Goal: Communication & Community: Participate in discussion

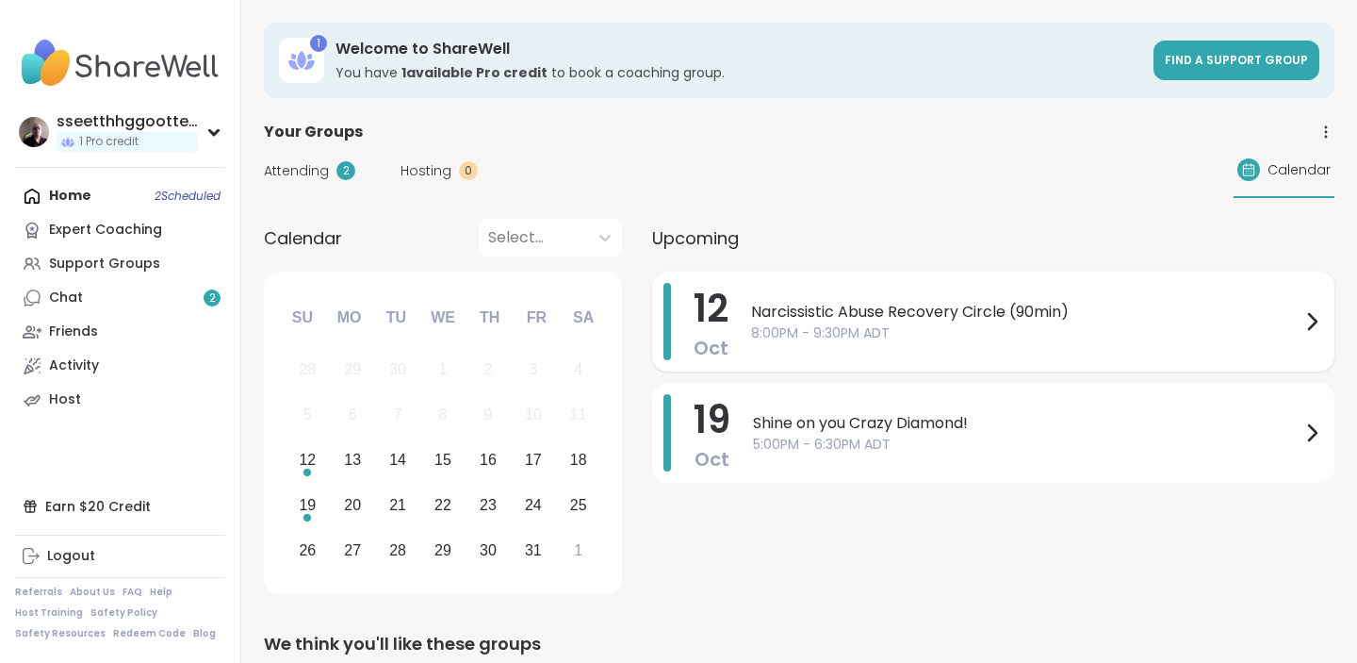
click at [830, 312] on span "Narcissistic Abuse Recovery Circle (90min)" at bounding box center [1026, 312] width 550 height 23
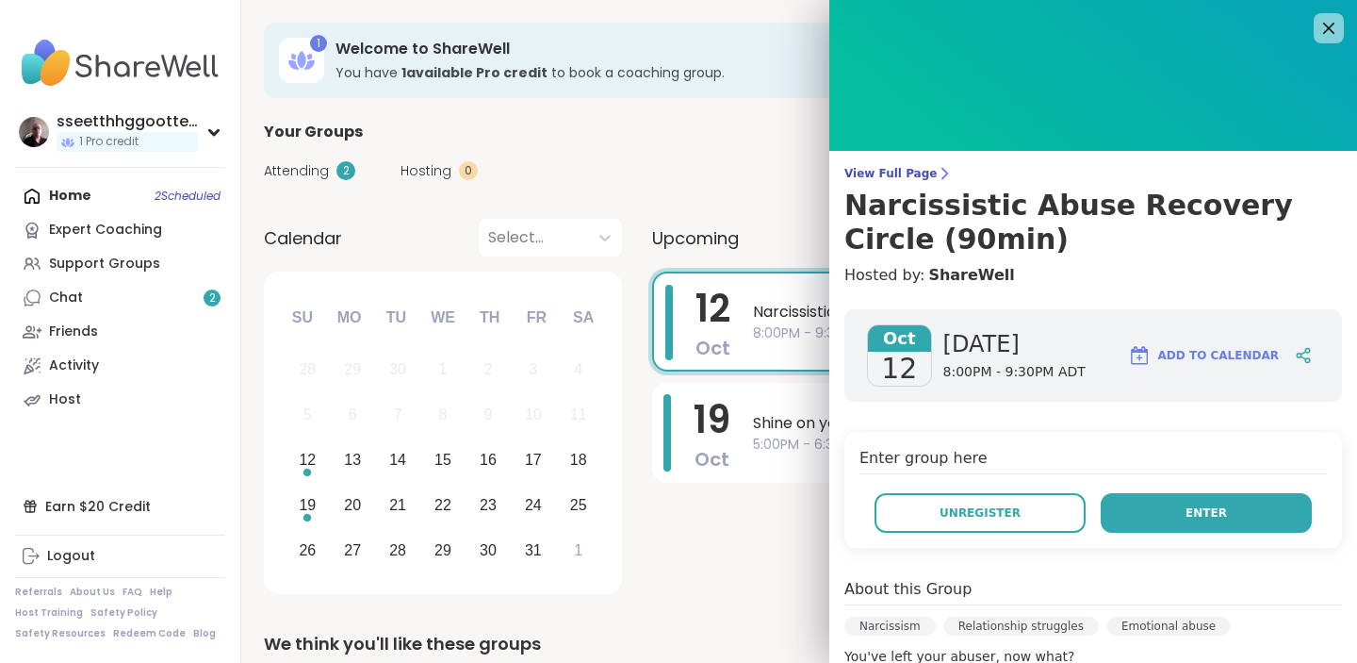
click at [1202, 507] on span "Enter" at bounding box center [1206, 512] width 41 height 17
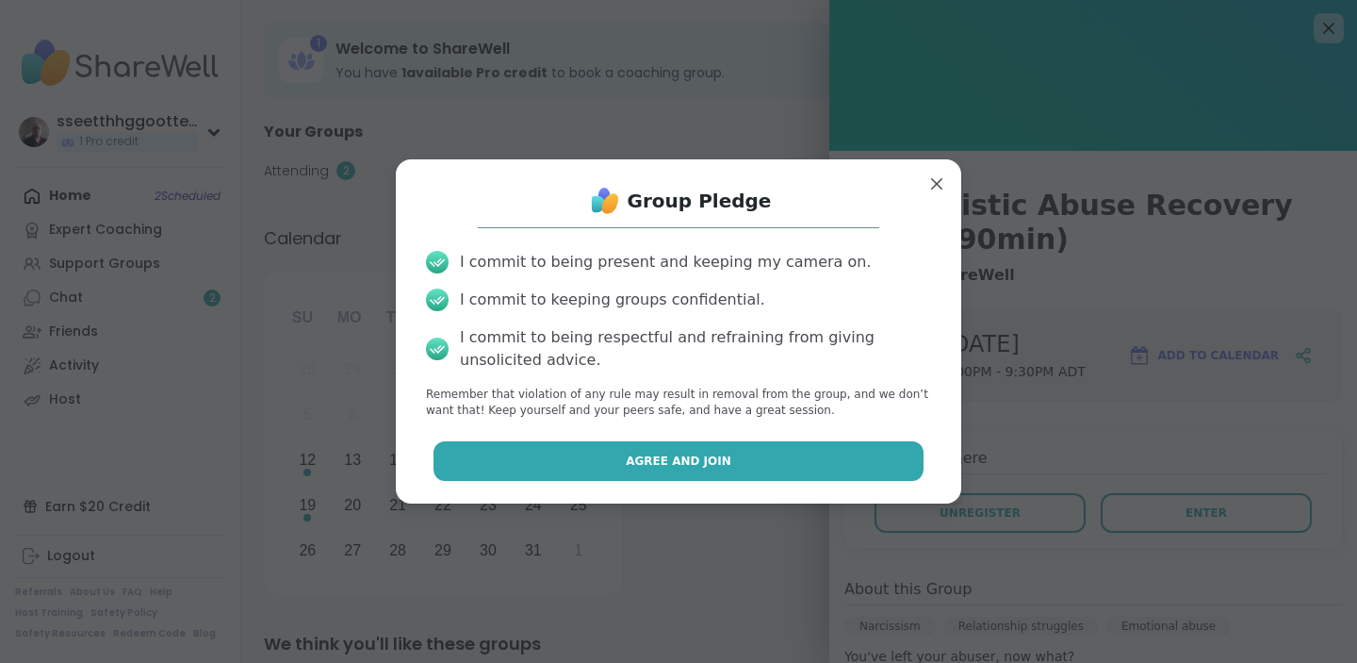
click at [738, 472] on button "Agree and Join" at bounding box center [679, 461] width 491 height 40
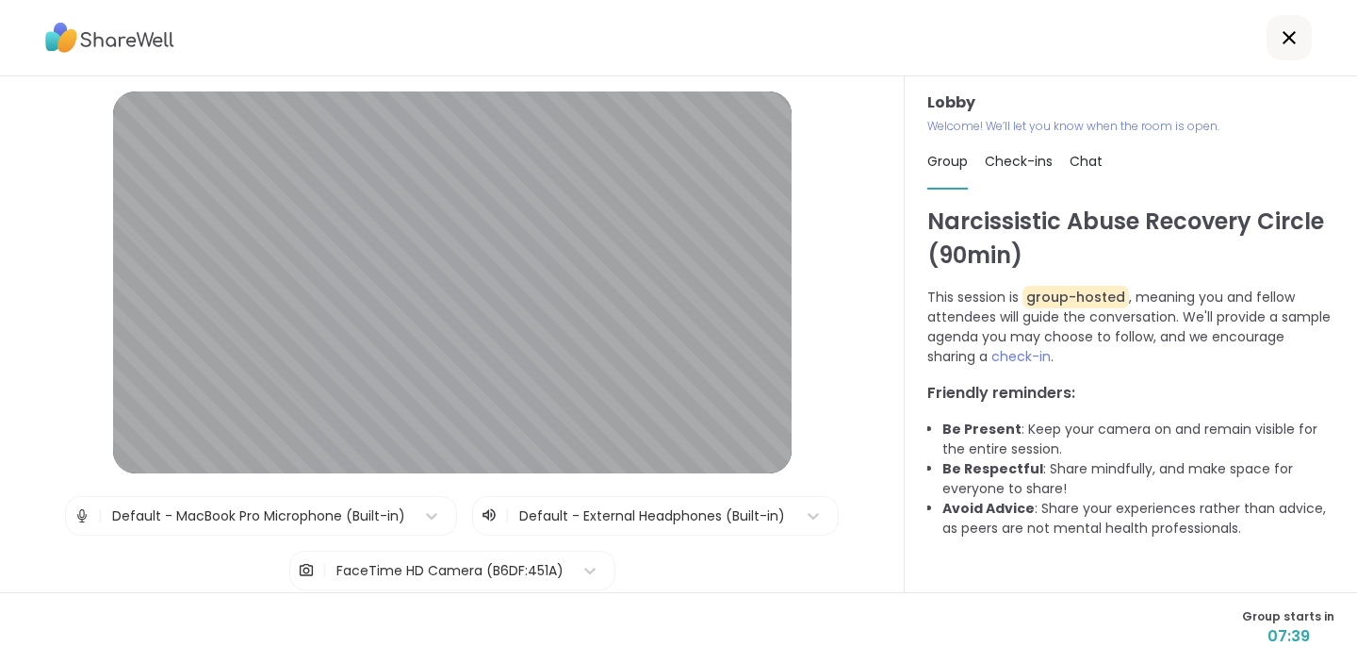
click at [351, 511] on div "Default - MacBook Pro Microphone (Built-in)" at bounding box center [258, 516] width 293 height 20
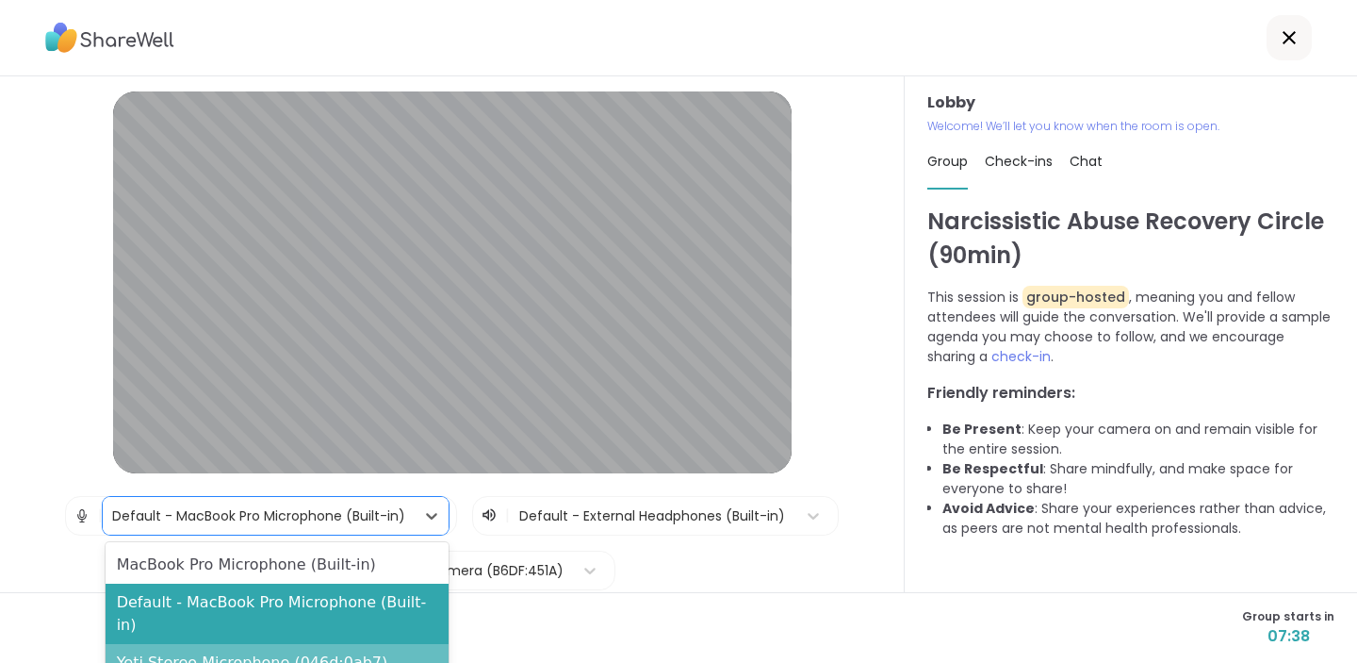
click at [295, 644] on div "Yeti Stereo Microphone (046d:0ab7)" at bounding box center [277, 663] width 343 height 38
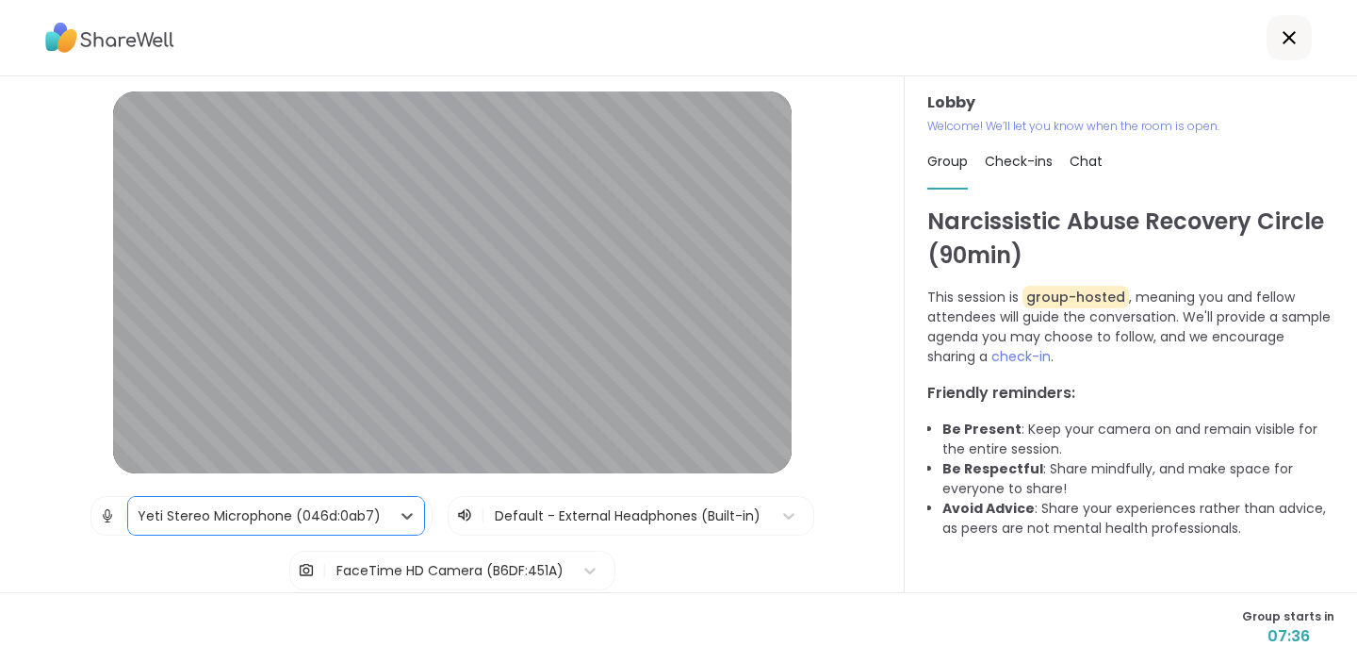
click at [597, 524] on div at bounding box center [629, 516] width 268 height 24
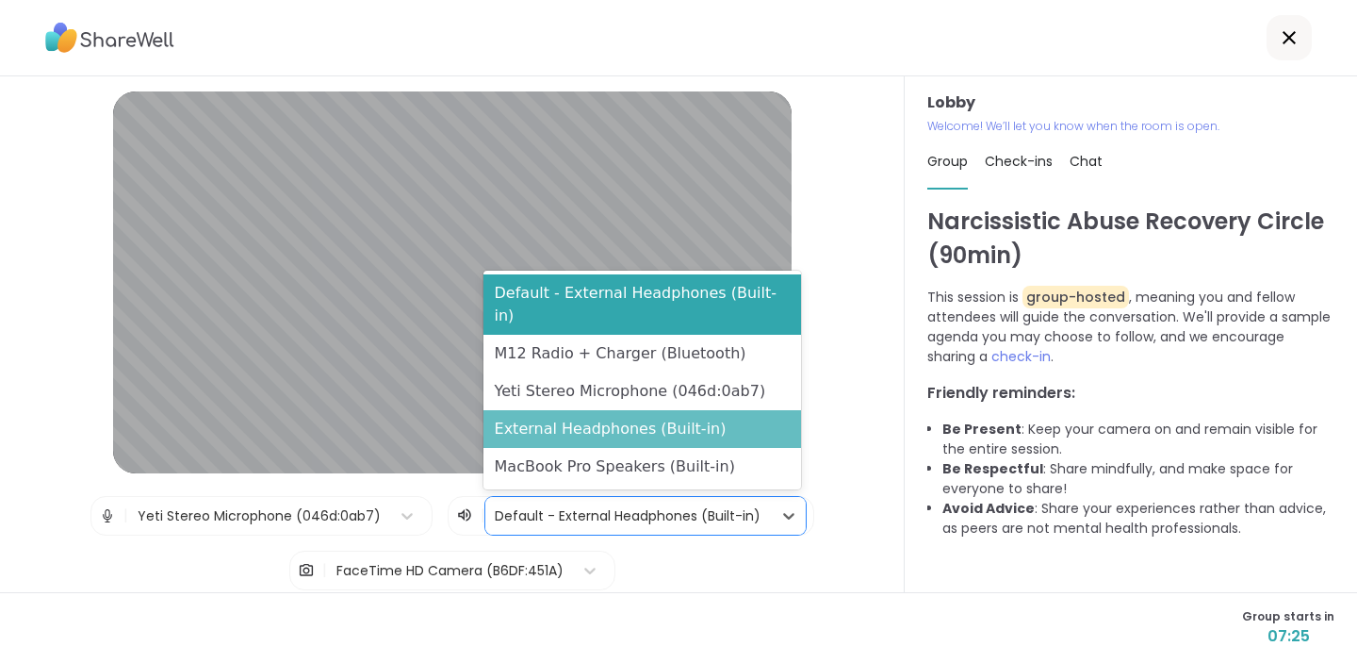
click at [651, 421] on div "External Headphones (Built-in)" at bounding box center [643, 429] width 318 height 38
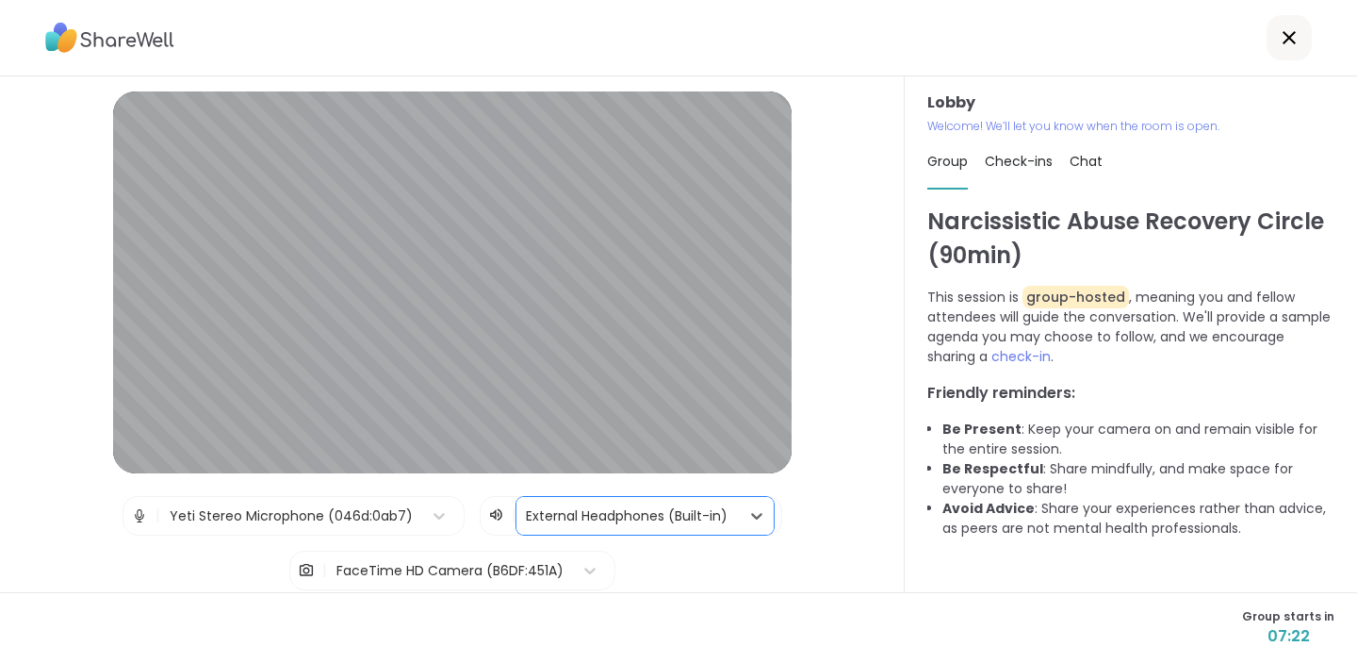
click at [643, 509] on div at bounding box center [628, 516] width 204 height 24
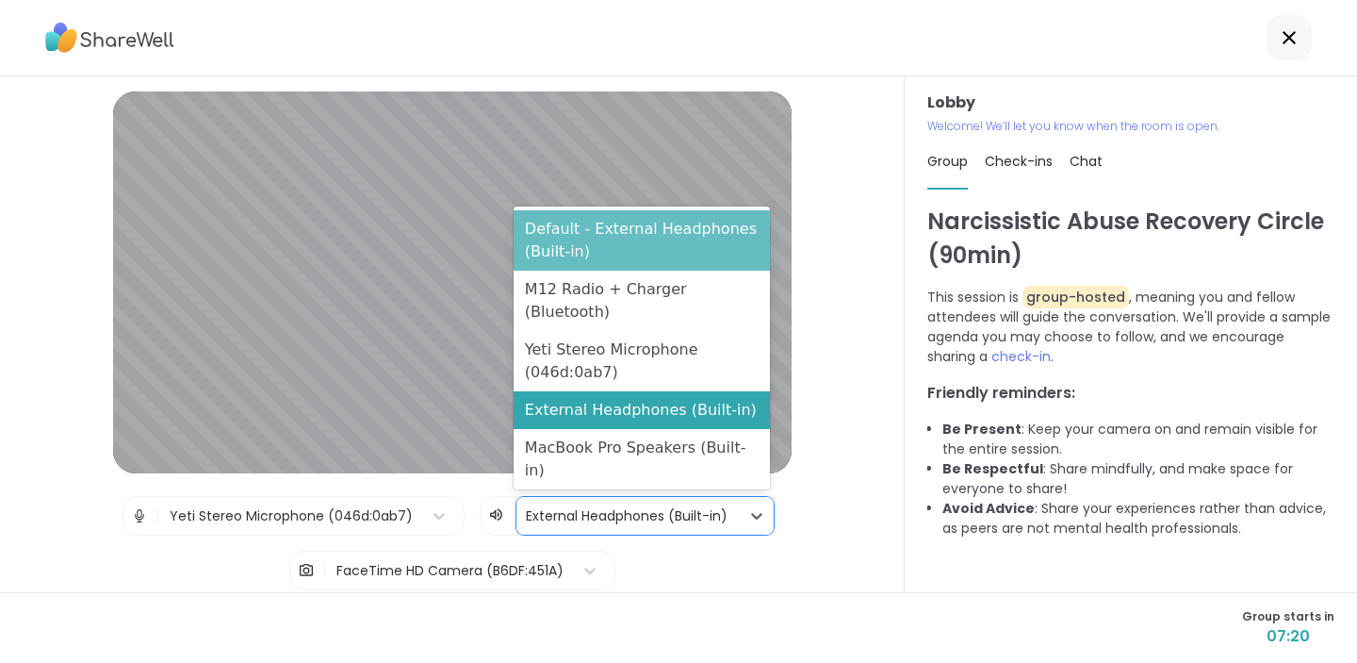
click at [645, 271] on div "Default - External Headphones (Built-in)" at bounding box center [642, 240] width 256 height 60
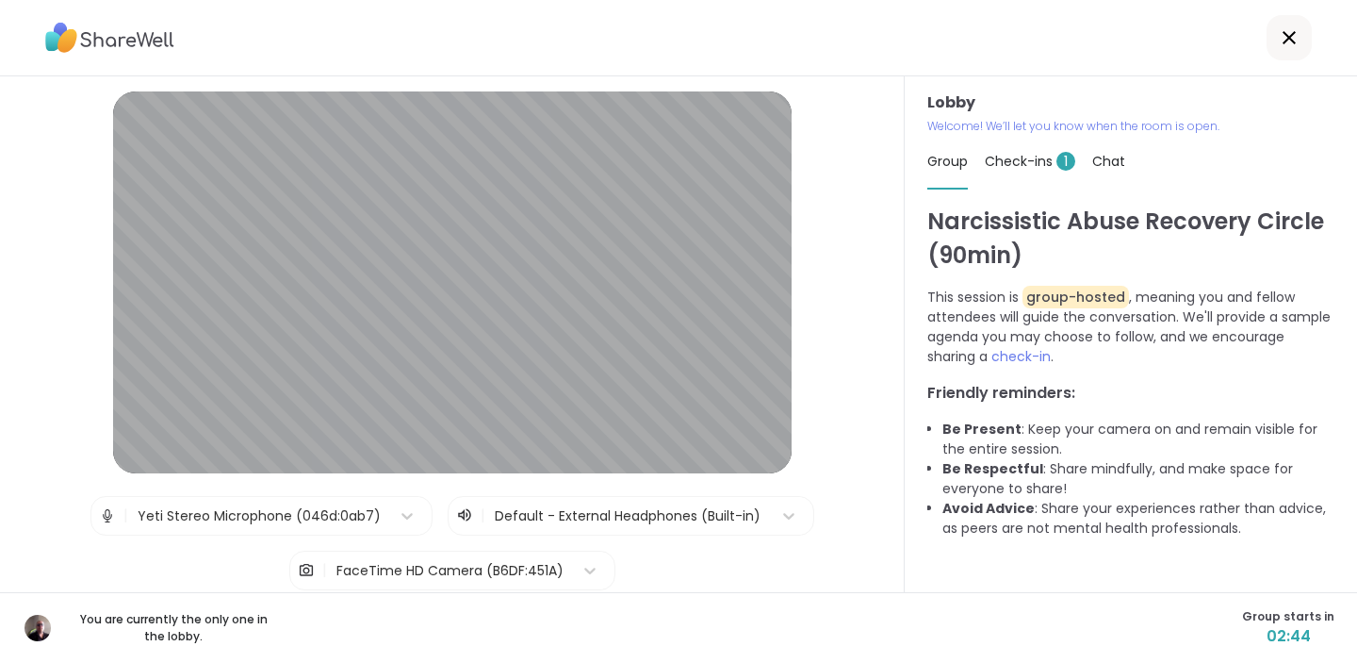
click at [1047, 164] on span "Check-ins 1" at bounding box center [1030, 161] width 90 height 19
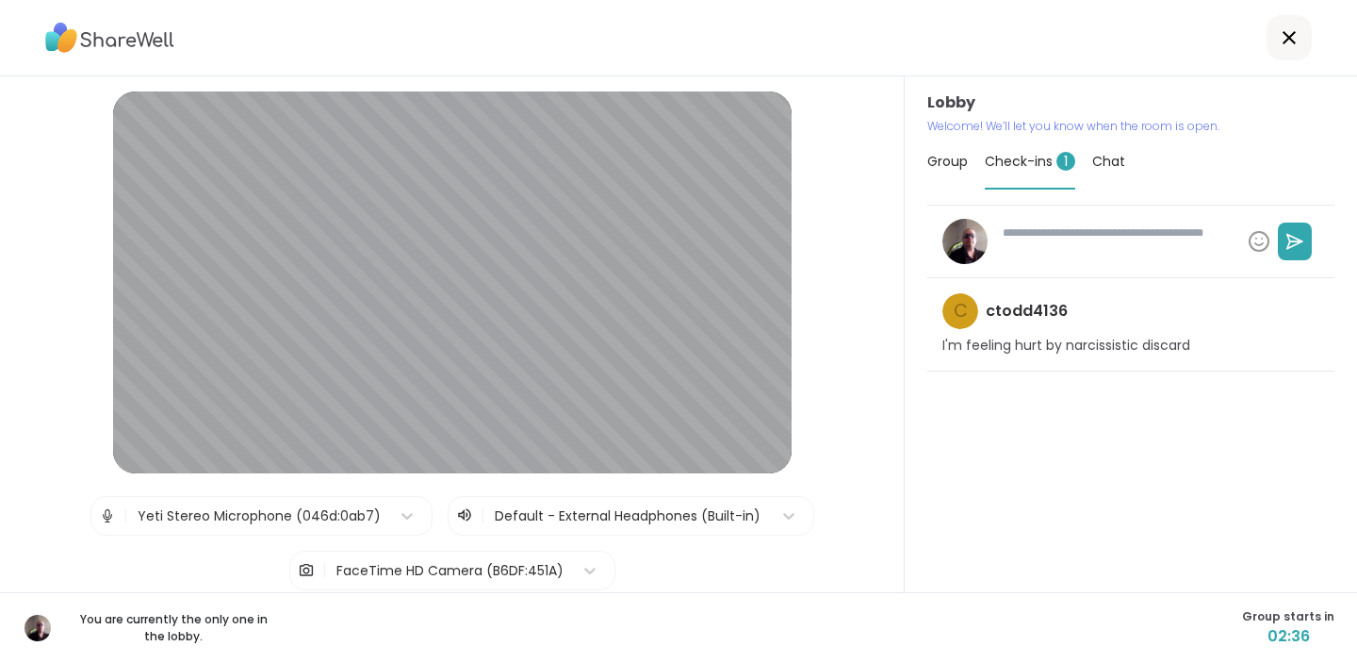
click at [1030, 161] on span "Check-ins 1" at bounding box center [1030, 161] width 90 height 19
click at [1164, 41] on div at bounding box center [678, 38] width 1357 height 76
click at [948, 161] on span "Group" at bounding box center [948, 161] width 41 height 19
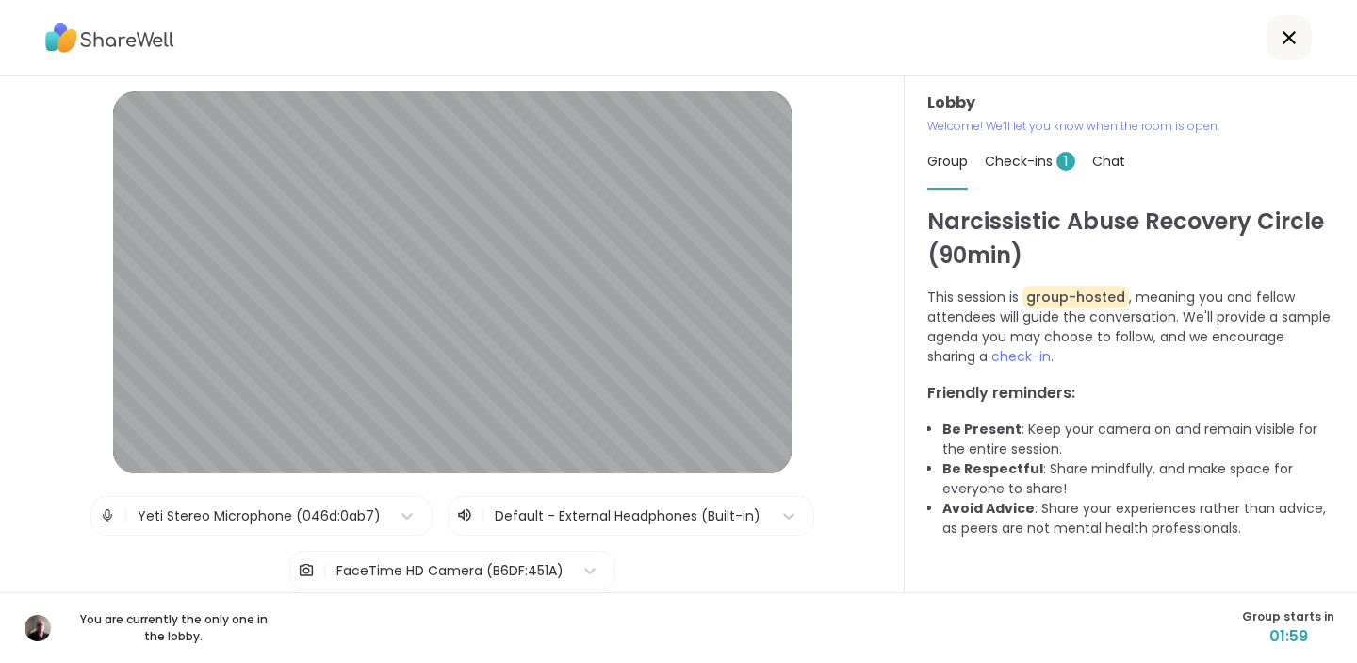
click at [1038, 158] on span "Check-ins 1" at bounding box center [1030, 161] width 90 height 19
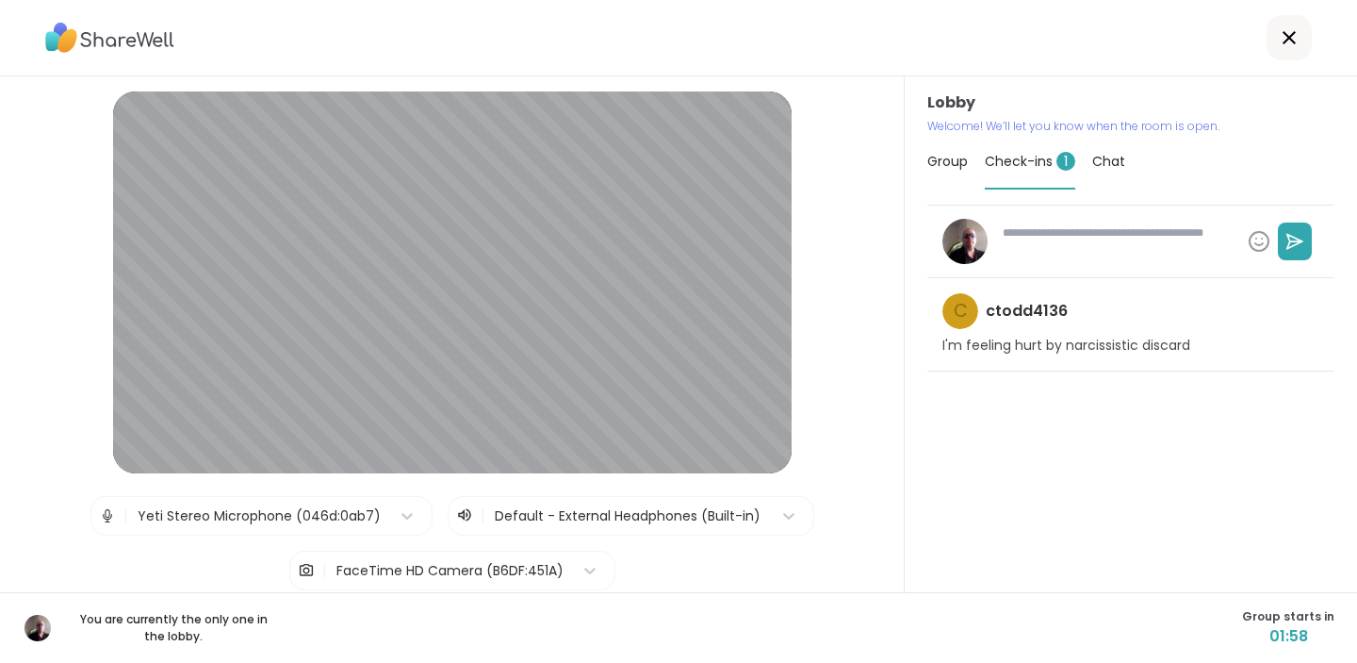
type textarea "*"
click at [1081, 156] on div "Group Check-ins 1 Chat" at bounding box center [1131, 162] width 407 height 55
click at [1110, 158] on span "Chat" at bounding box center [1108, 161] width 33 height 19
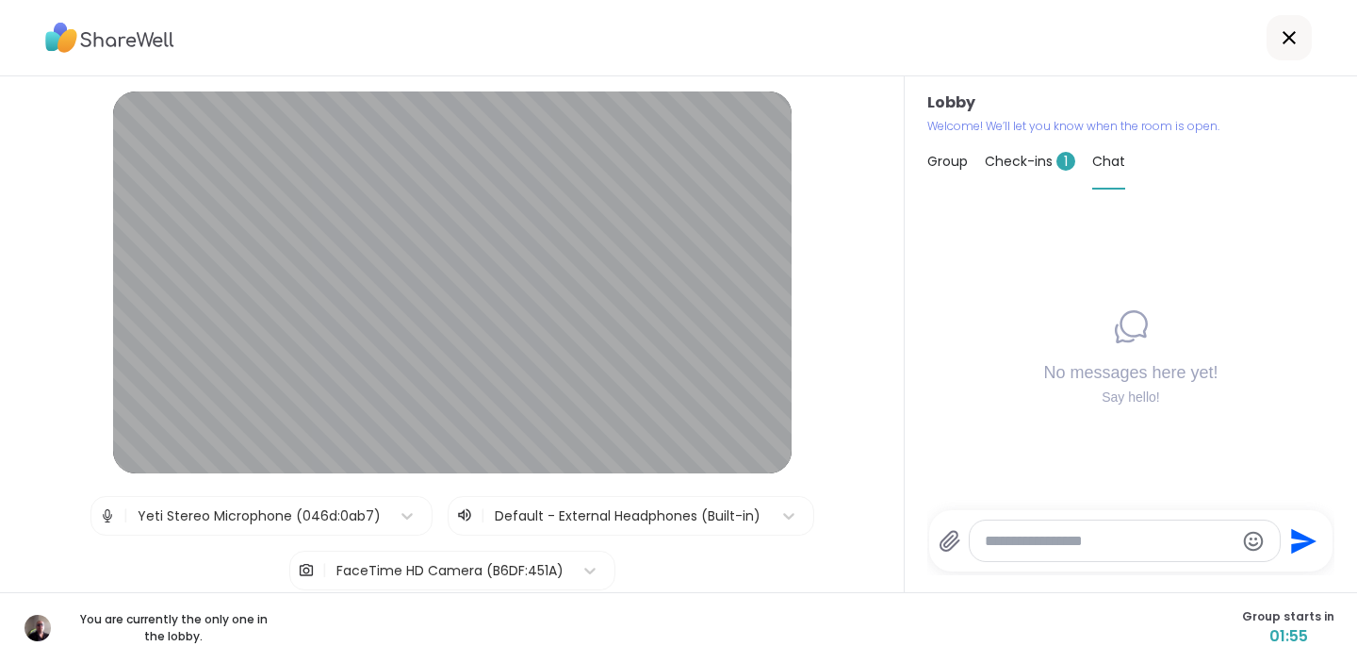
click at [953, 168] on span "Group" at bounding box center [948, 161] width 41 height 19
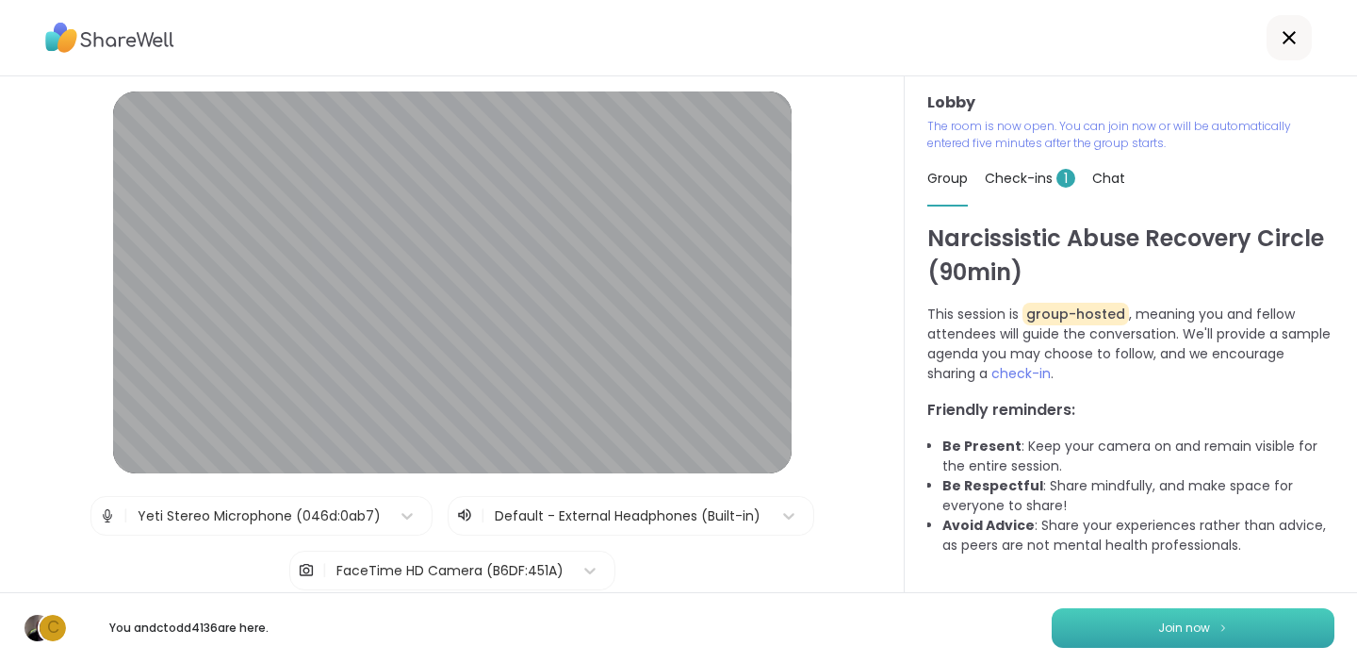
click at [1209, 617] on button "Join now" at bounding box center [1193, 628] width 283 height 40
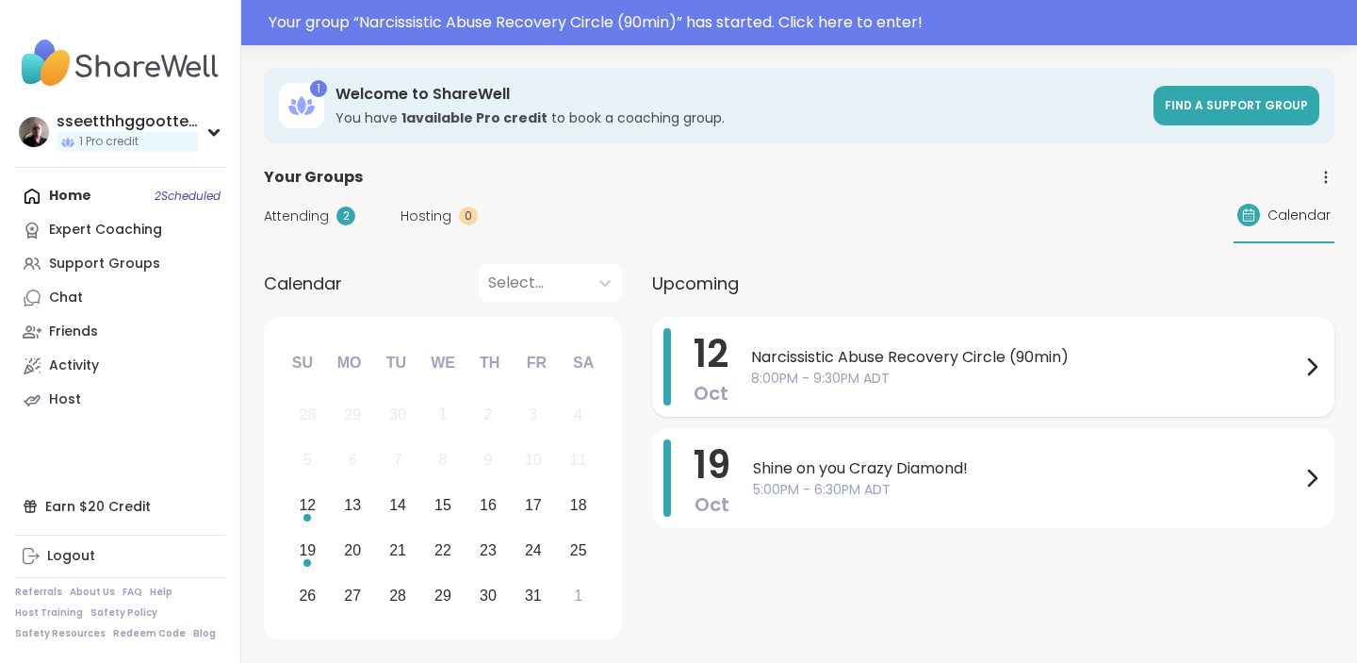
click at [845, 363] on span "Narcissistic Abuse Recovery Circle (90min)" at bounding box center [1026, 357] width 550 height 23
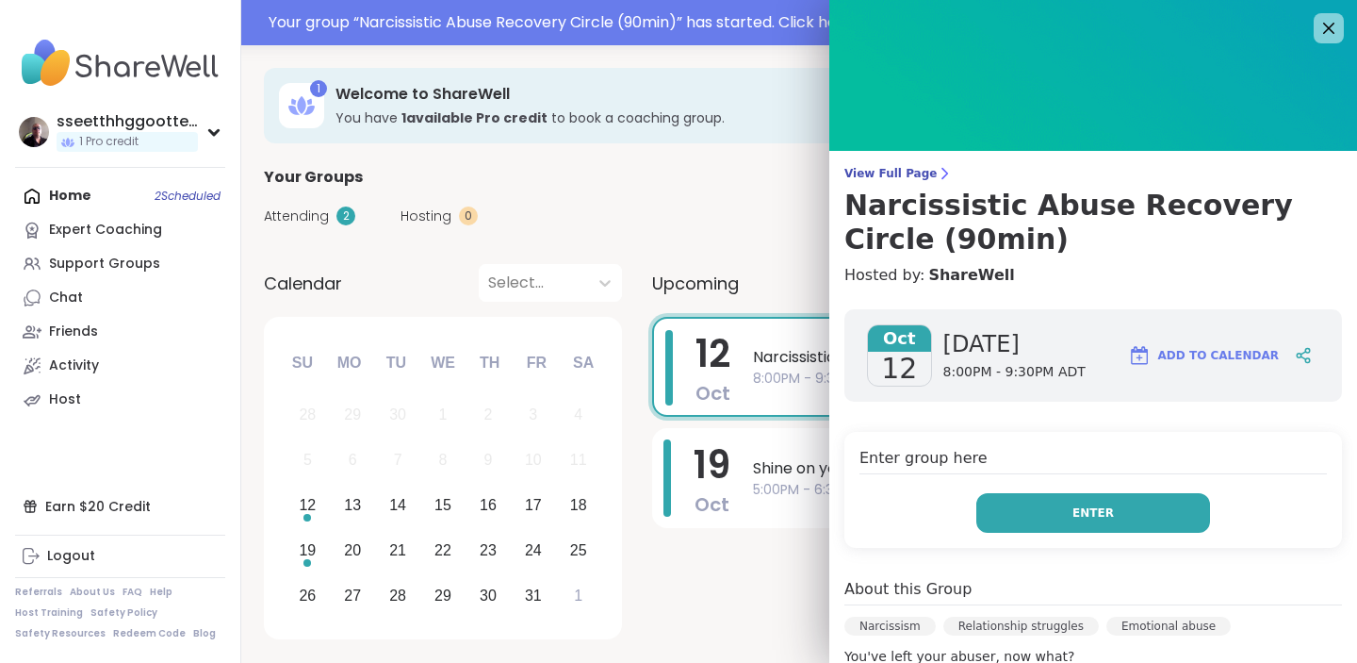
click at [1067, 505] on button "Enter" at bounding box center [1094, 513] width 234 height 40
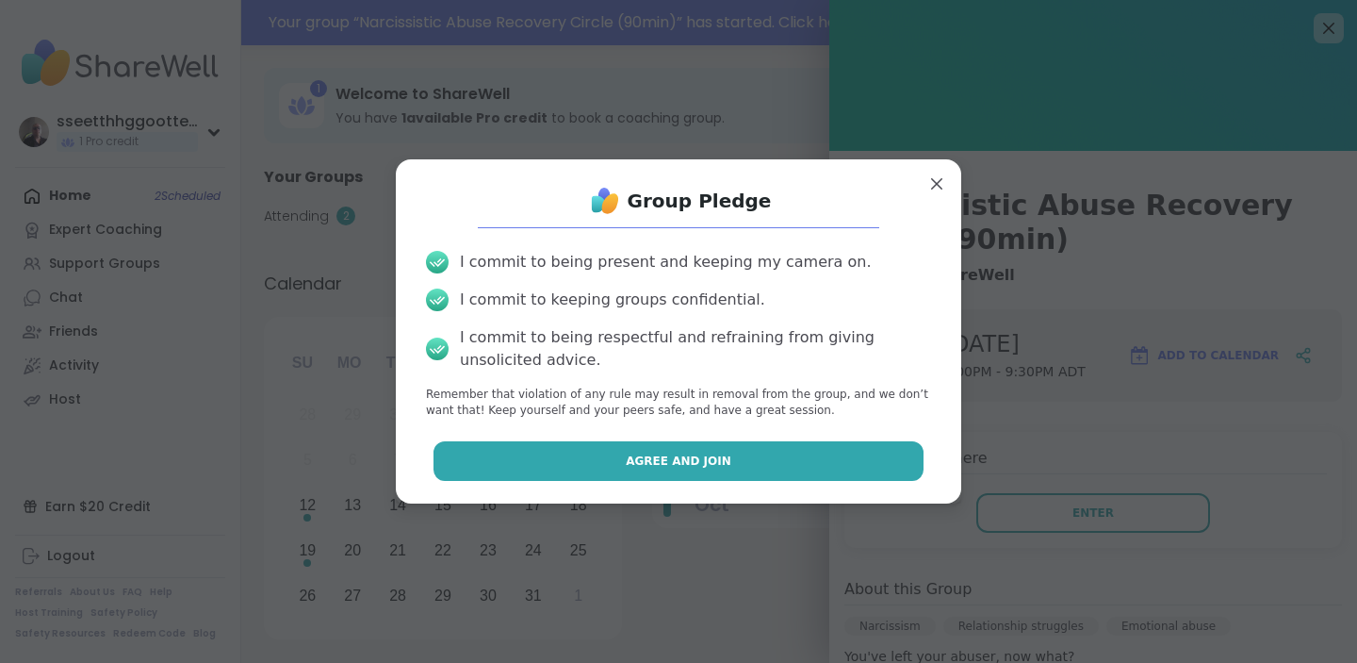
click at [808, 467] on button "Agree and Join" at bounding box center [679, 461] width 491 height 40
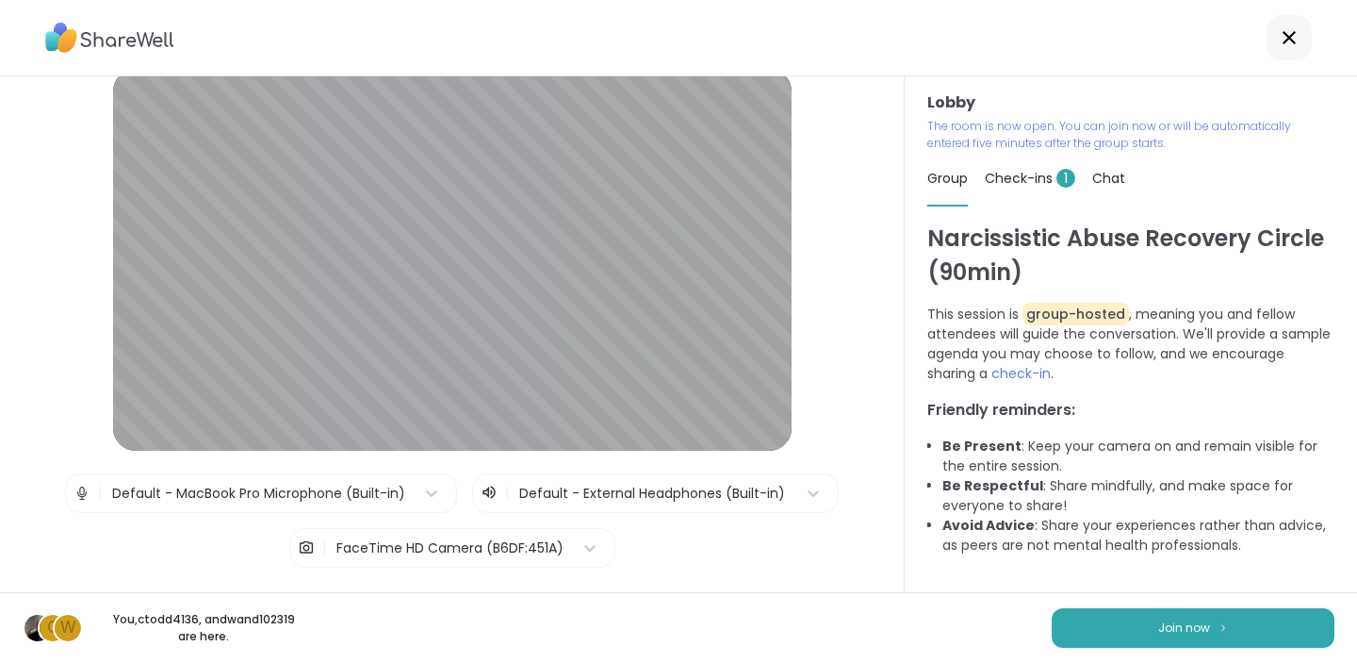
scroll to position [25, 0]
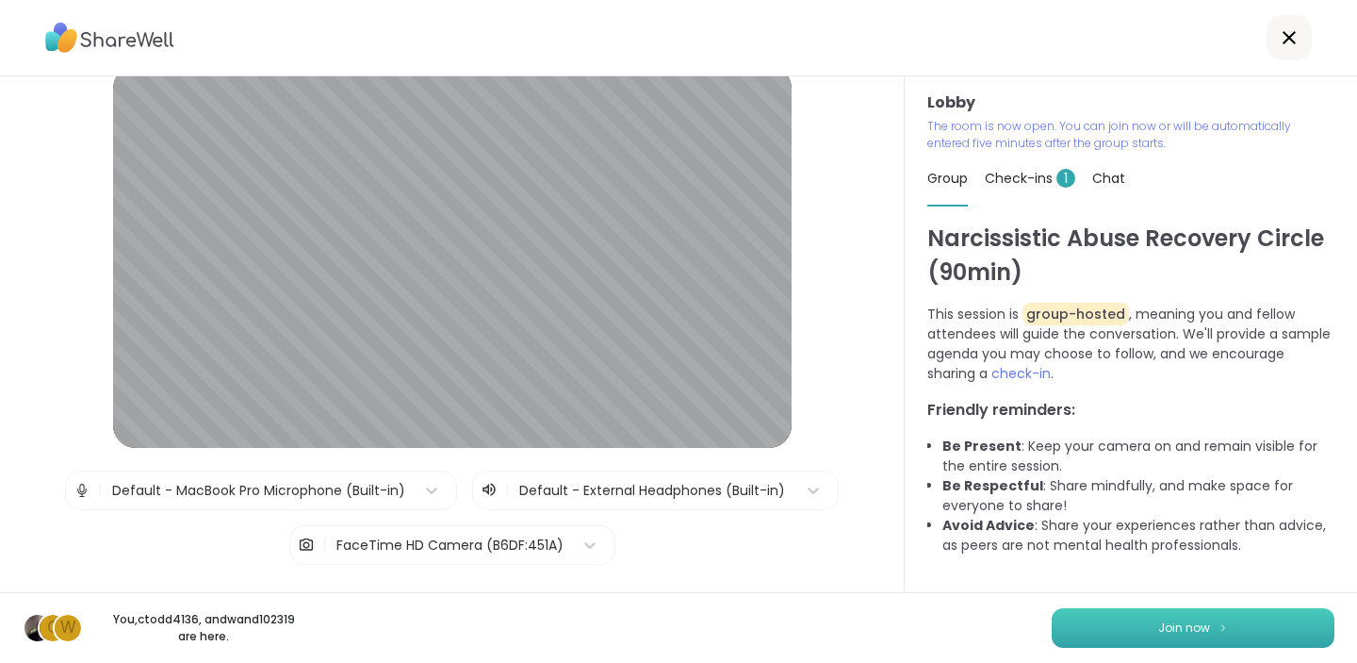
click at [1092, 615] on button "Join now" at bounding box center [1193, 628] width 283 height 40
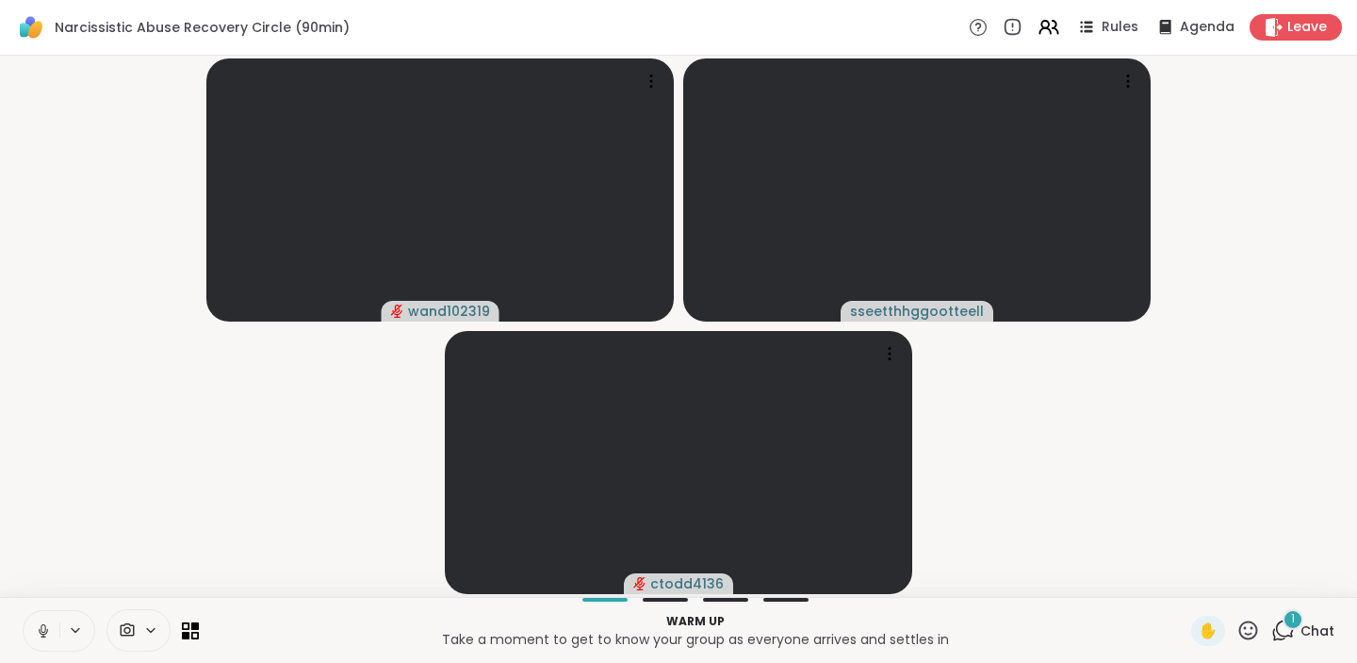
click at [1284, 630] on icon at bounding box center [1284, 630] width 24 height 24
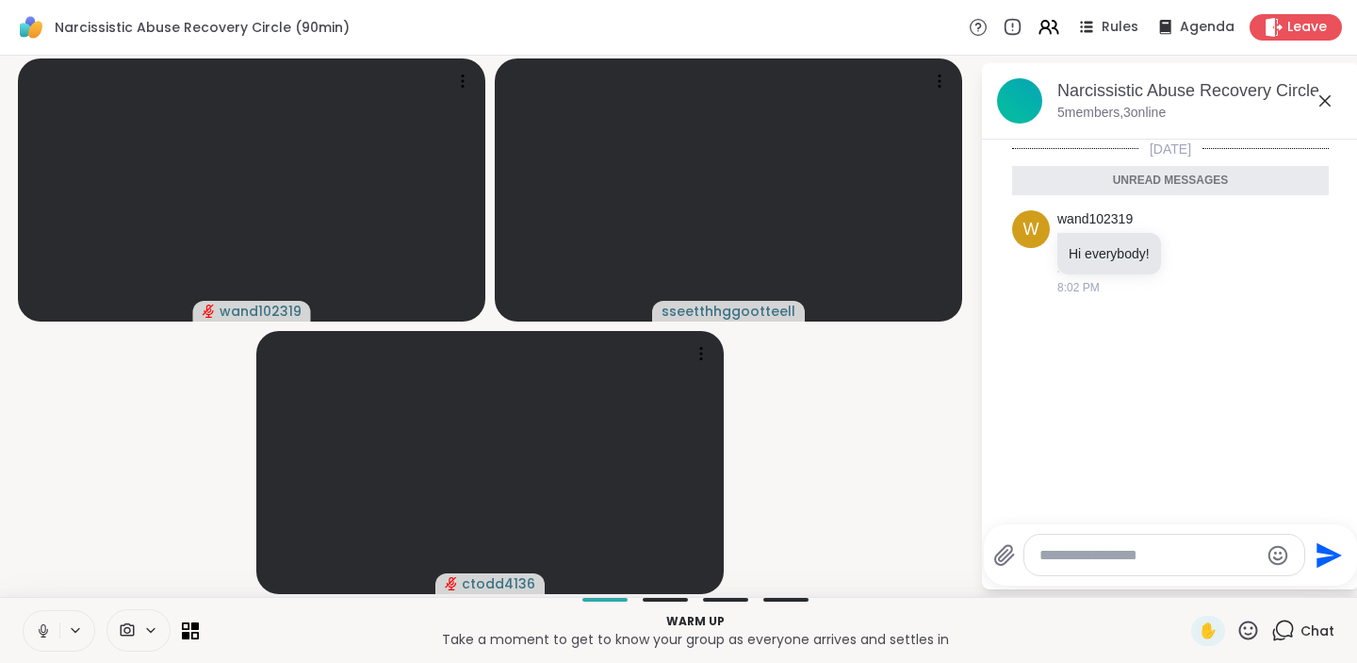
click at [1155, 551] on textarea "Type your message" at bounding box center [1150, 555] width 220 height 19
type textarea "*********"
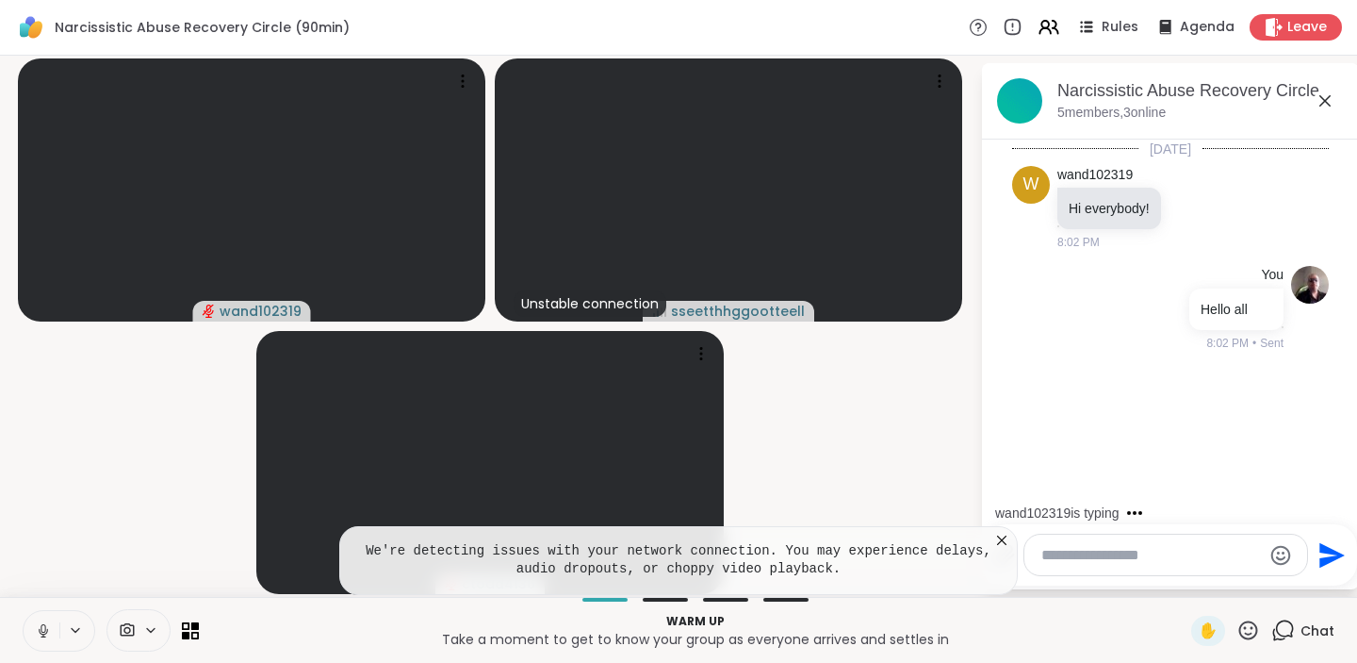
click at [999, 535] on icon at bounding box center [1002, 540] width 19 height 19
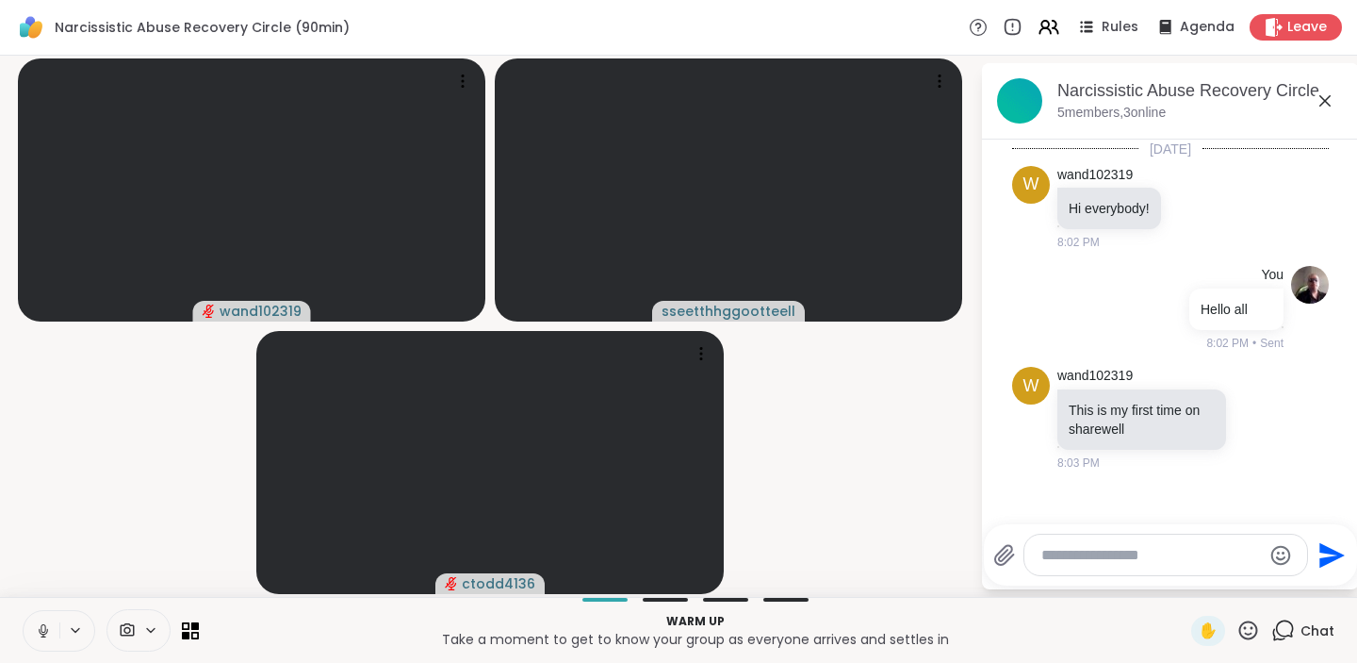
click at [1101, 554] on textarea "Type your message" at bounding box center [1152, 555] width 220 height 19
click at [38, 628] on icon at bounding box center [43, 630] width 17 height 17
click at [1097, 555] on textarea "Type your message" at bounding box center [1152, 555] width 220 height 19
type textarea "**********"
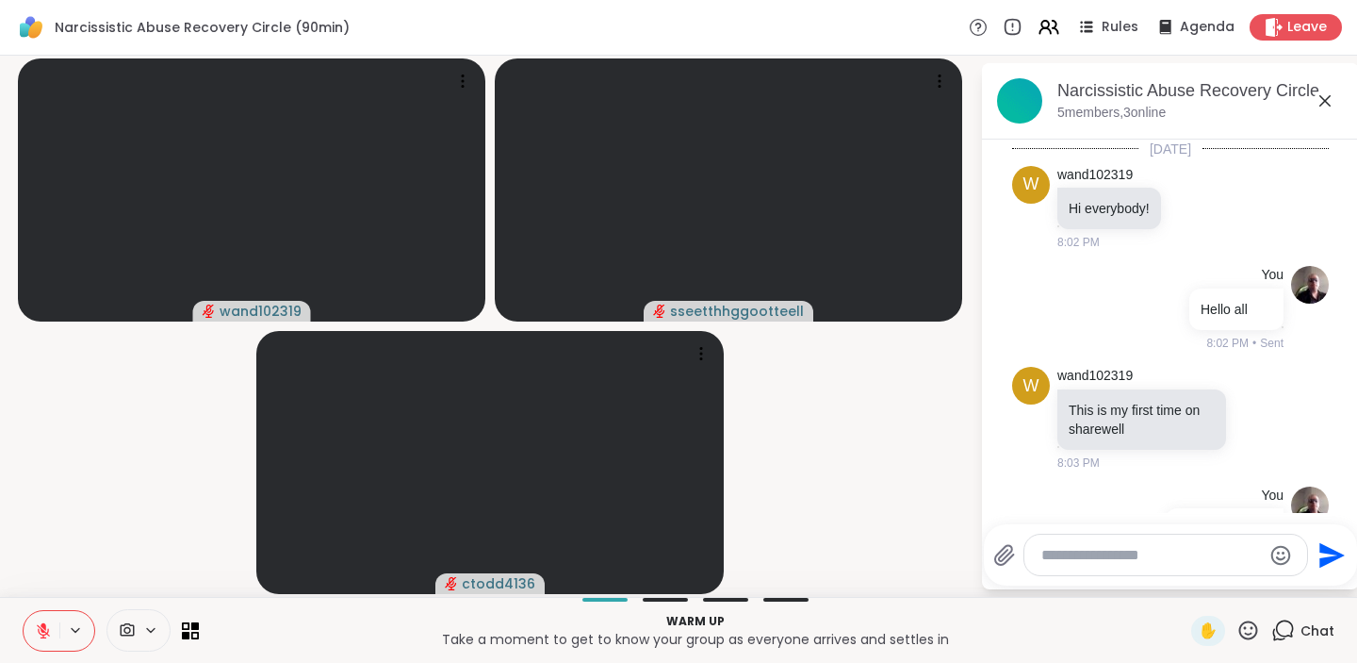
scroll to position [66, 0]
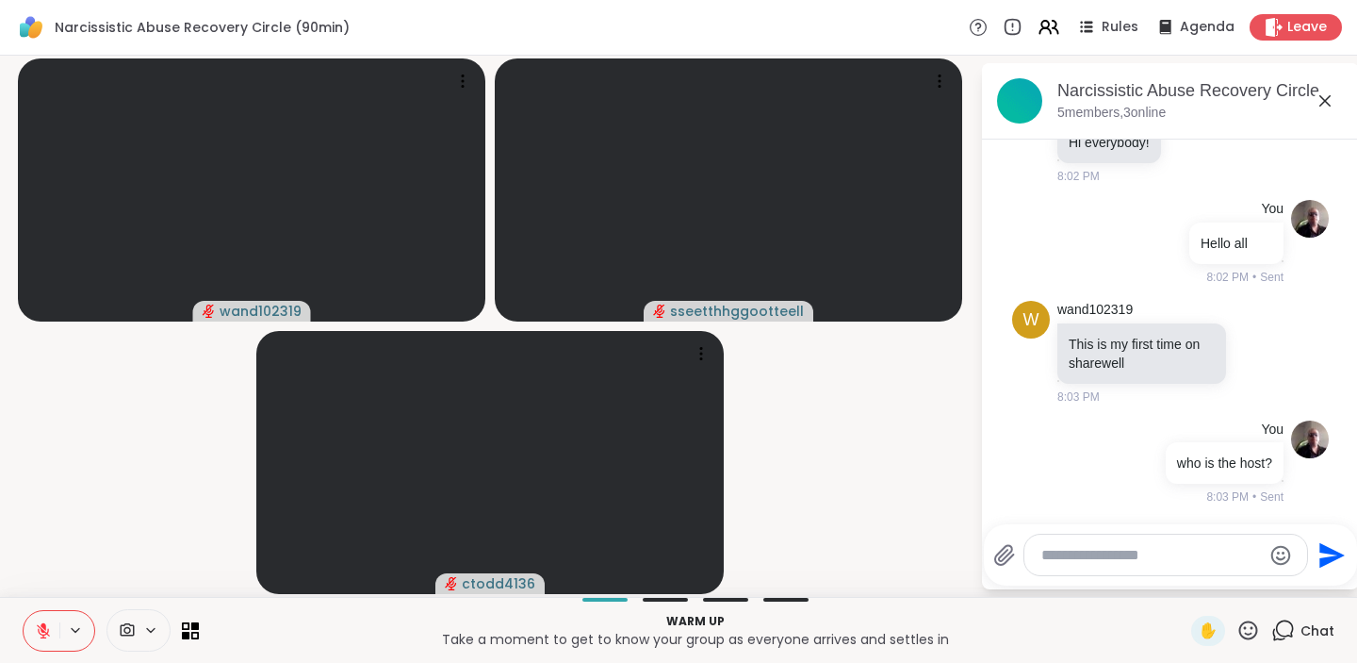
click at [1127, 554] on textarea "Type your message" at bounding box center [1152, 555] width 220 height 19
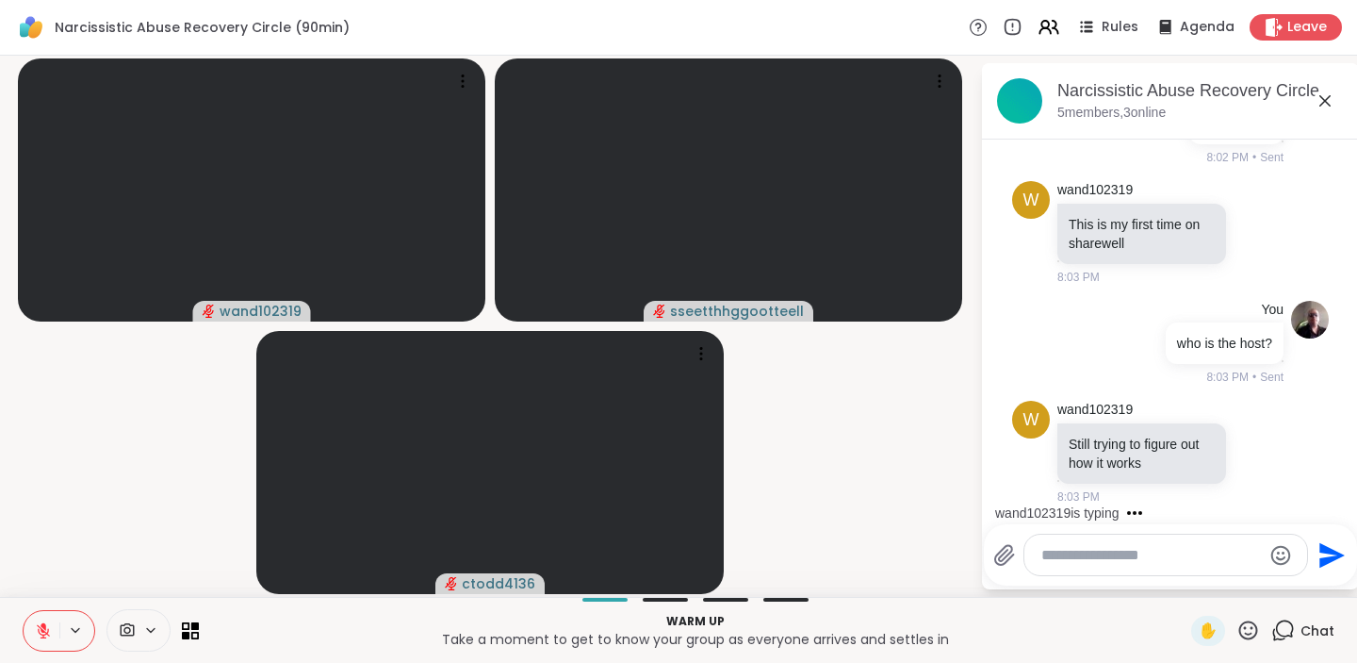
click at [1127, 554] on textarea "Type your message" at bounding box center [1152, 555] width 220 height 19
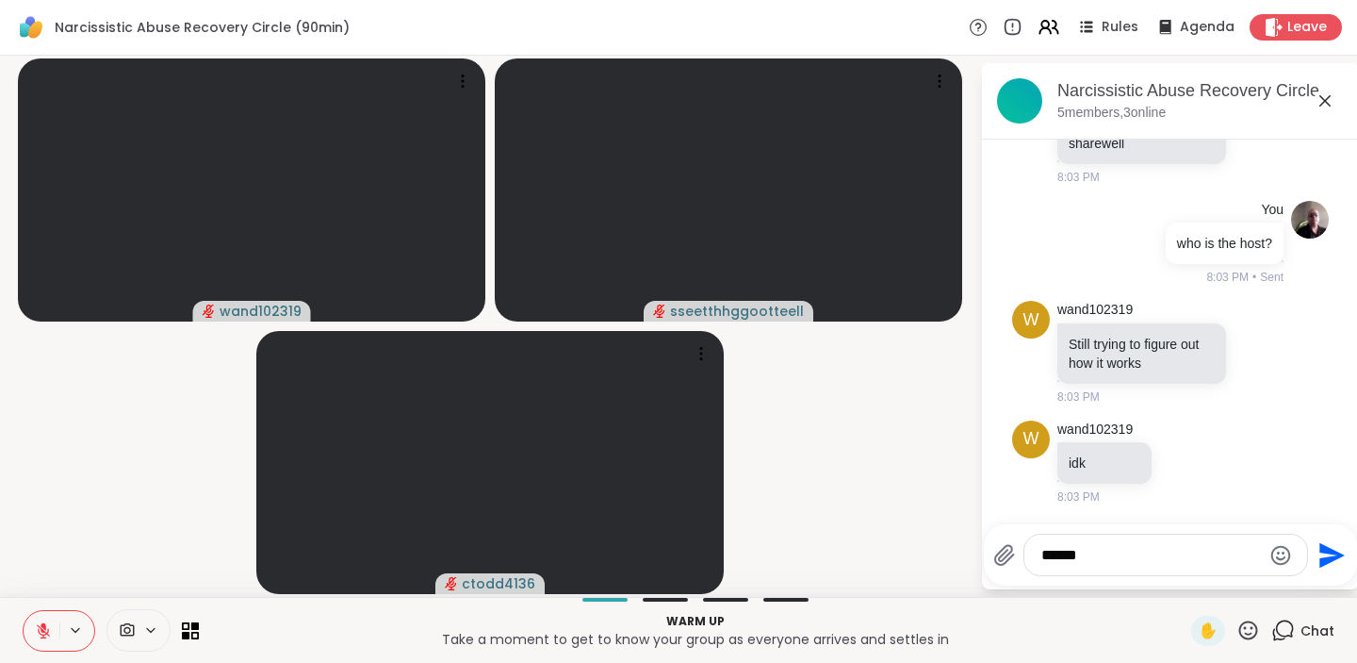
type textarea "******"
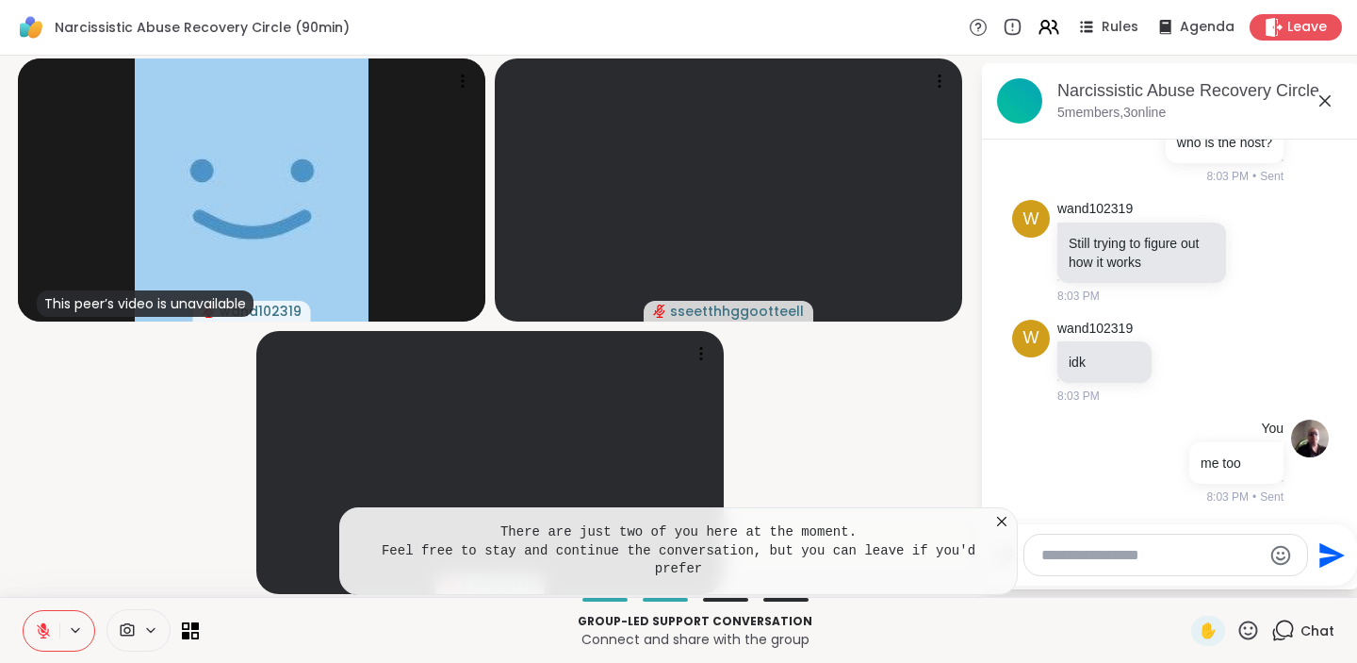
click at [1094, 565] on div at bounding box center [1166, 554] width 283 height 41
click at [1000, 520] on icon at bounding box center [1002, 521] width 19 height 19
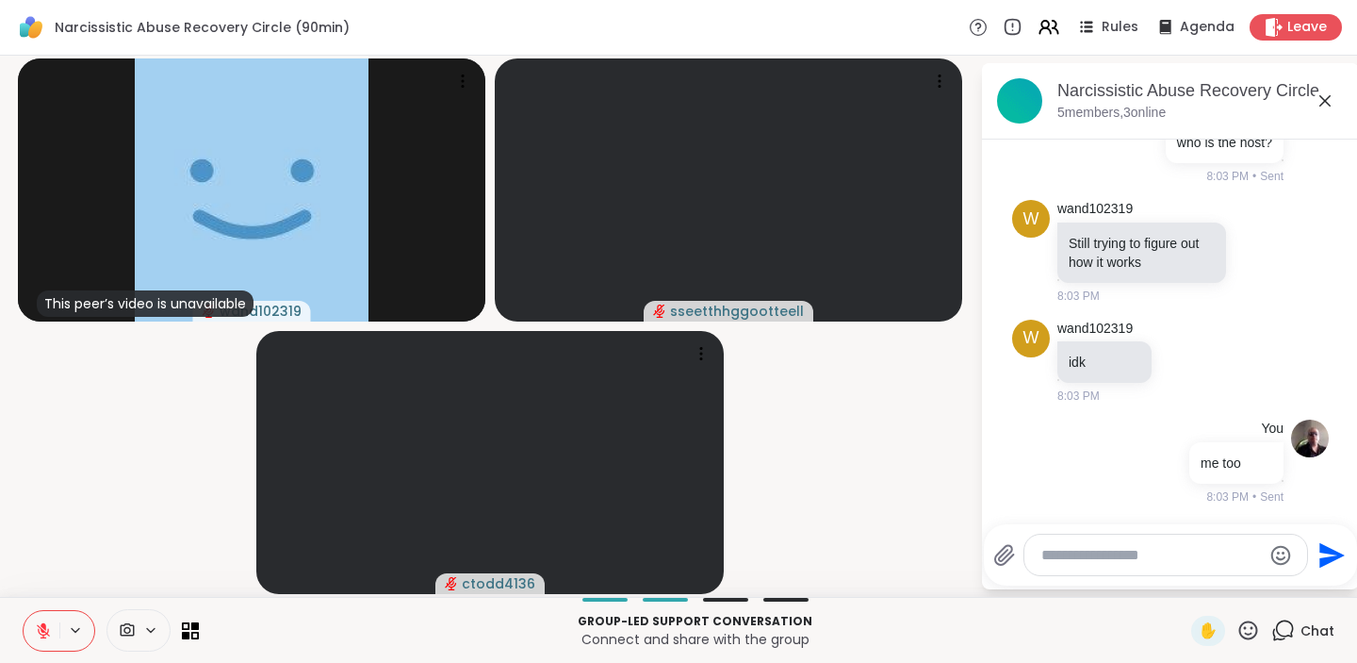
click at [1092, 561] on textarea "Type your message" at bounding box center [1152, 555] width 220 height 19
type textarea "*"
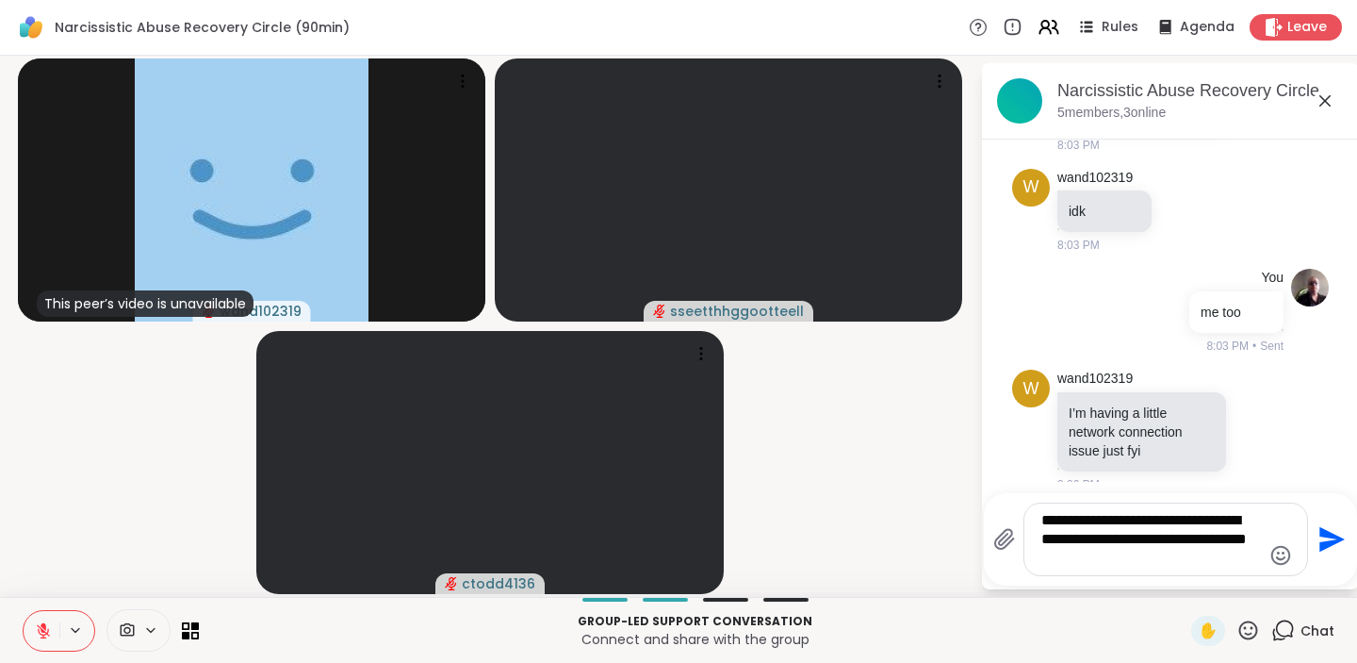
type textarea "**********"
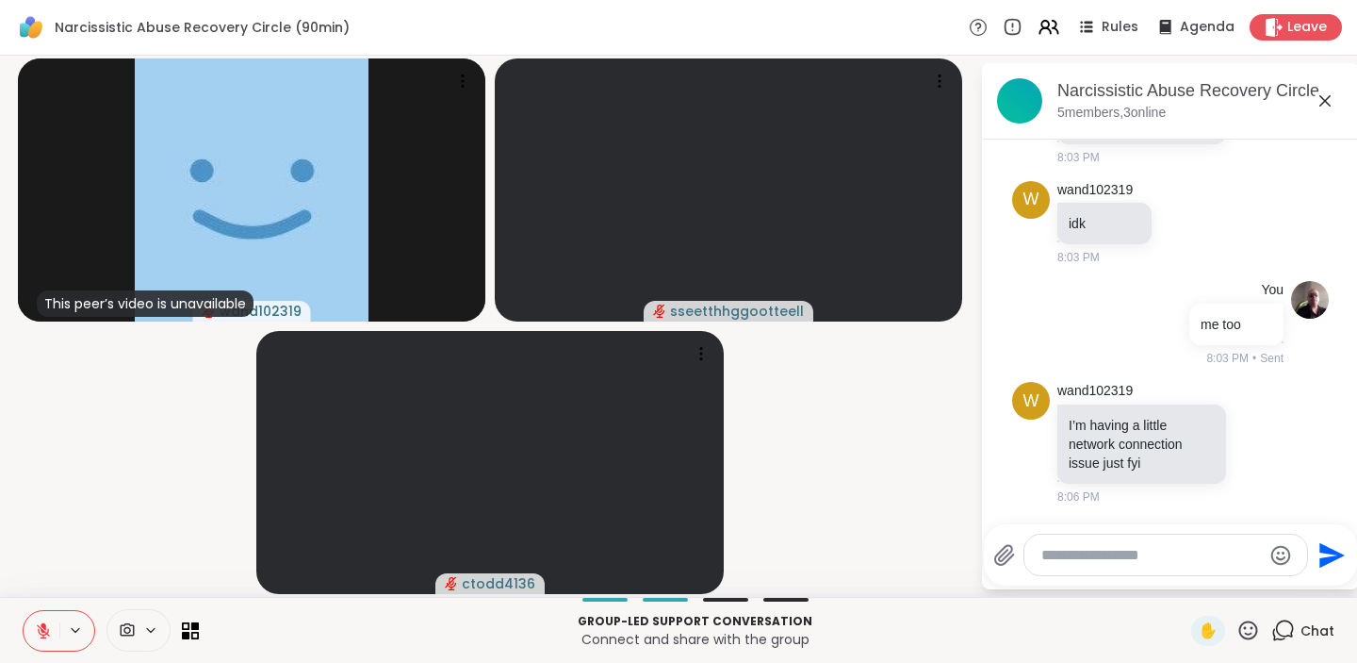
scroll to position [681, 0]
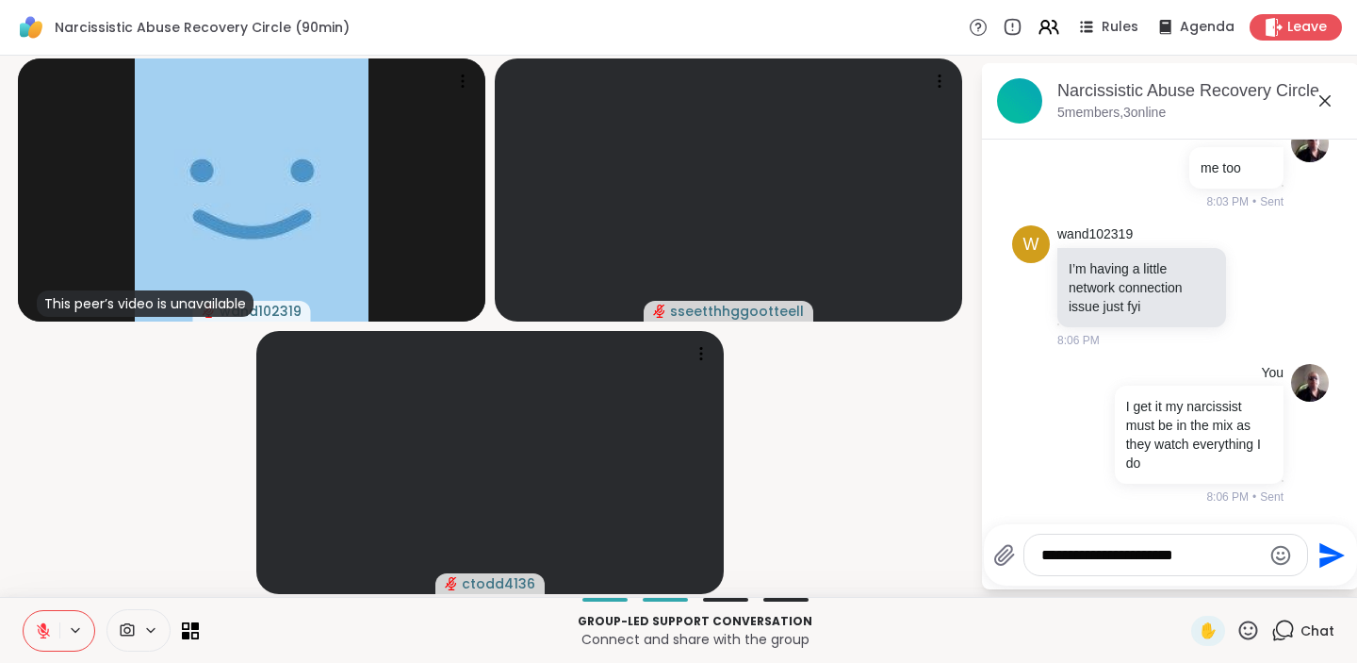
type textarea "**********"
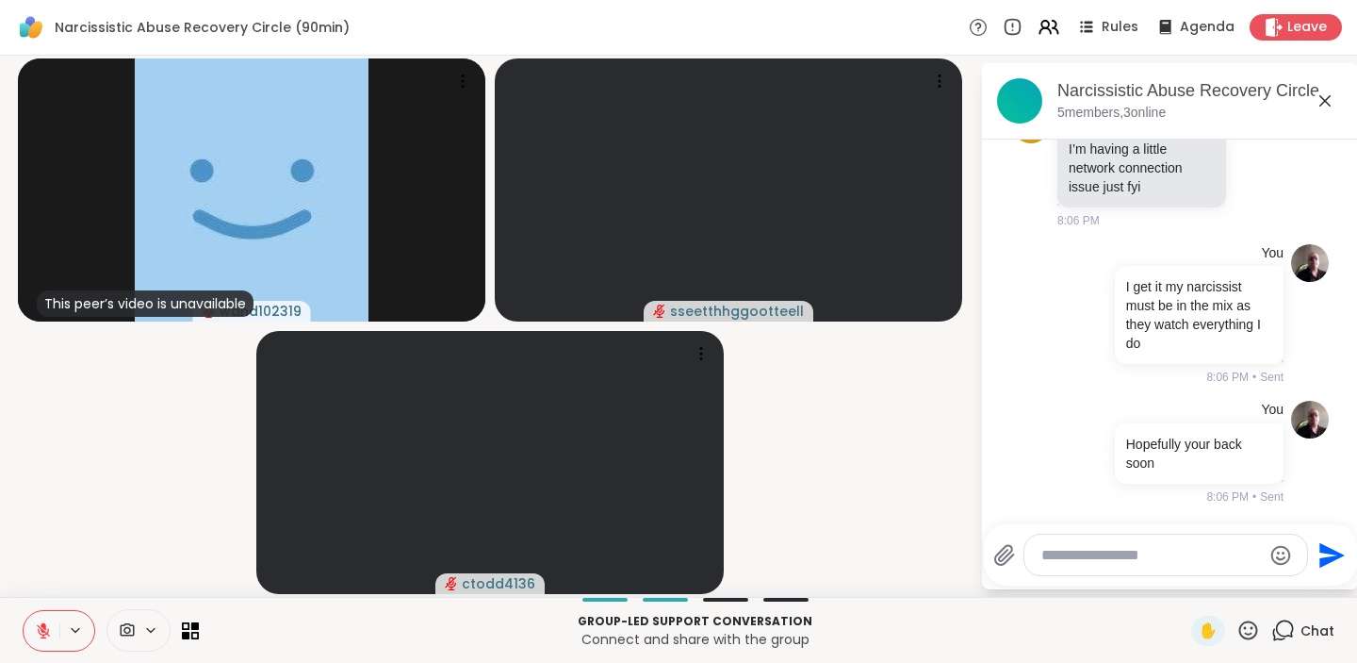
click at [1097, 563] on textarea "Type your message" at bounding box center [1152, 555] width 220 height 19
click at [44, 625] on icon at bounding box center [44, 626] width 6 height 8
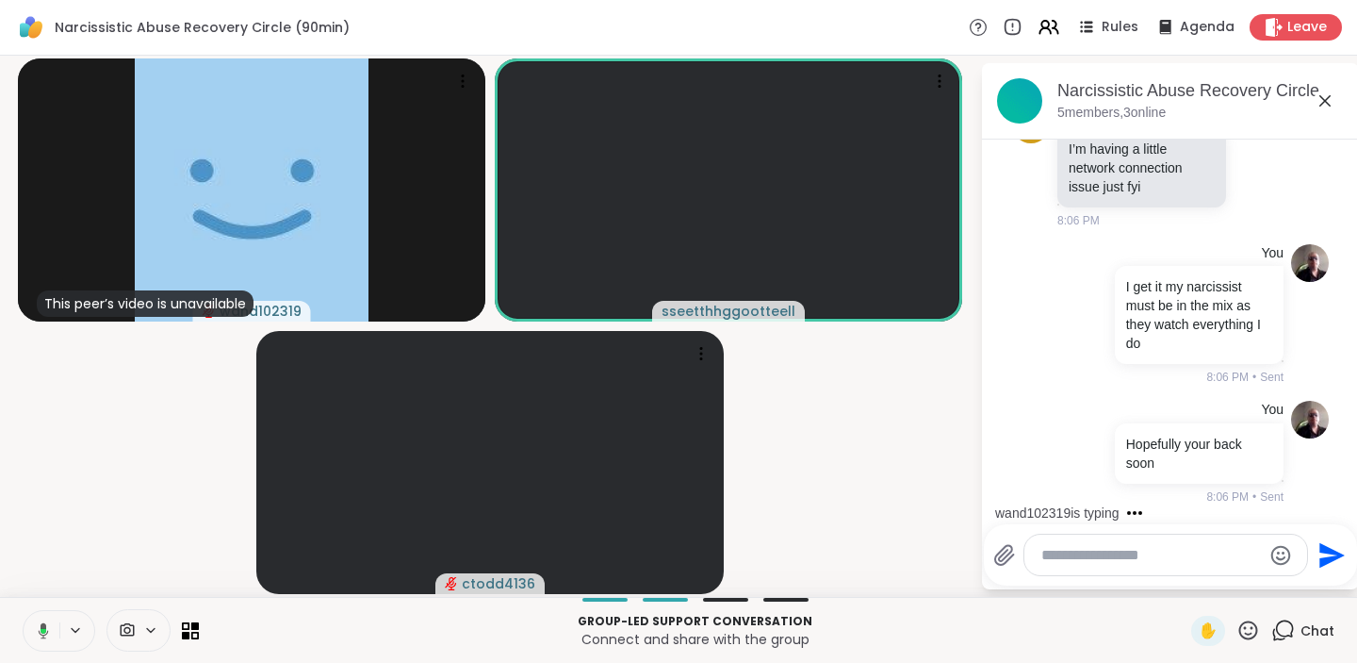
scroll to position [901, 0]
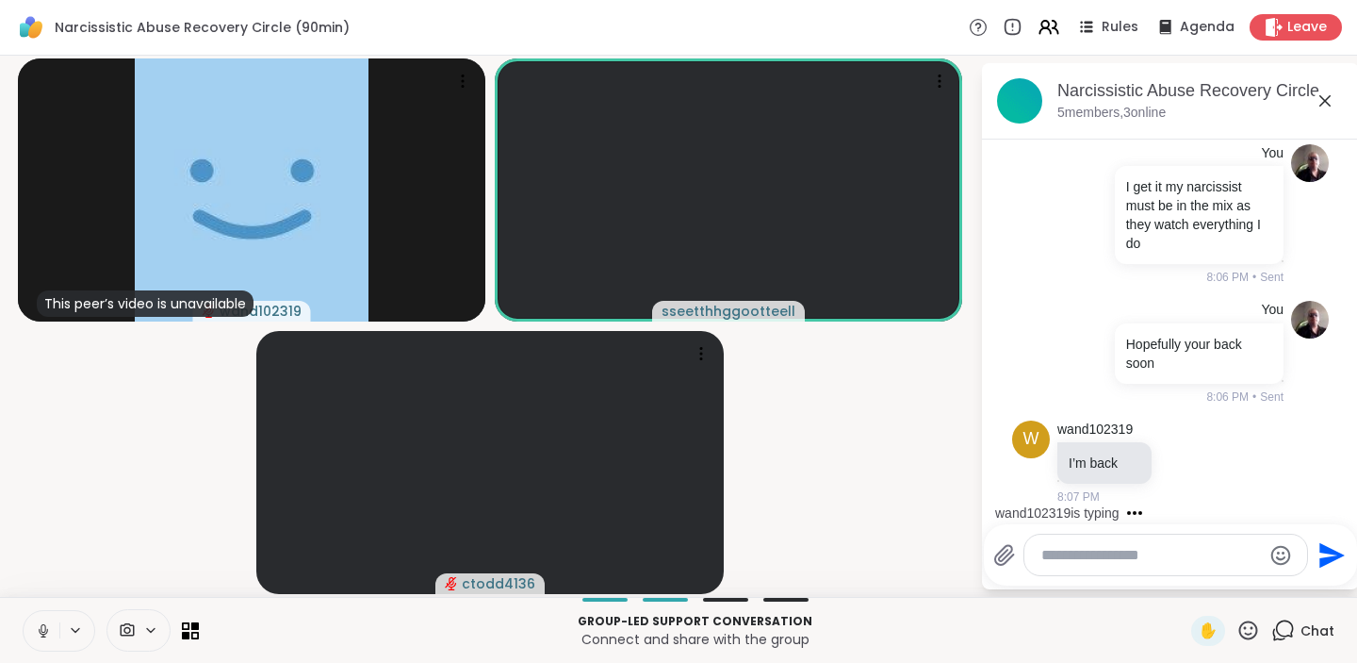
click at [44, 625] on icon at bounding box center [43, 630] width 17 height 17
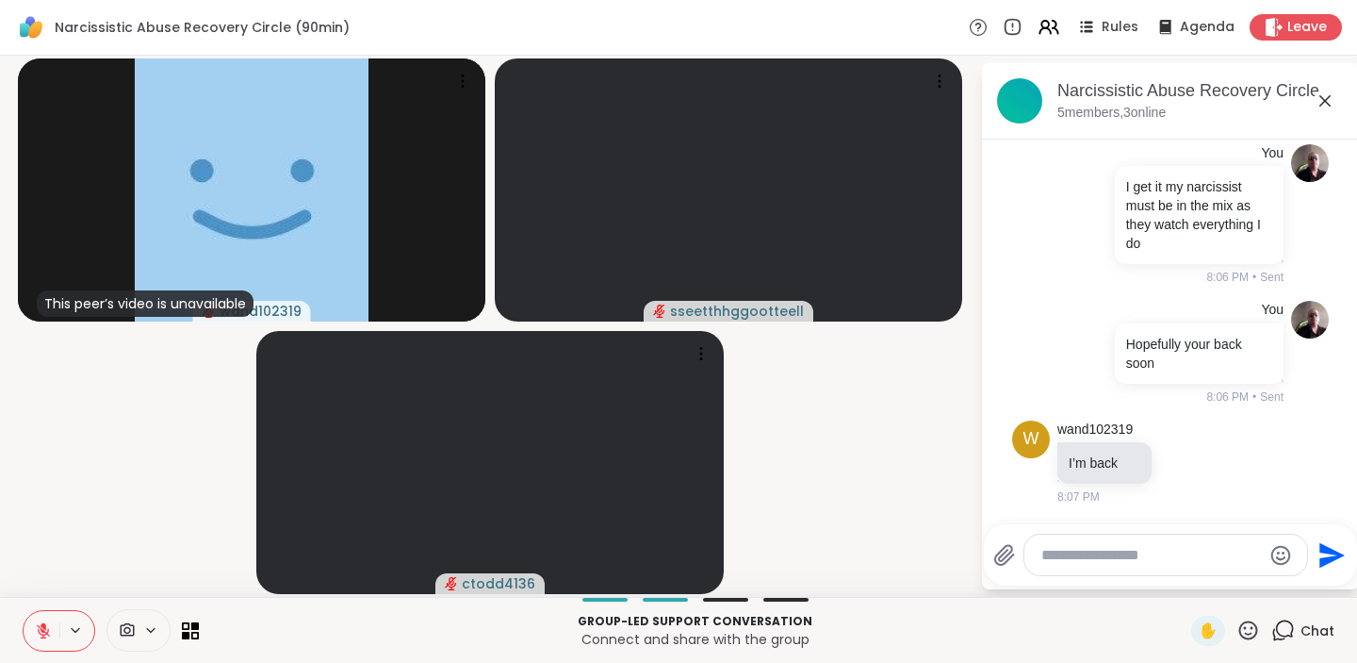
click at [44, 624] on icon at bounding box center [44, 626] width 6 height 8
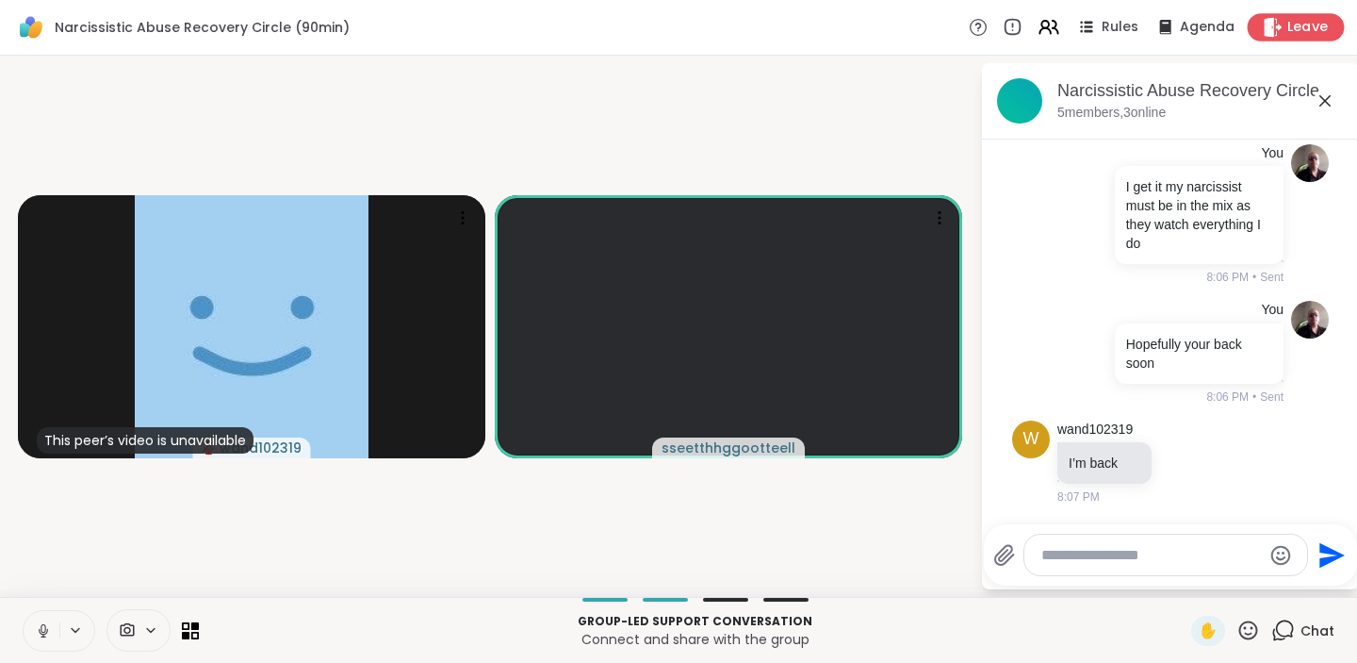
click at [1299, 26] on span "Leave" at bounding box center [1308, 28] width 41 height 20
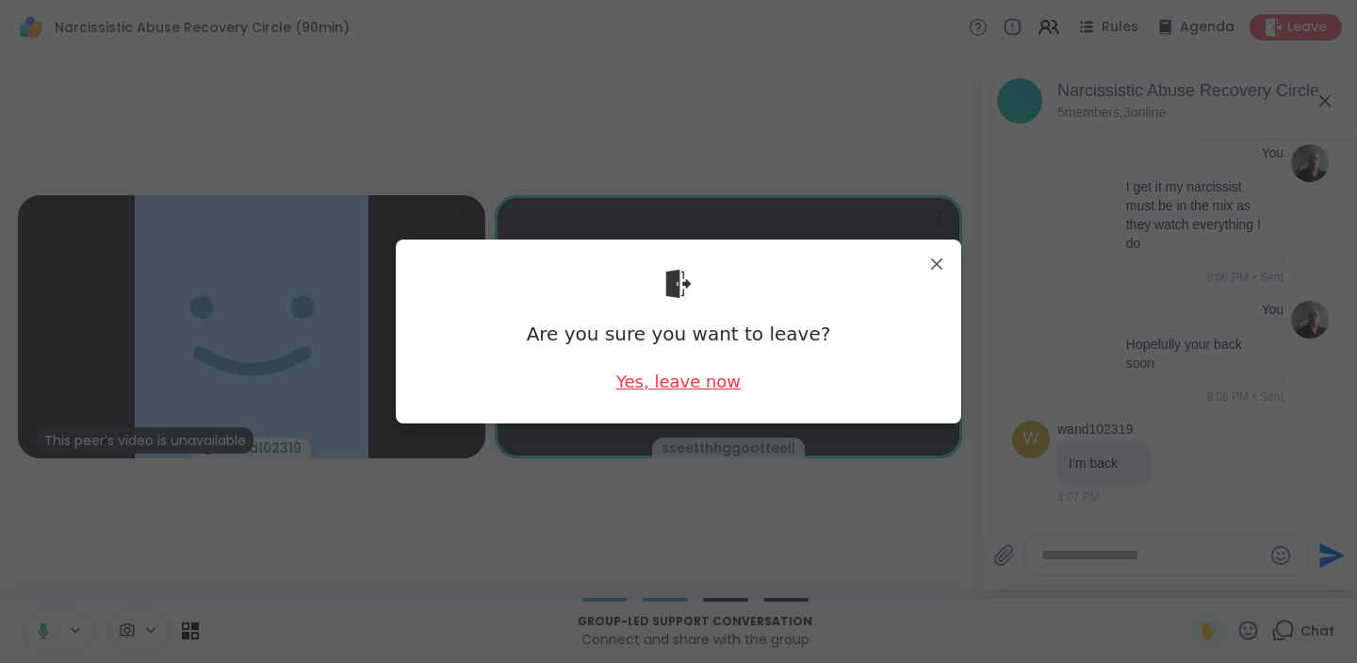
click at [682, 382] on div "Yes, leave now" at bounding box center [678, 381] width 124 height 24
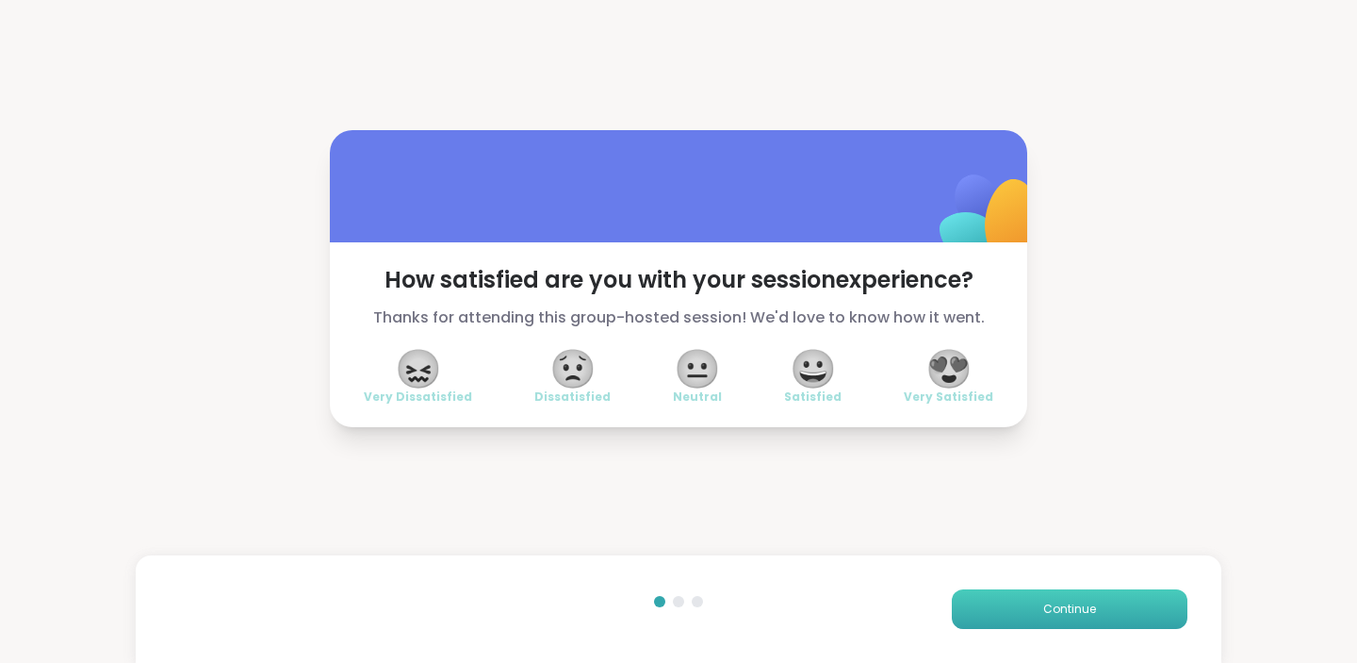
click at [1012, 603] on button "Continue" at bounding box center [1070, 609] width 236 height 40
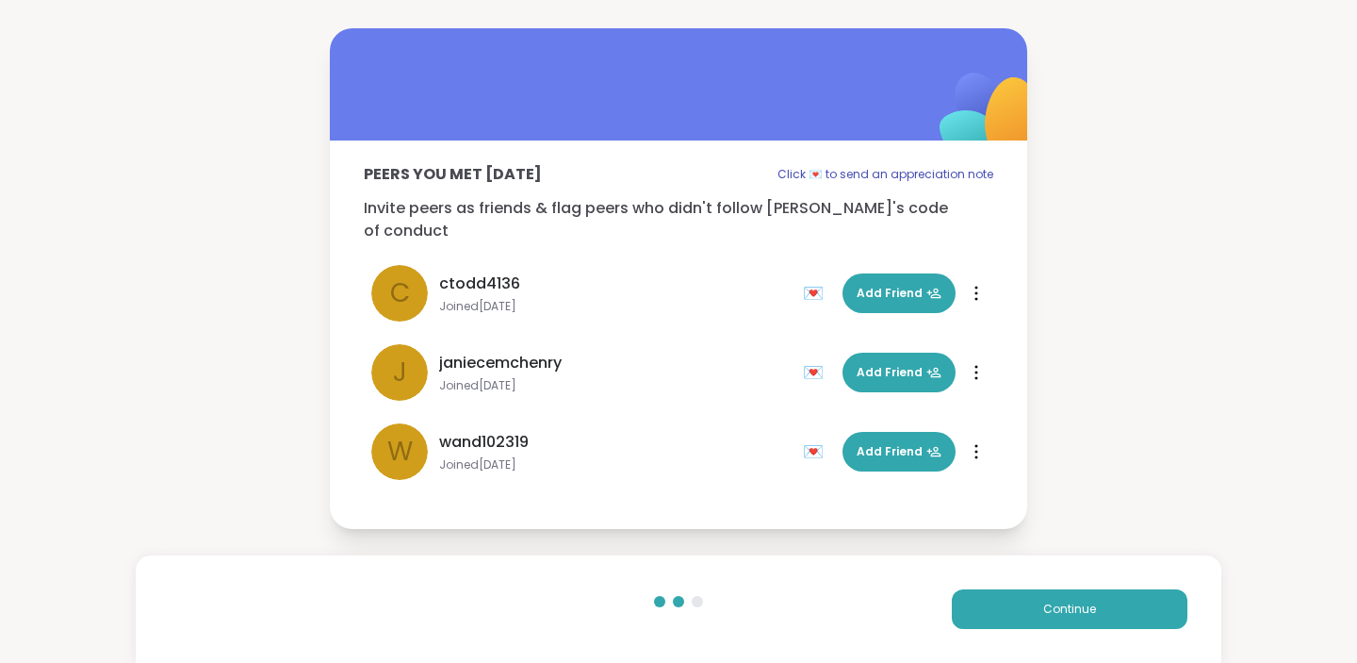
click at [1118, 158] on div "Peers you met today Click 💌 to send an appreciation note Invite peers as friend…" at bounding box center [678, 278] width 1357 height 557
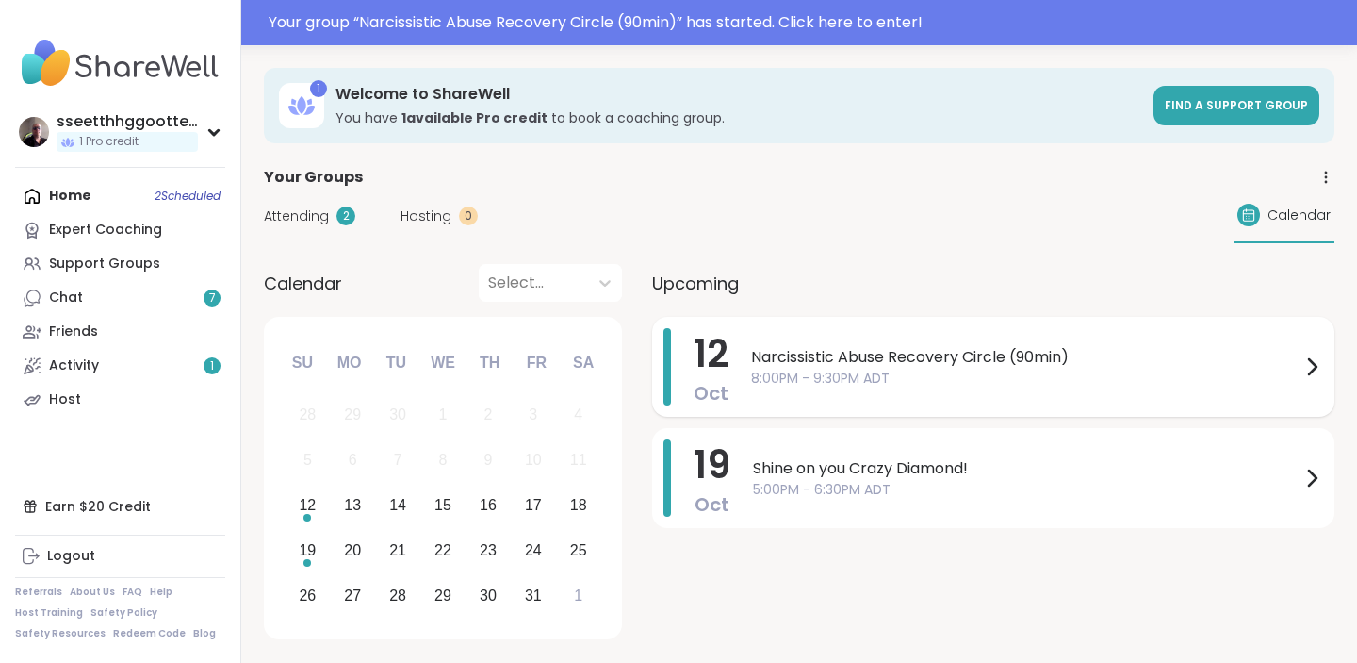
click at [859, 369] on span "8:00PM - 9:30PM ADT" at bounding box center [1026, 379] width 550 height 20
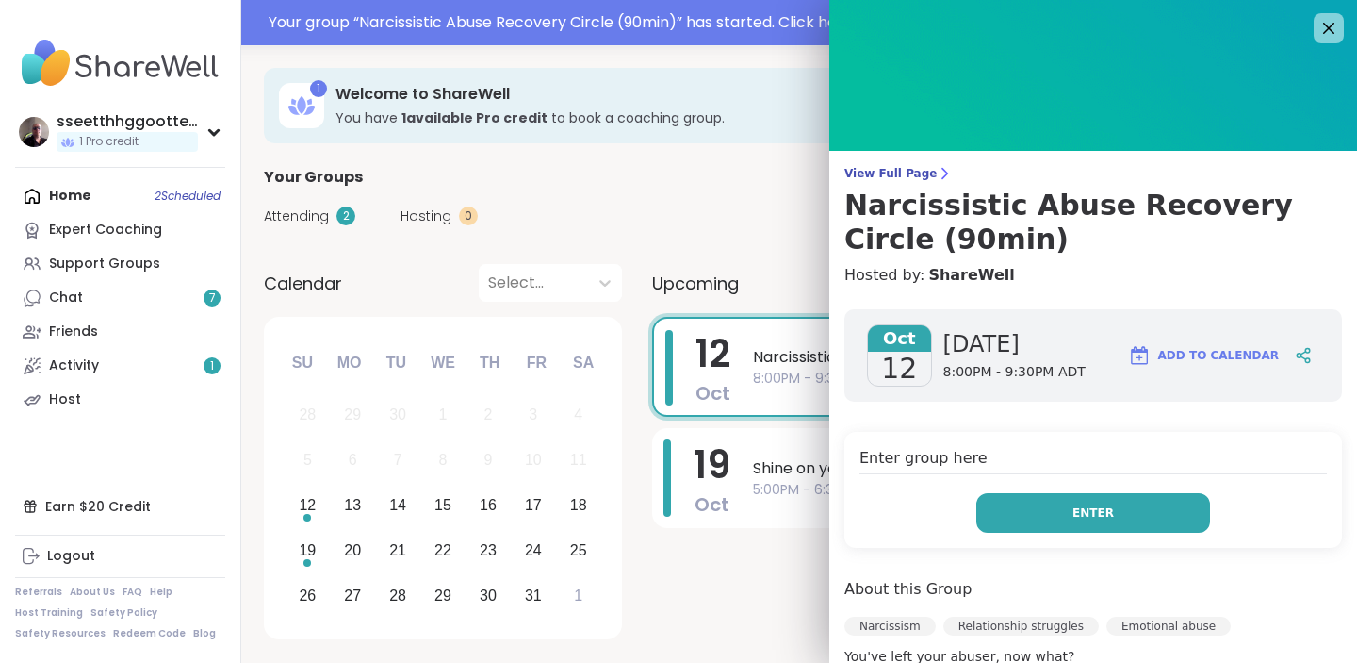
click at [1109, 518] on span "Enter" at bounding box center [1093, 512] width 41 height 17
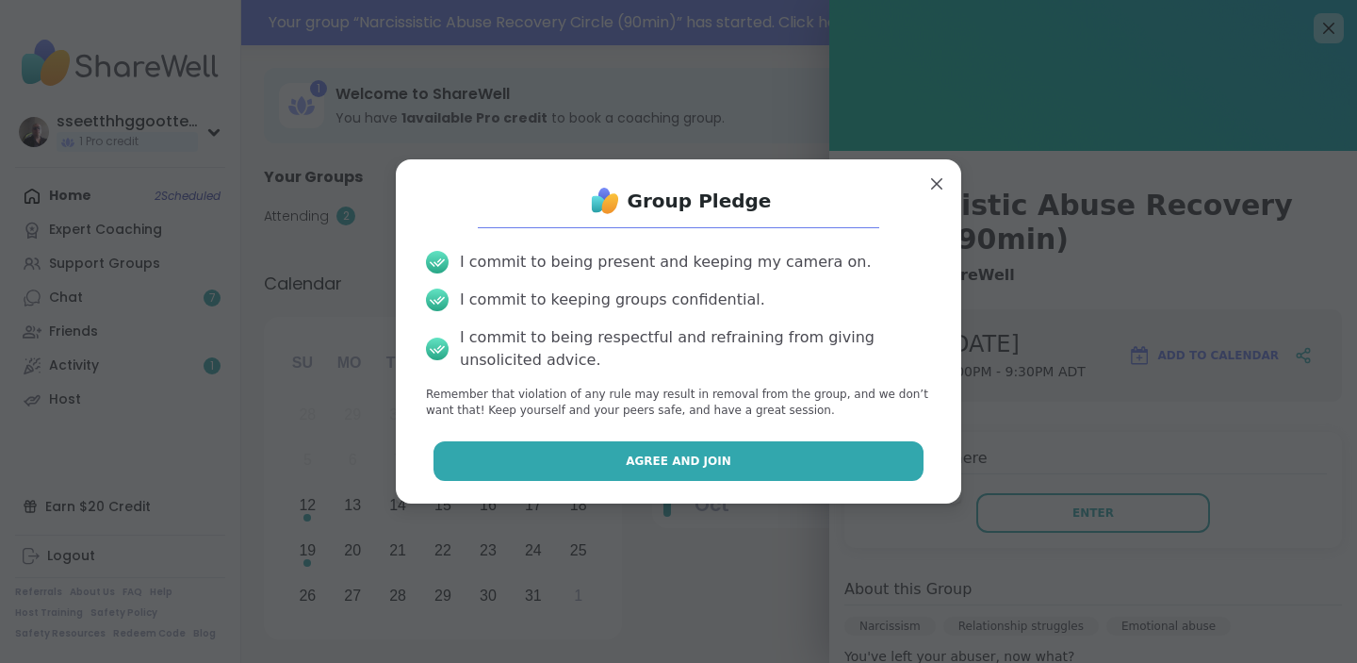
click at [692, 455] on span "Agree and Join" at bounding box center [679, 460] width 106 height 17
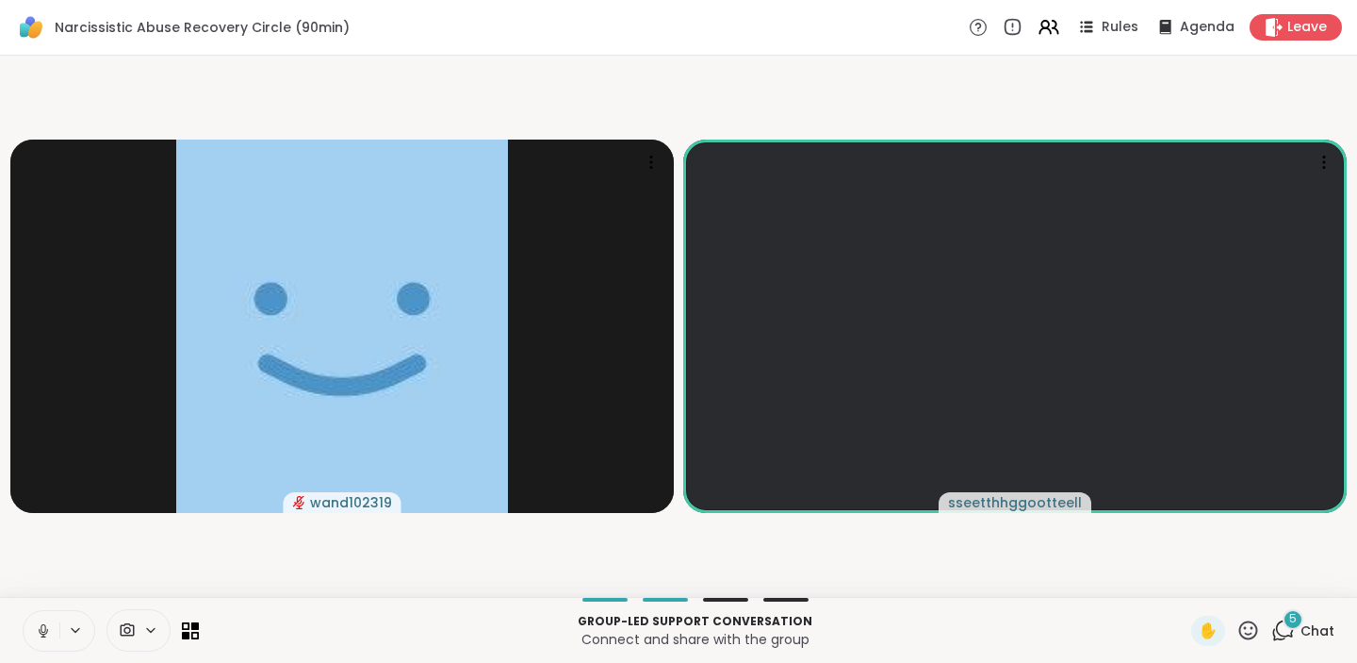
click at [1285, 626] on icon at bounding box center [1284, 630] width 24 height 24
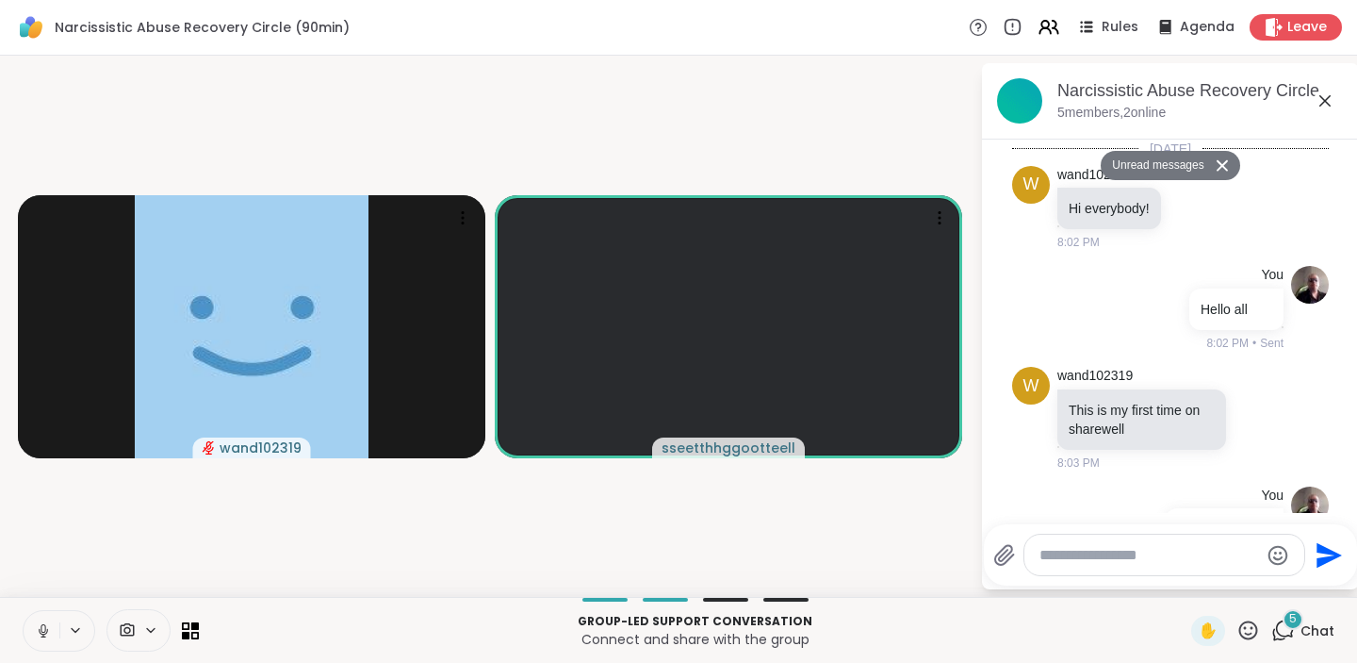
scroll to position [1524, 0]
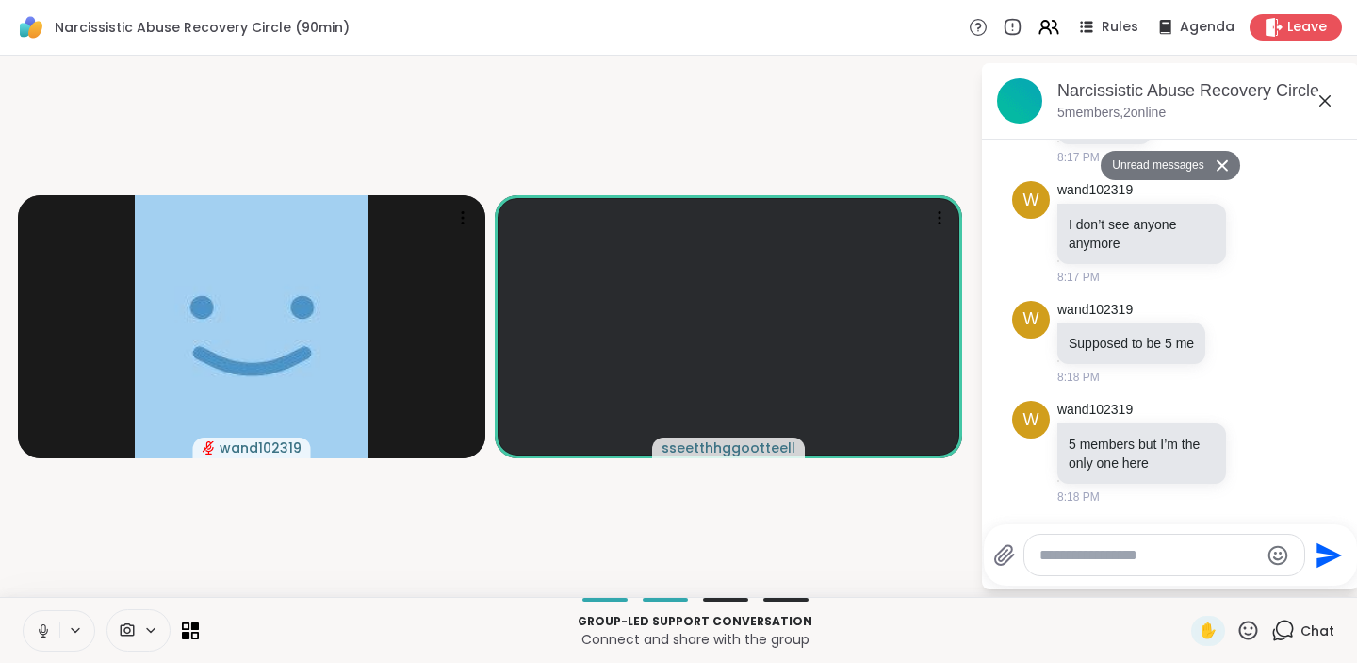
click at [1109, 554] on textarea "Type your message" at bounding box center [1150, 555] width 220 height 19
type textarea "**********"
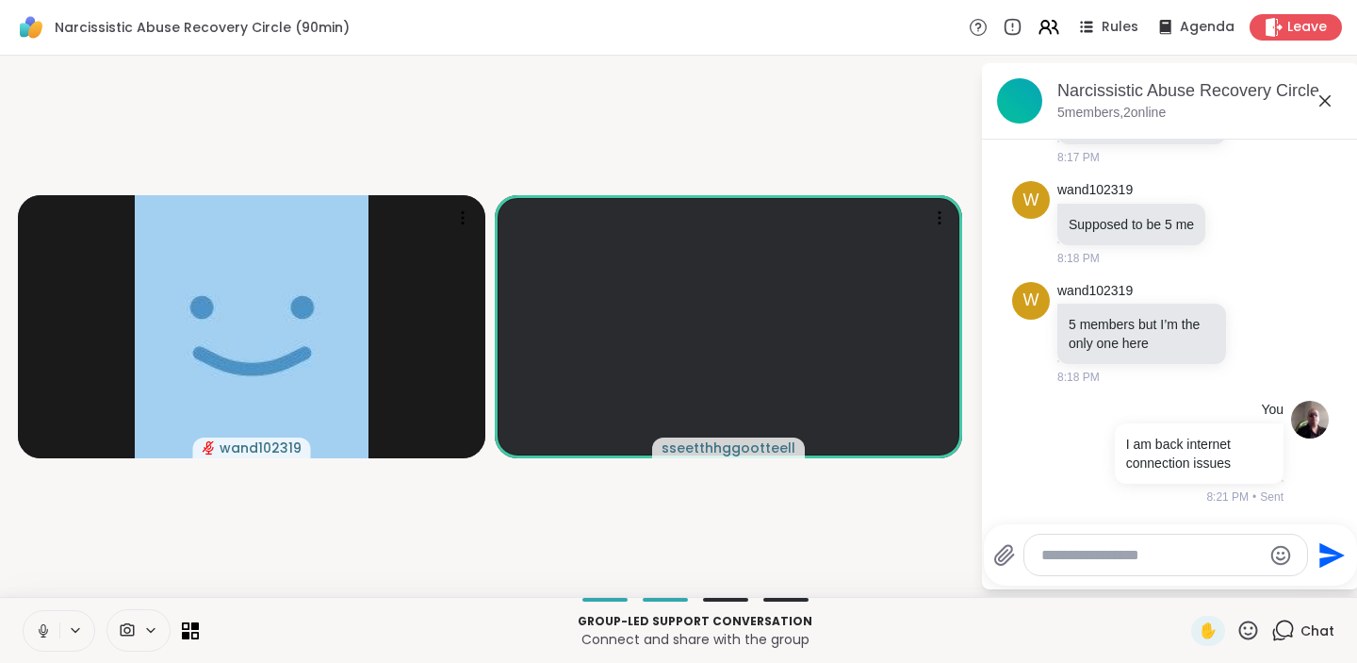
scroll to position [1599, 0]
click at [124, 619] on div at bounding box center [139, 630] width 64 height 42
click at [253, 548] on video-player-container "wand102319 sseetthhggootteell" at bounding box center [490, 326] width 958 height 526
click at [41, 628] on icon at bounding box center [43, 630] width 17 height 17
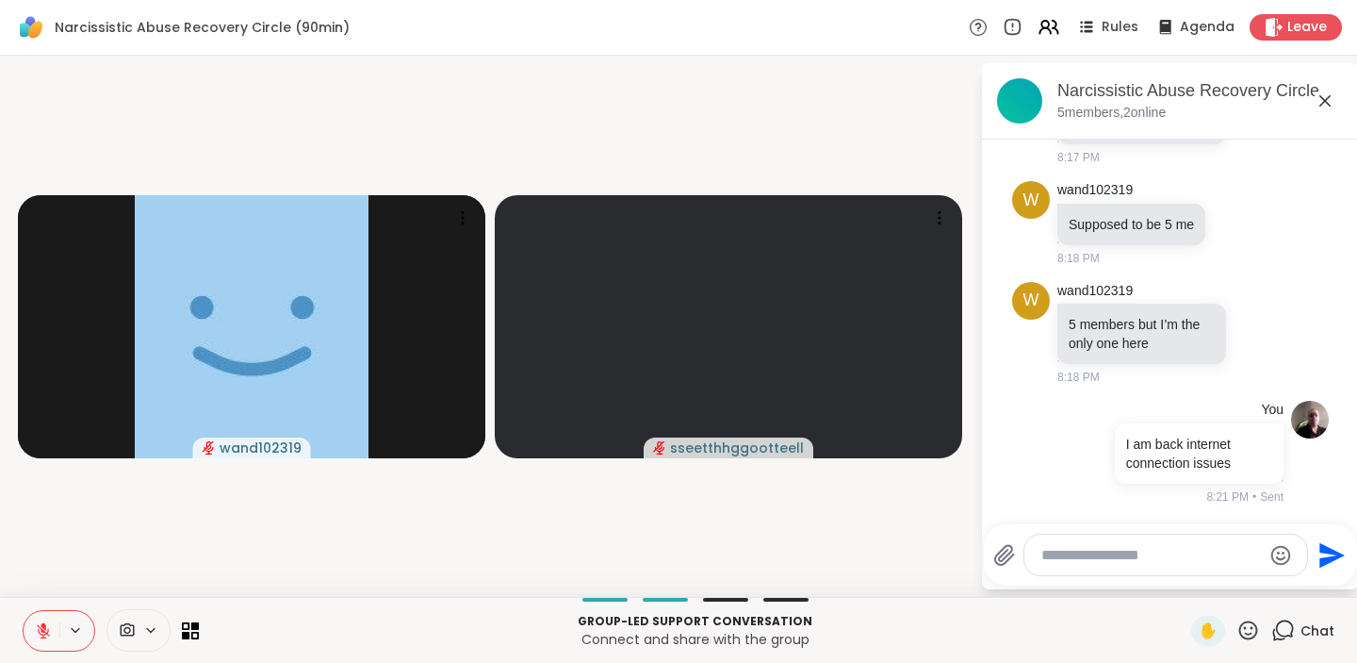
click at [41, 628] on icon at bounding box center [43, 630] width 13 height 13
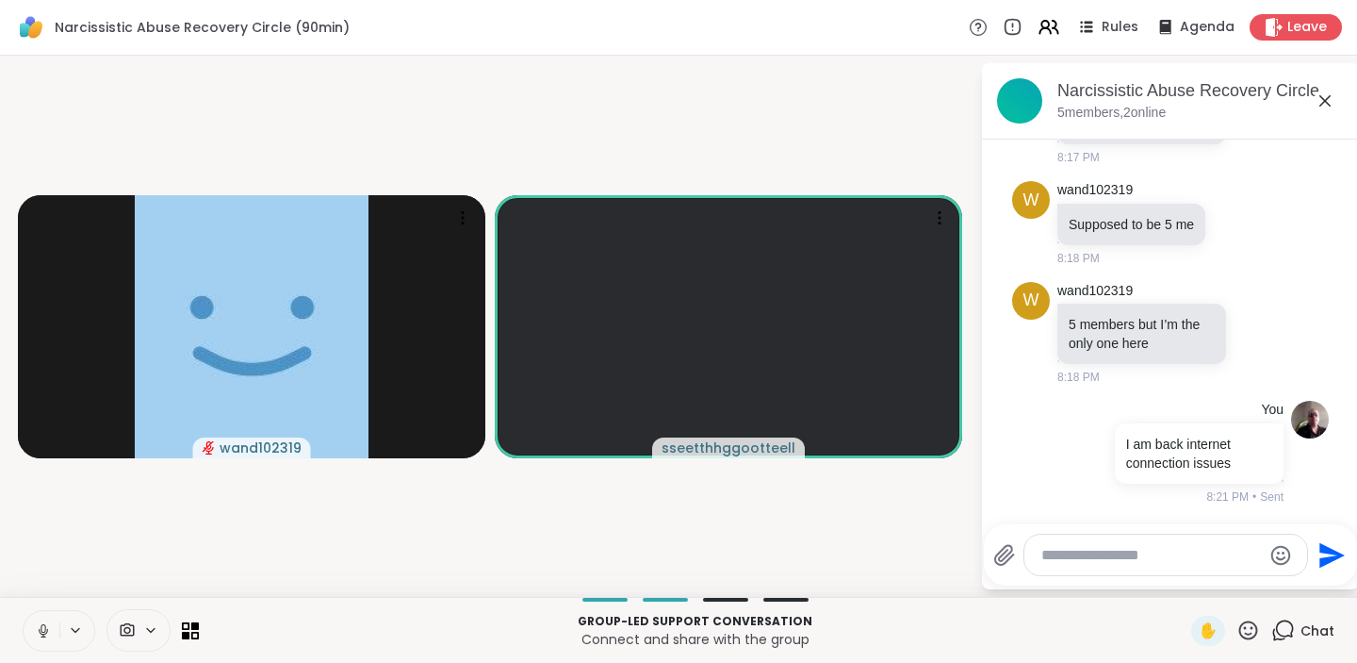
click at [125, 624] on icon at bounding box center [127, 630] width 17 height 18
click at [1159, 560] on textarea "Type your message" at bounding box center [1152, 555] width 220 height 19
click at [1158, 555] on textarea "Type your message" at bounding box center [1152, 555] width 220 height 19
click at [1292, 24] on span "Leave" at bounding box center [1308, 28] width 41 height 20
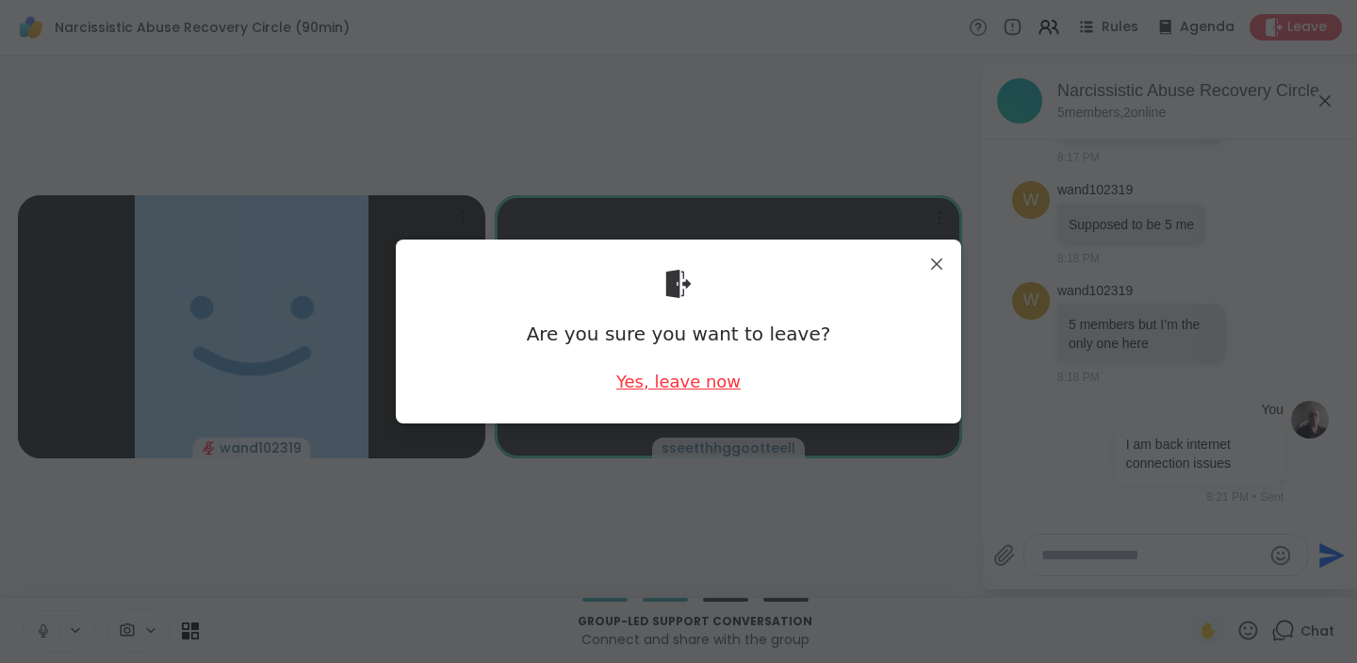
click at [685, 383] on div "Yes, leave now" at bounding box center [678, 381] width 124 height 24
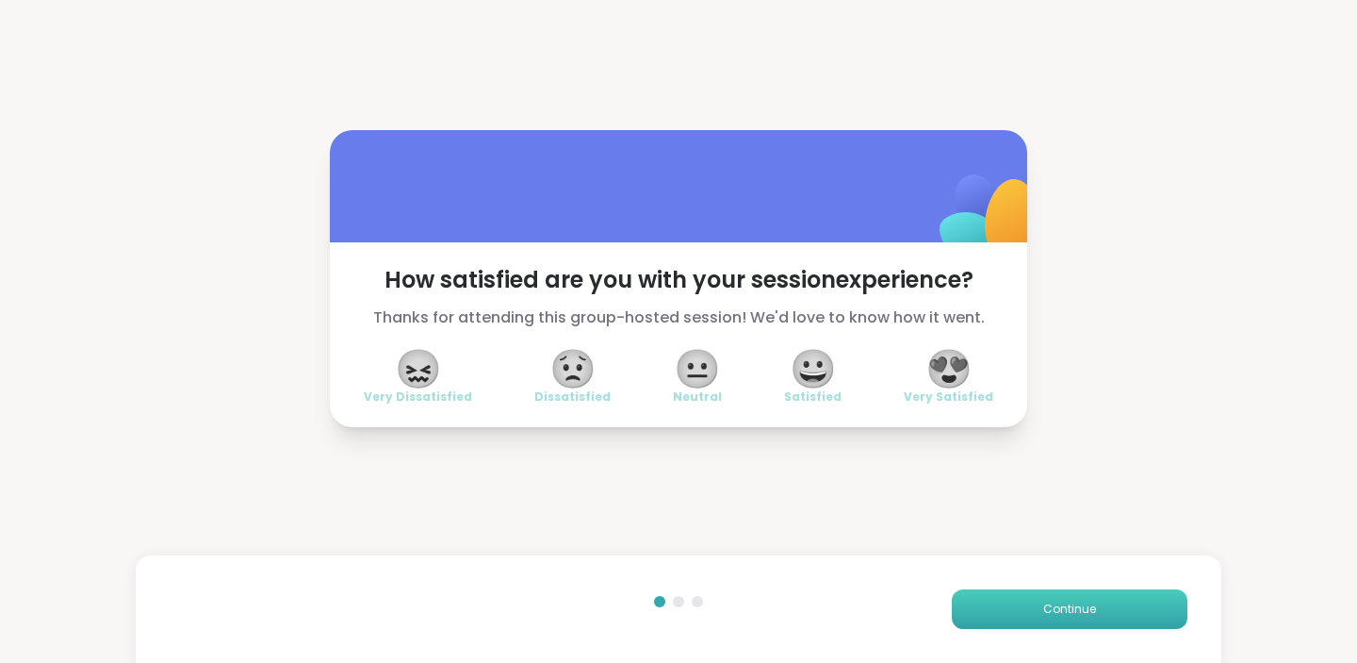
click at [1061, 602] on span "Continue" at bounding box center [1069, 608] width 53 height 17
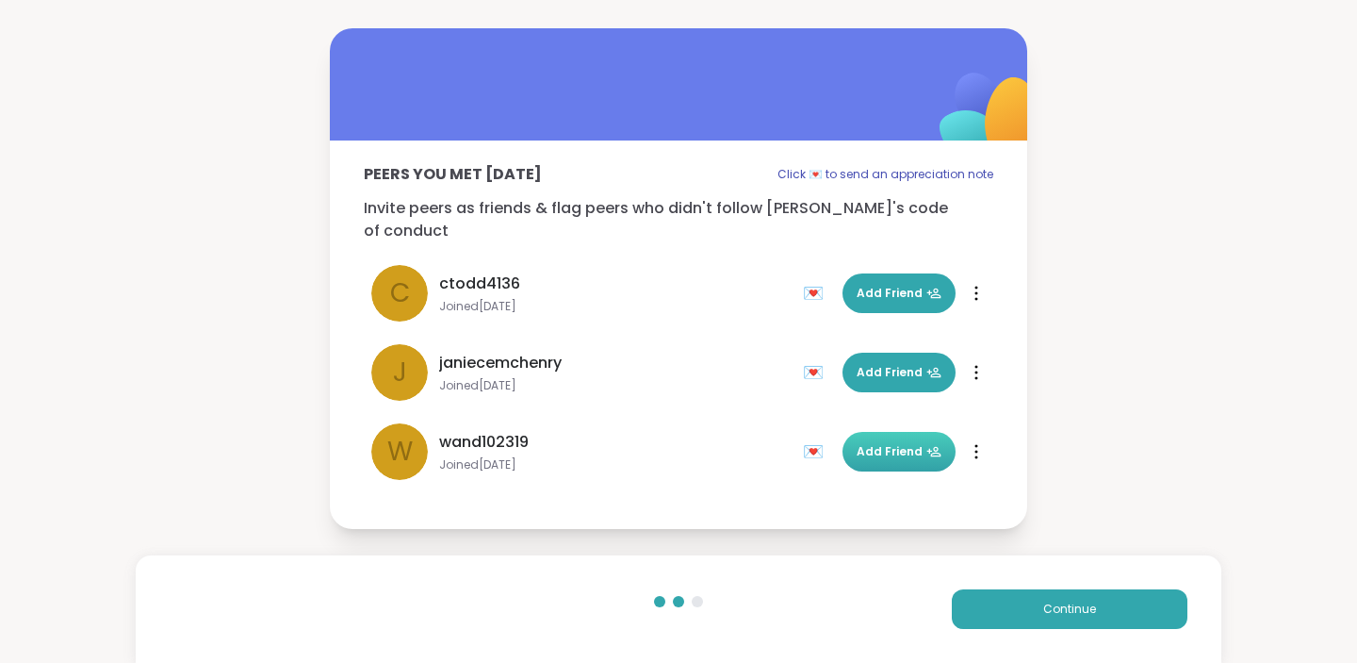
click at [886, 443] on span "Add Friend" at bounding box center [899, 451] width 85 height 17
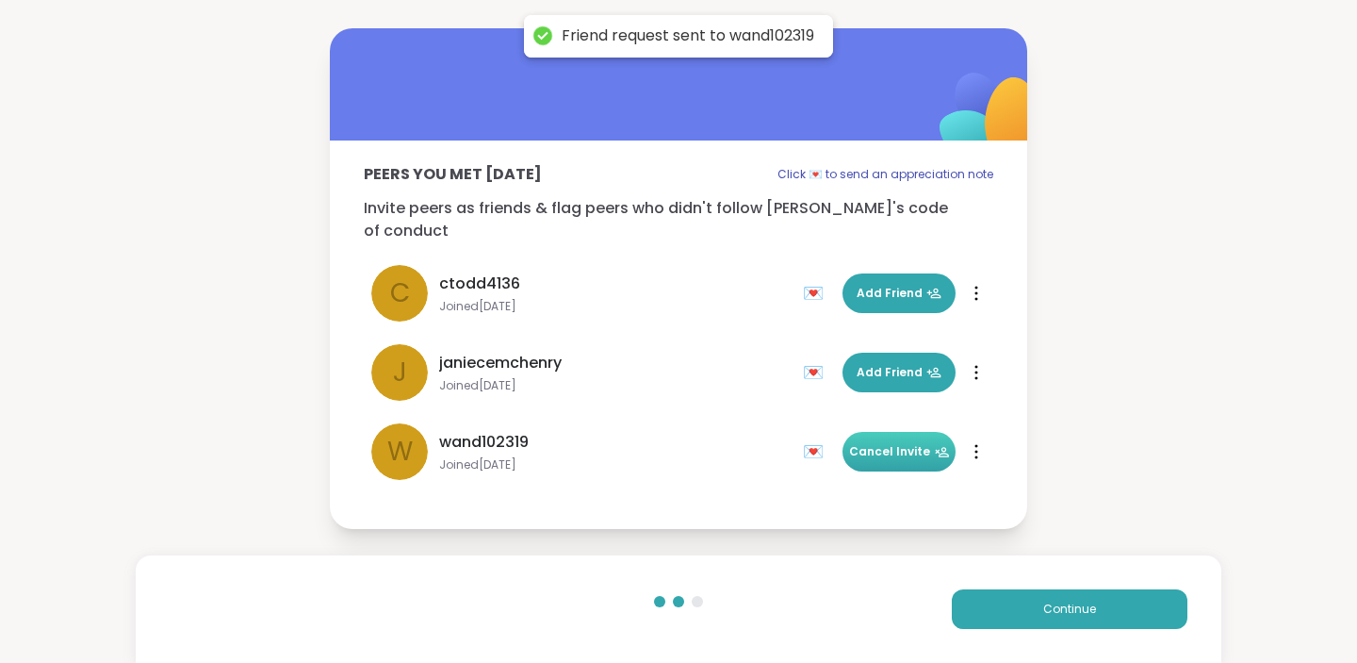
click at [172, 136] on div "Peers you met today Click 💌 to send an appreciation note Invite peers as friend…" at bounding box center [678, 278] width 1357 height 557
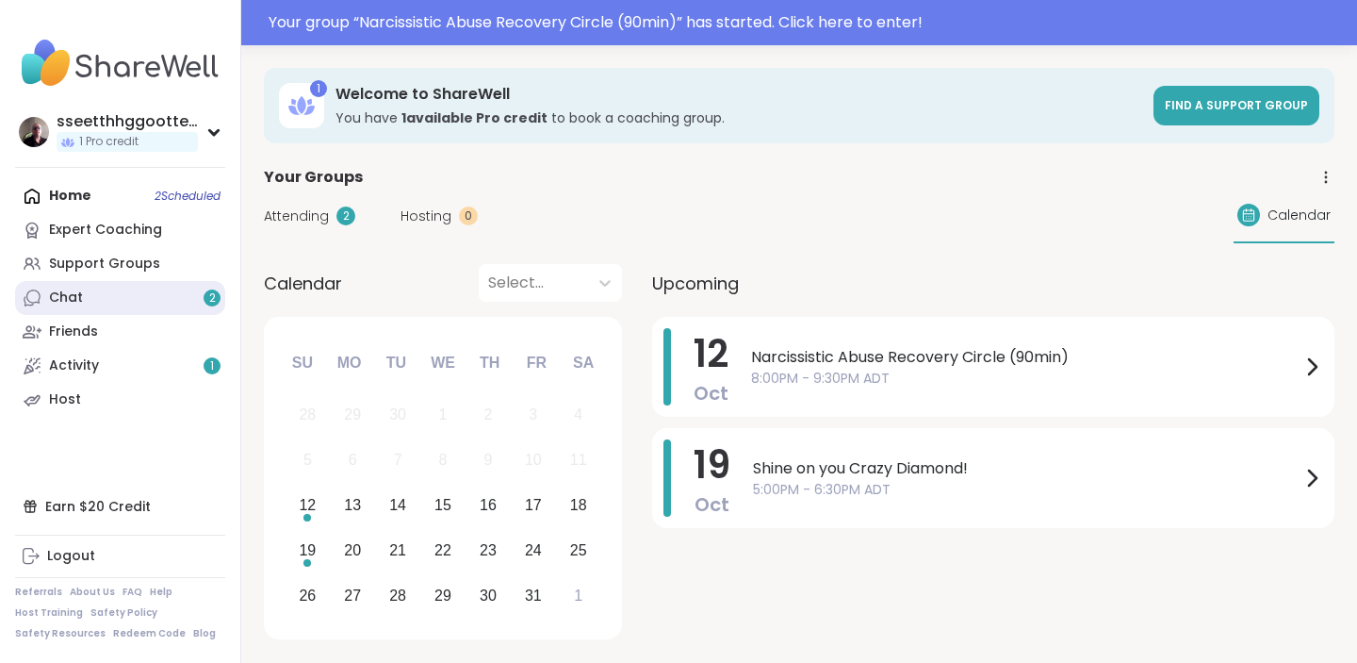
click at [118, 294] on link "Chat 2" at bounding box center [120, 298] width 210 height 34
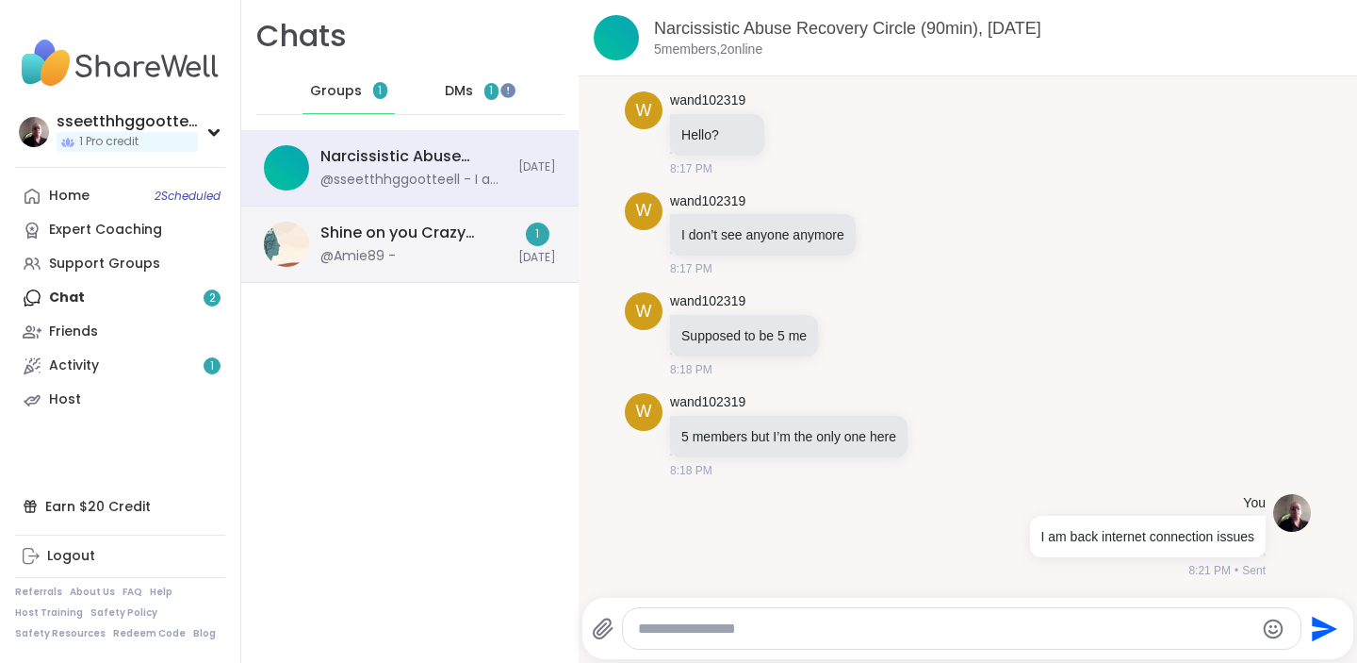
click at [389, 246] on div "Shine on you Crazy Diamond!, Oct 12 @Amie89 -" at bounding box center [413, 243] width 187 height 43
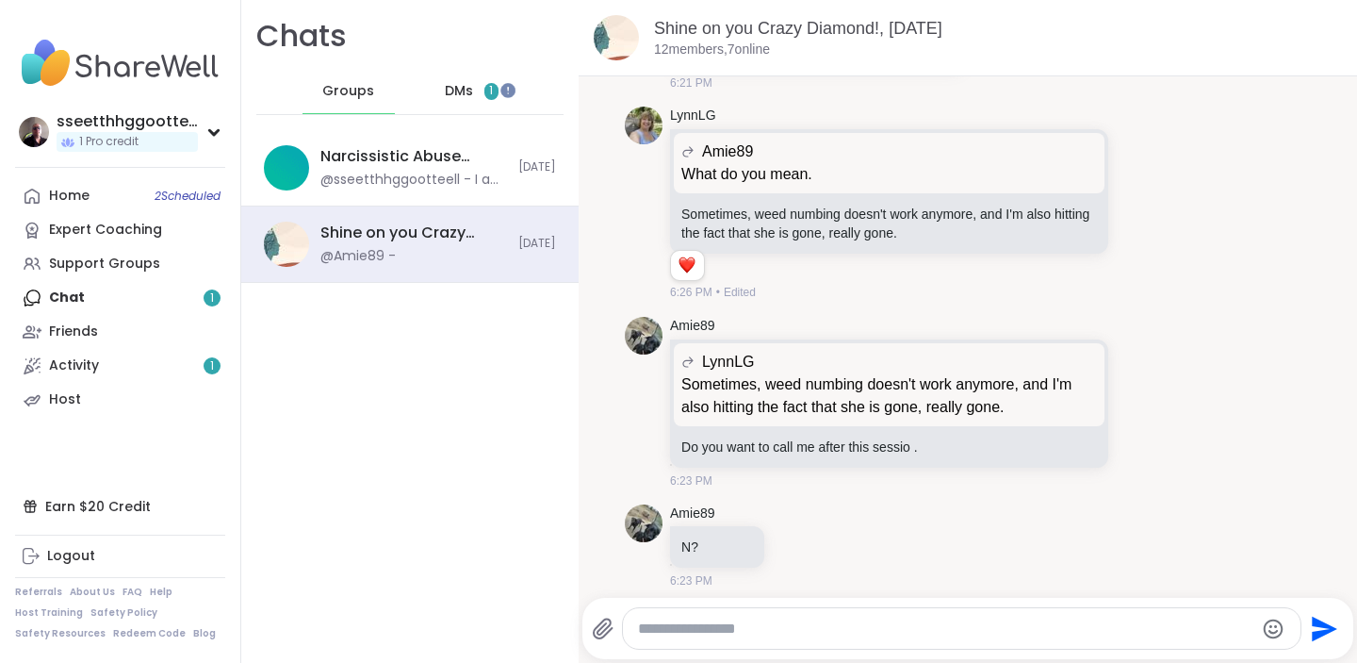
scroll to position [3664, 0]
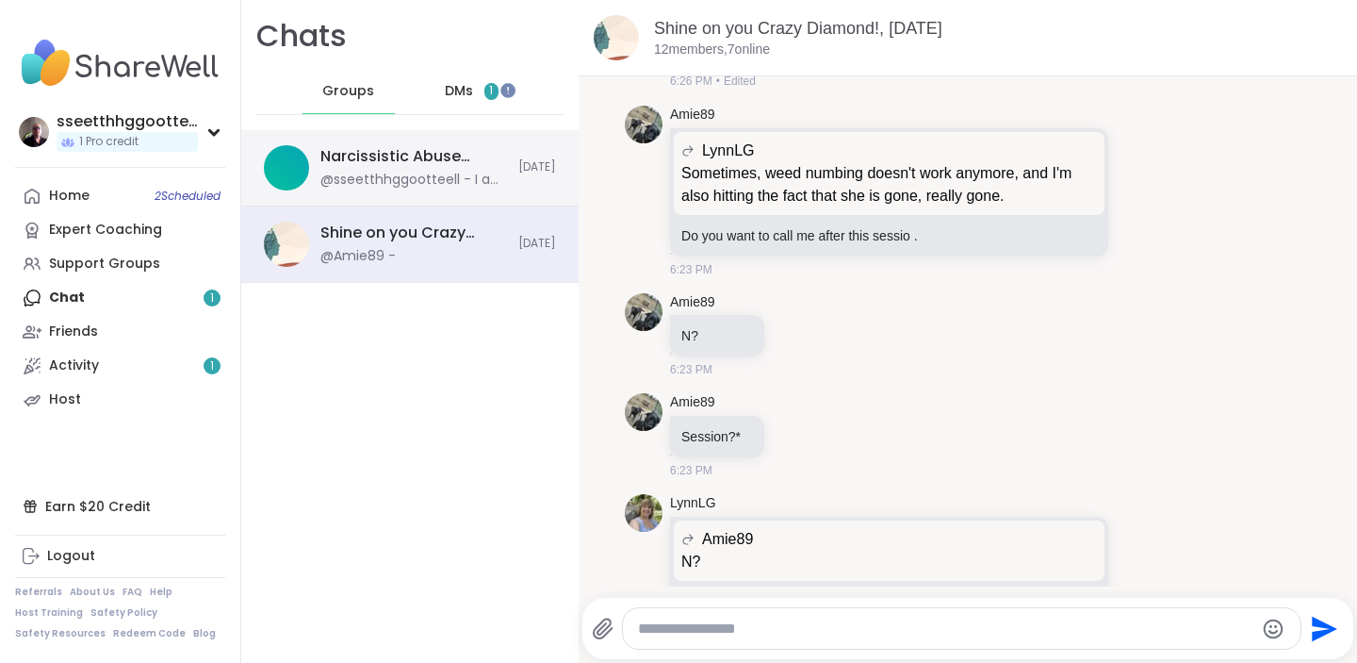
click at [353, 174] on div "@sseetthhggootteell - I am back internet connection issues" at bounding box center [413, 180] width 187 height 19
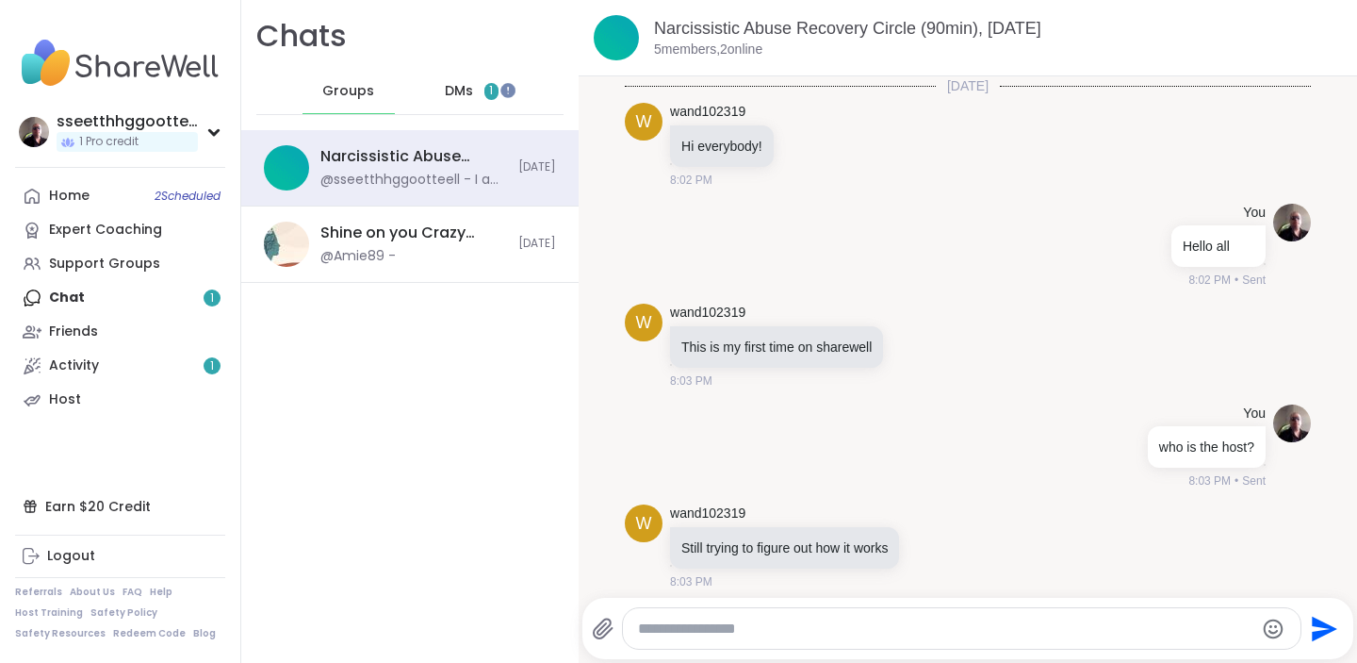
scroll to position [1236, 0]
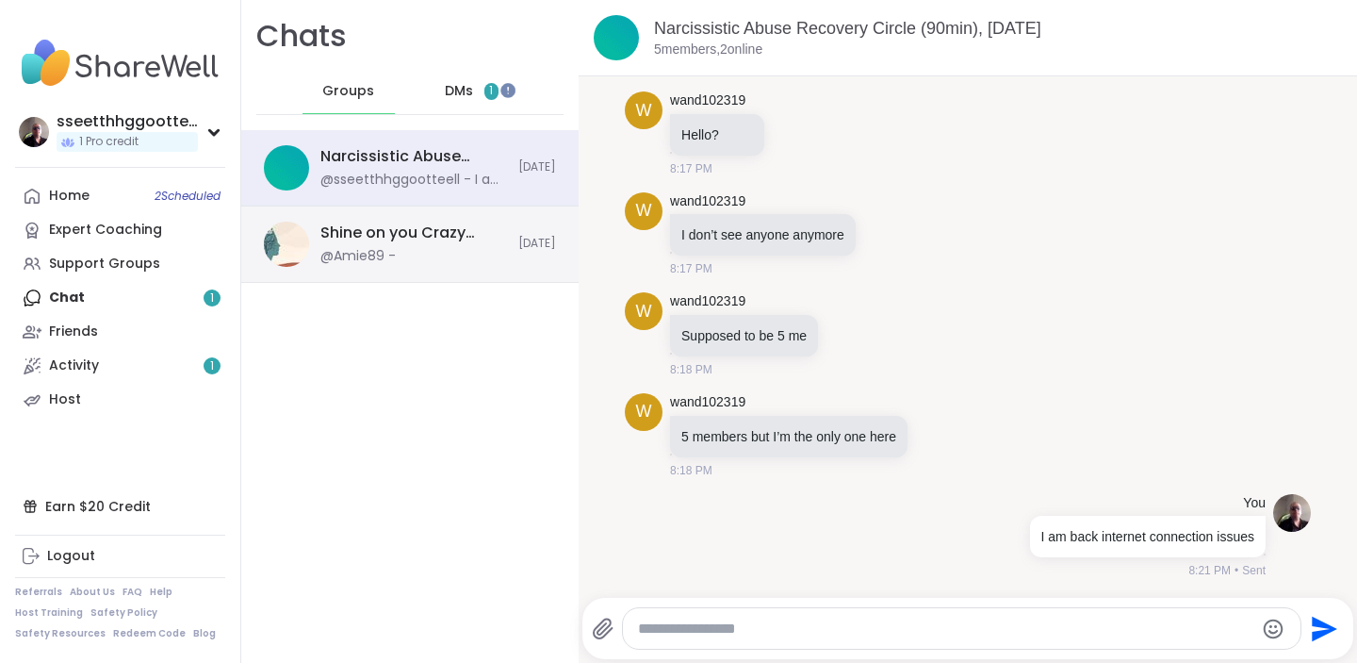
click at [451, 238] on div "Shine on you Crazy Diamond!, Oct 12" at bounding box center [413, 232] width 187 height 21
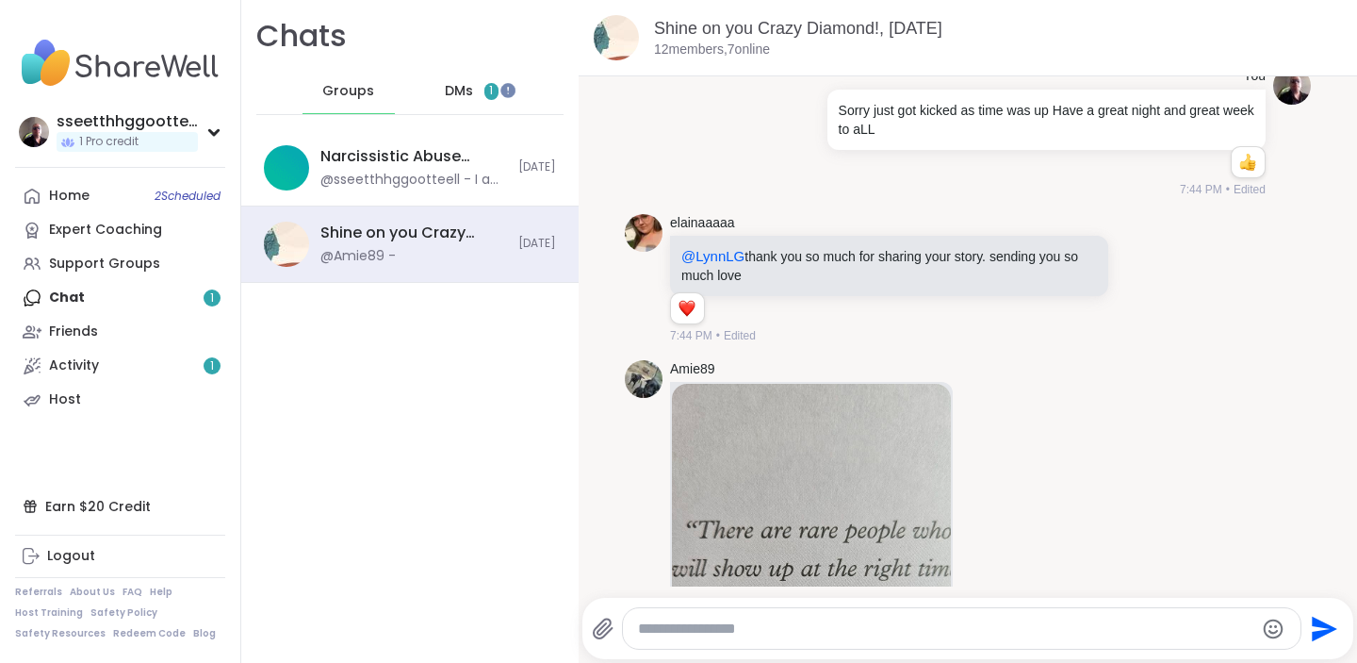
scroll to position [4585, 0]
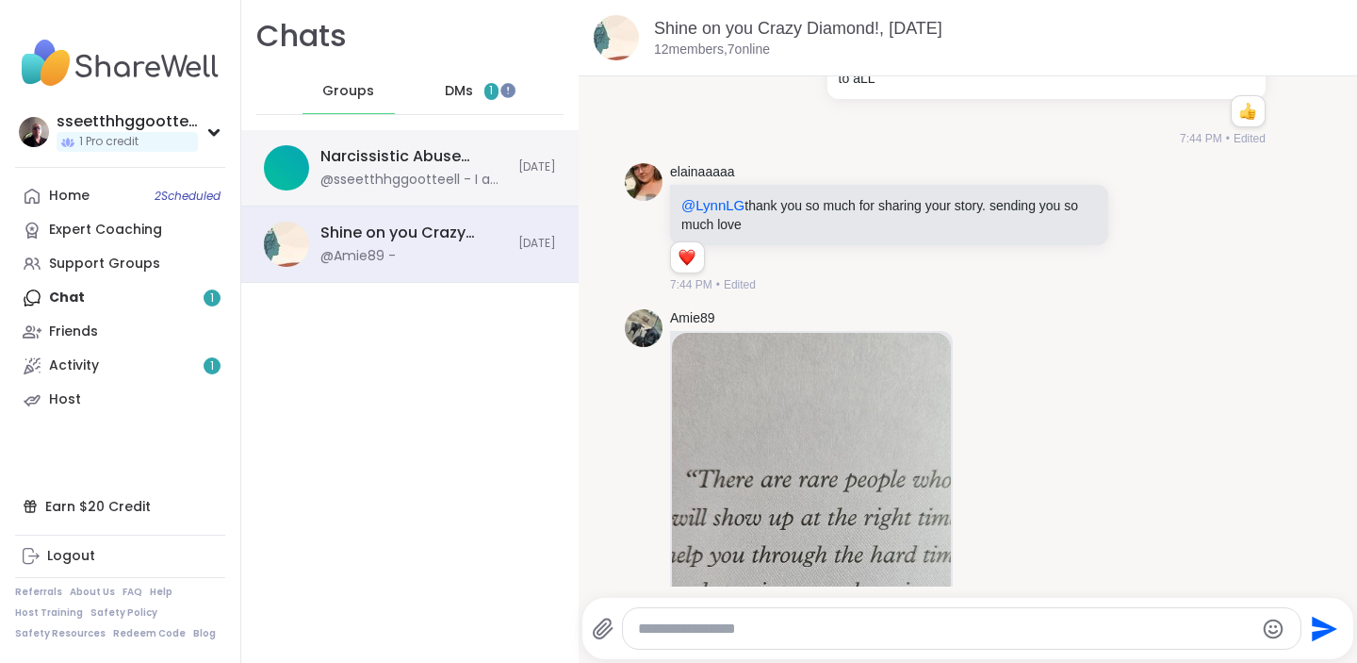
click at [400, 178] on div "@sseetthhggootteell - I am back internet connection issues" at bounding box center [413, 180] width 187 height 19
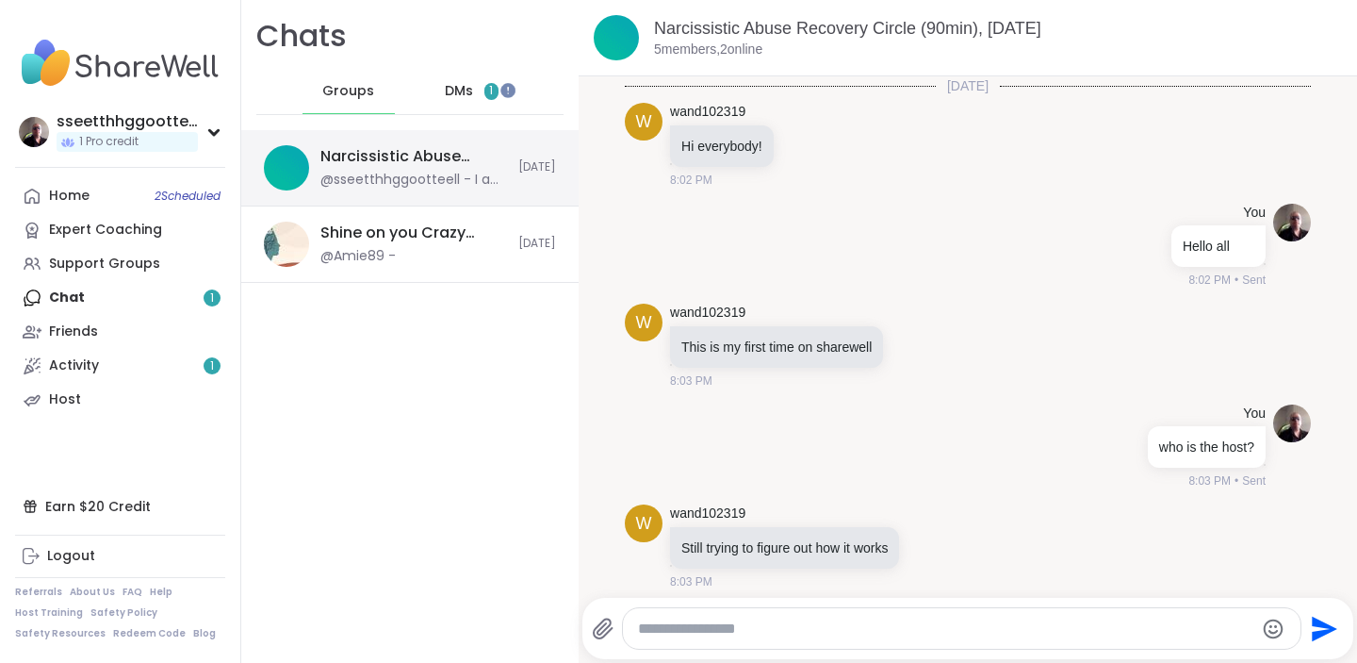
scroll to position [1236, 0]
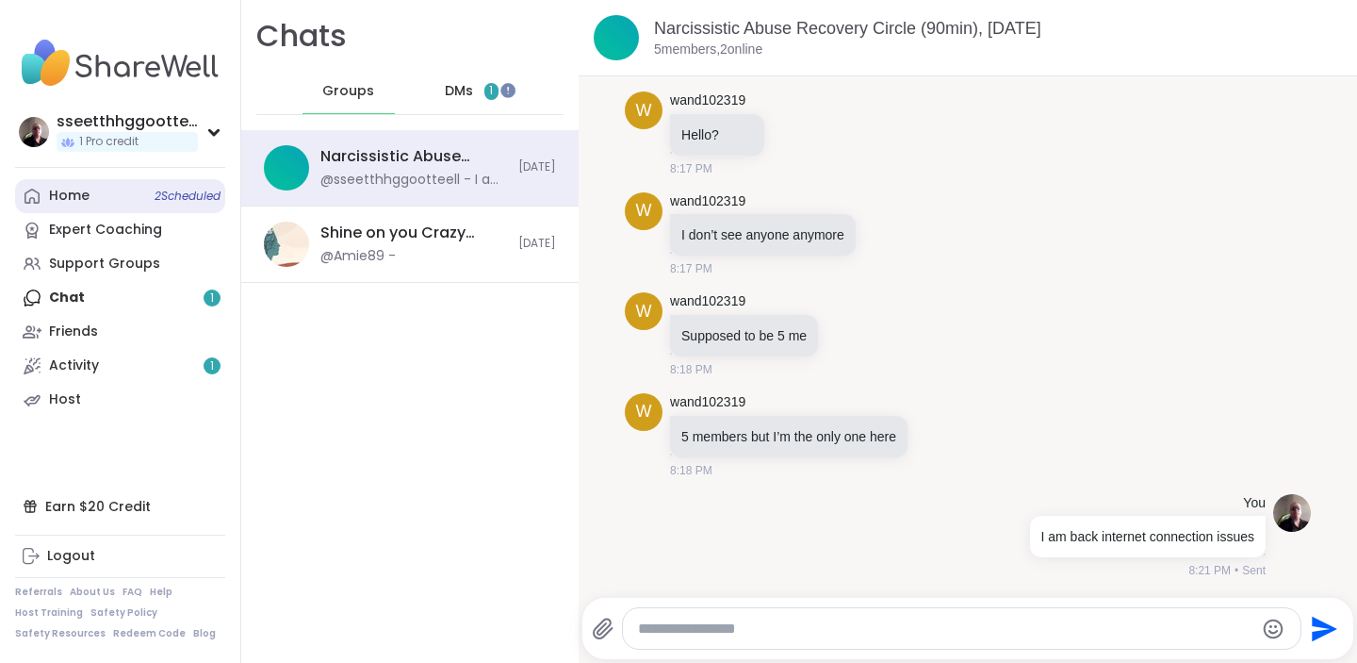
click at [68, 189] on div "Home 2 Scheduled" at bounding box center [69, 196] width 41 height 19
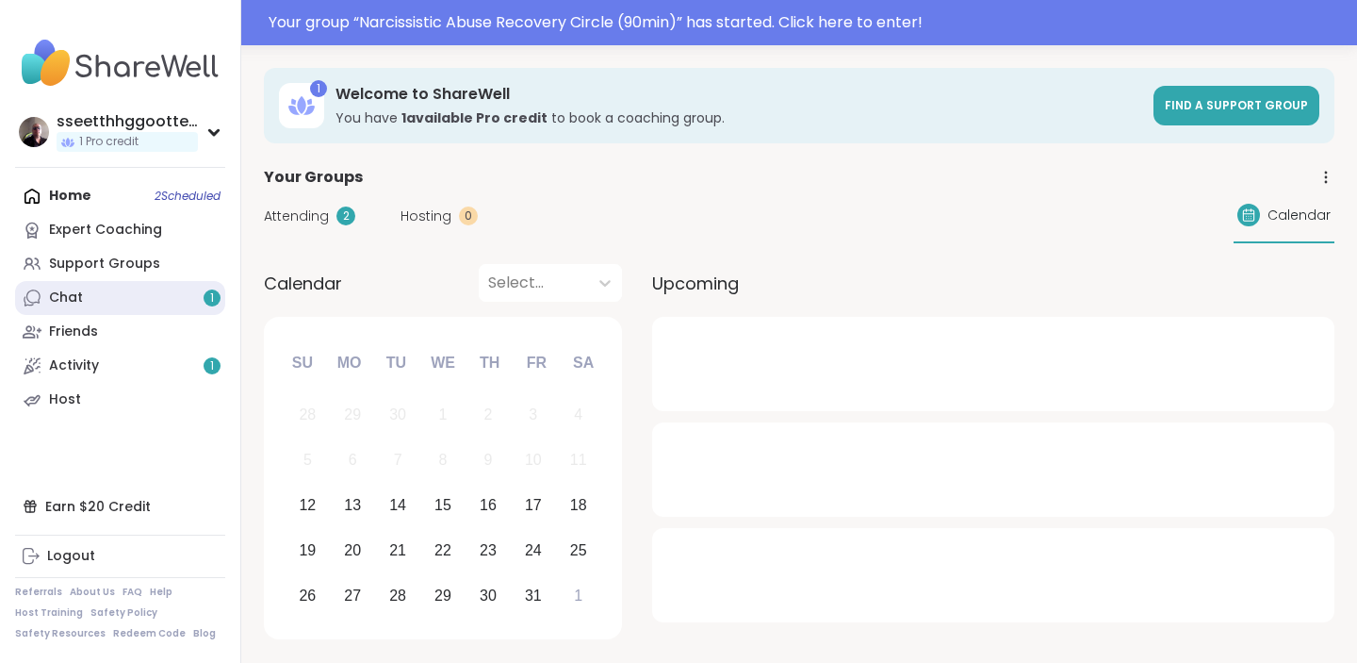
click at [86, 296] on link "Chat 1" at bounding box center [120, 298] width 210 height 34
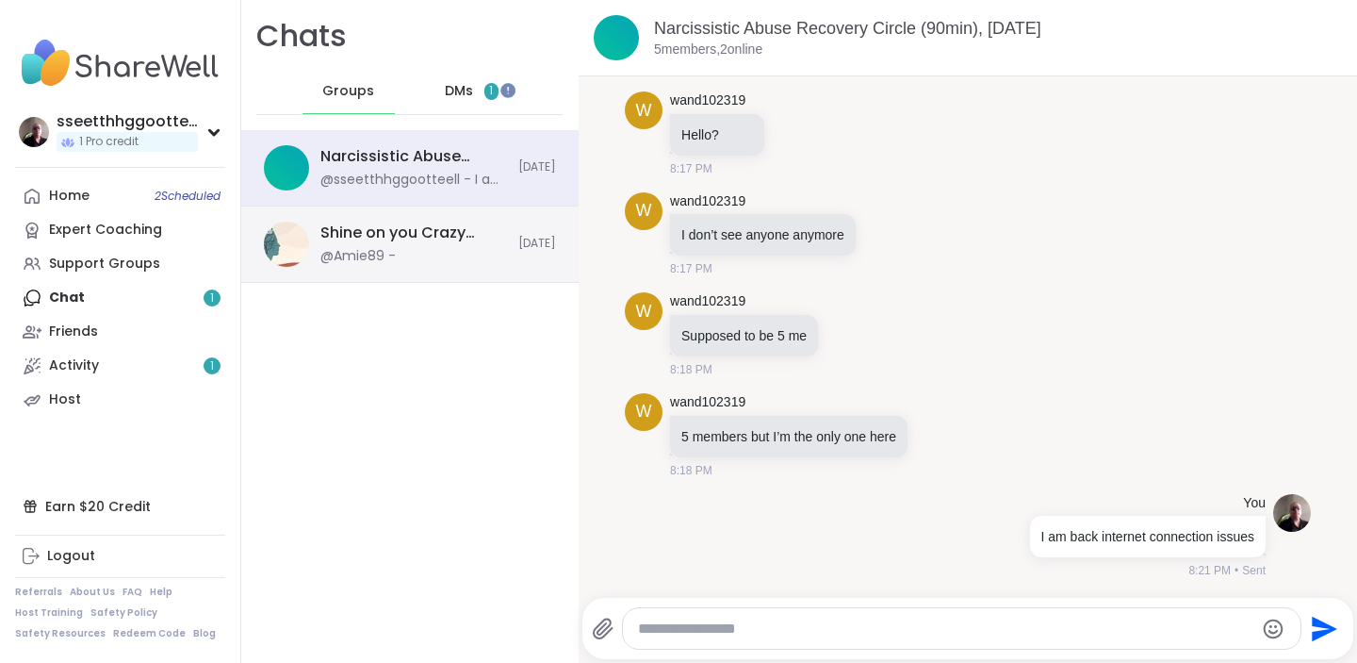
click at [425, 245] on div "Shine on you Crazy Diamond!, Oct 12 @Amie89 -" at bounding box center [413, 243] width 187 height 43
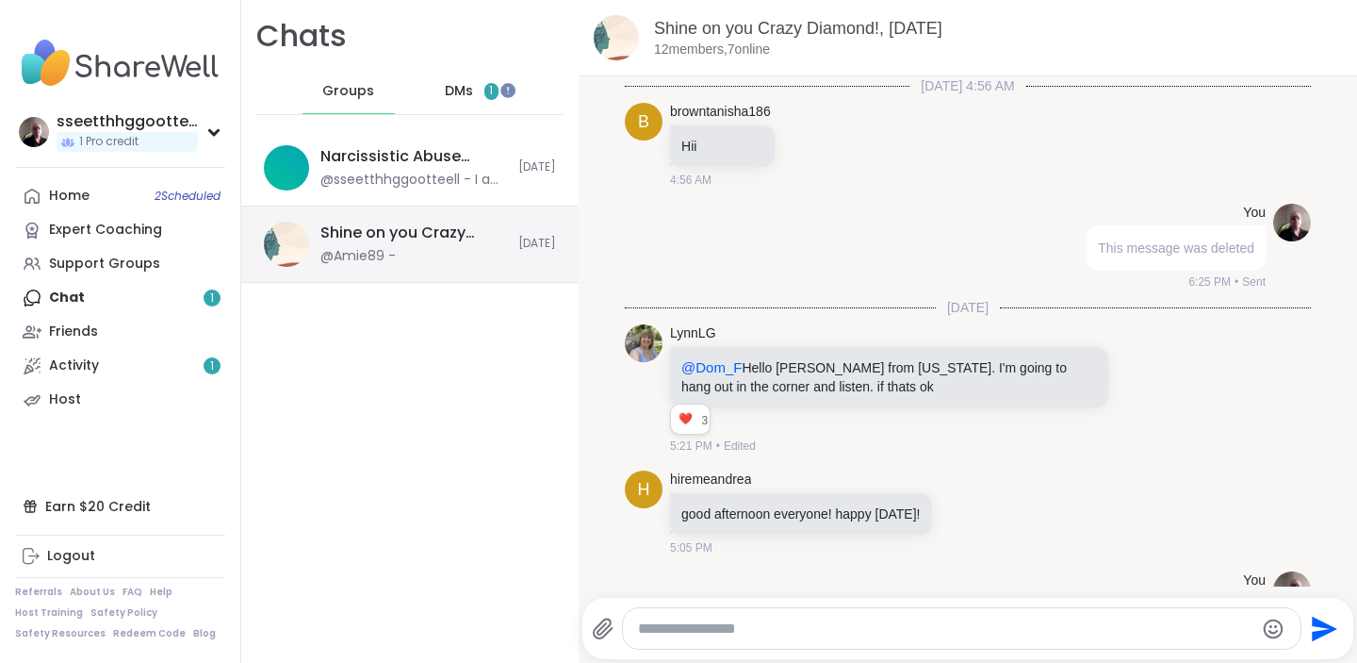
scroll to position [4830, 0]
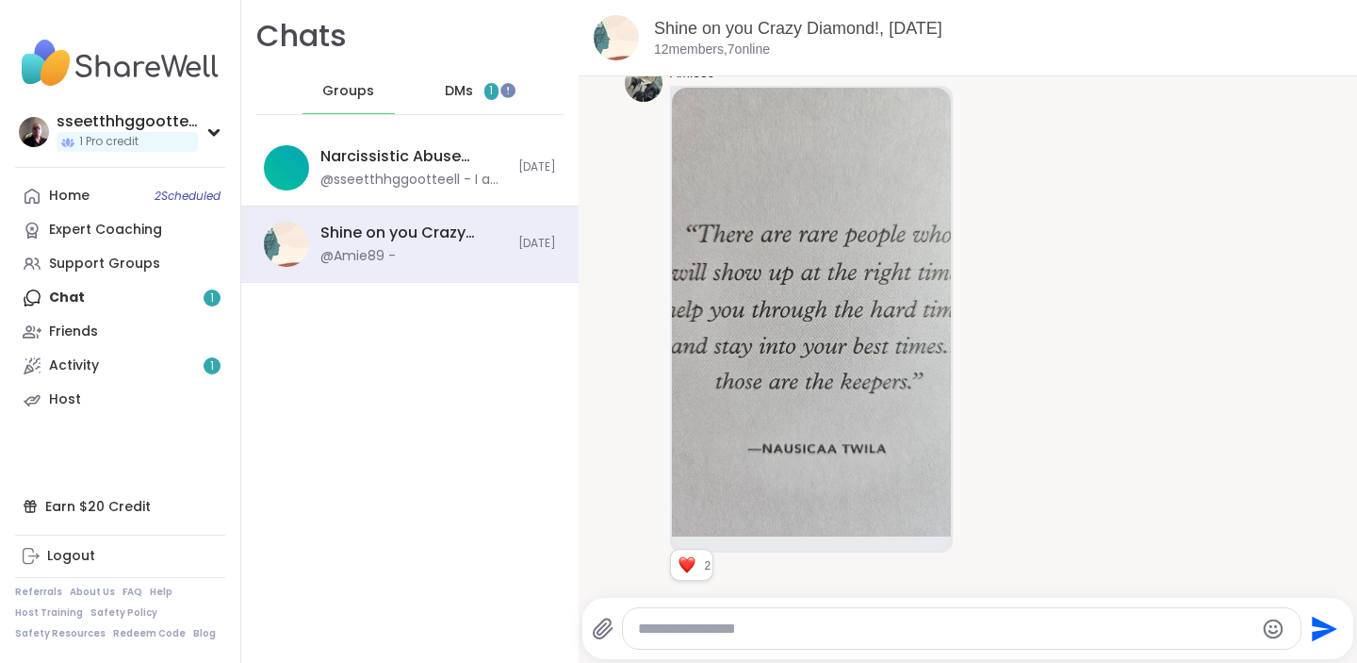
click at [459, 86] on span "DMs" at bounding box center [459, 91] width 28 height 19
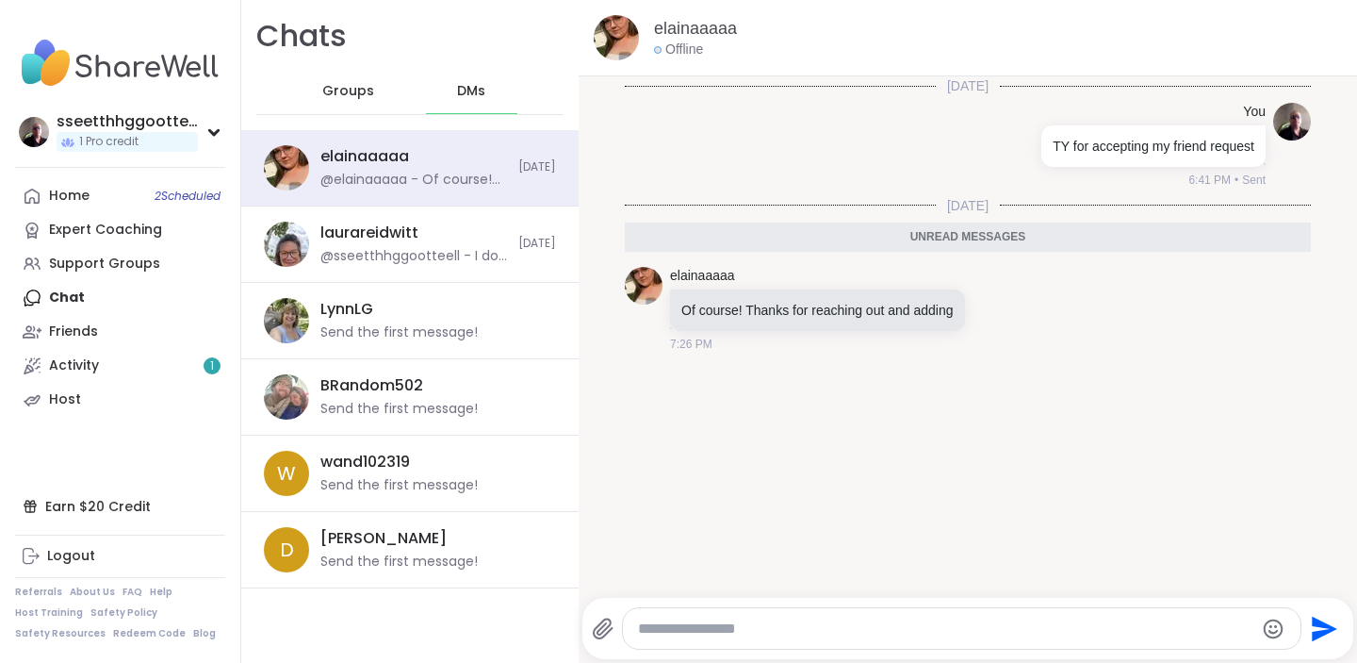
click at [765, 624] on textarea "Type your message" at bounding box center [946, 628] width 616 height 19
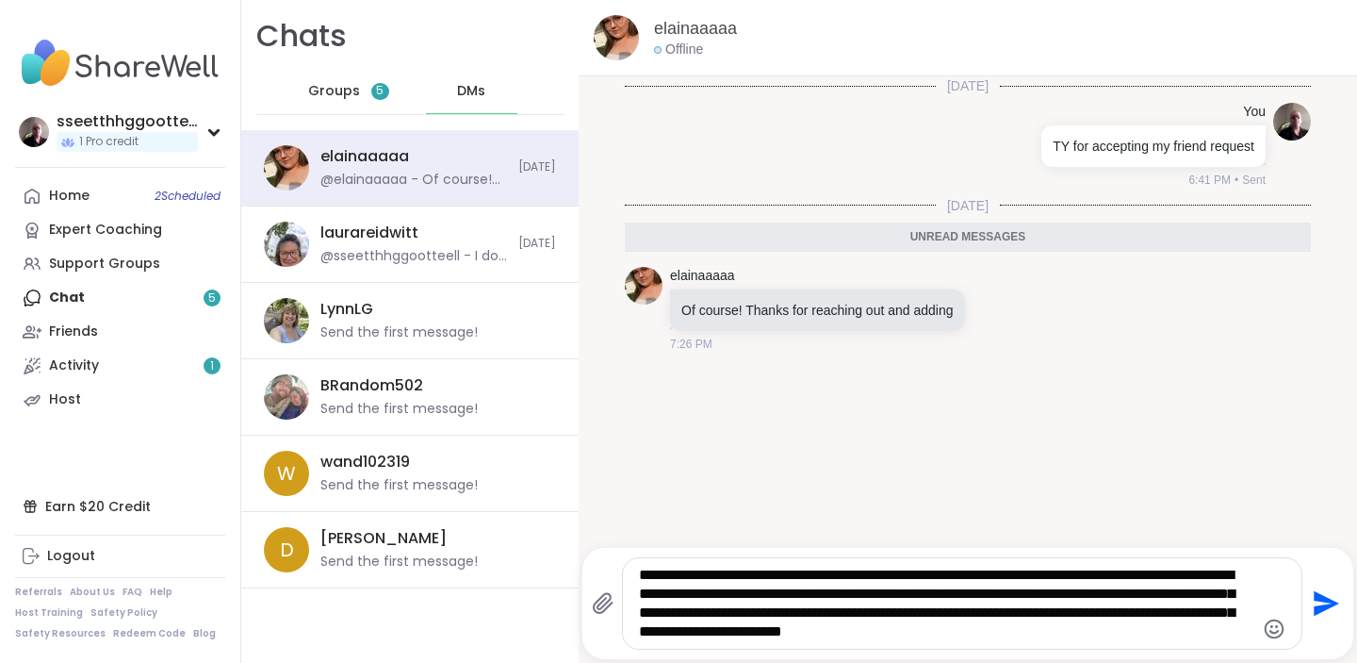
type textarea "**********"
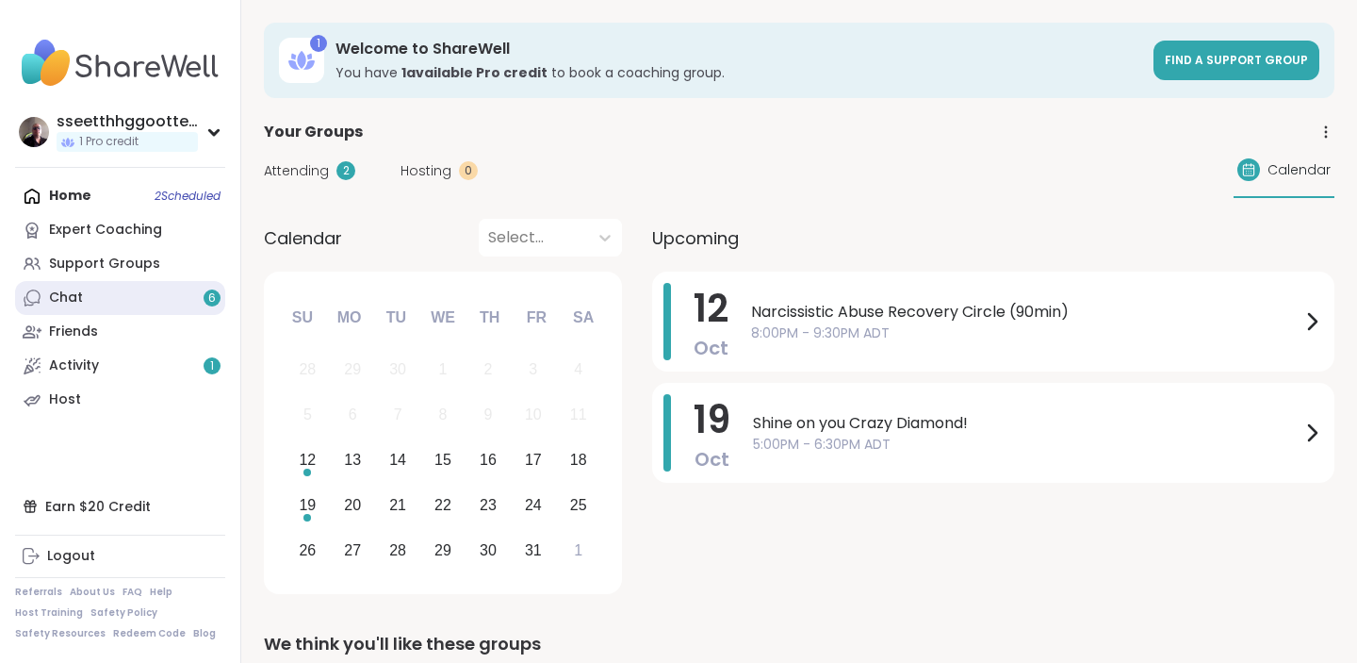
click at [159, 299] on link "Chat 6" at bounding box center [120, 298] width 210 height 34
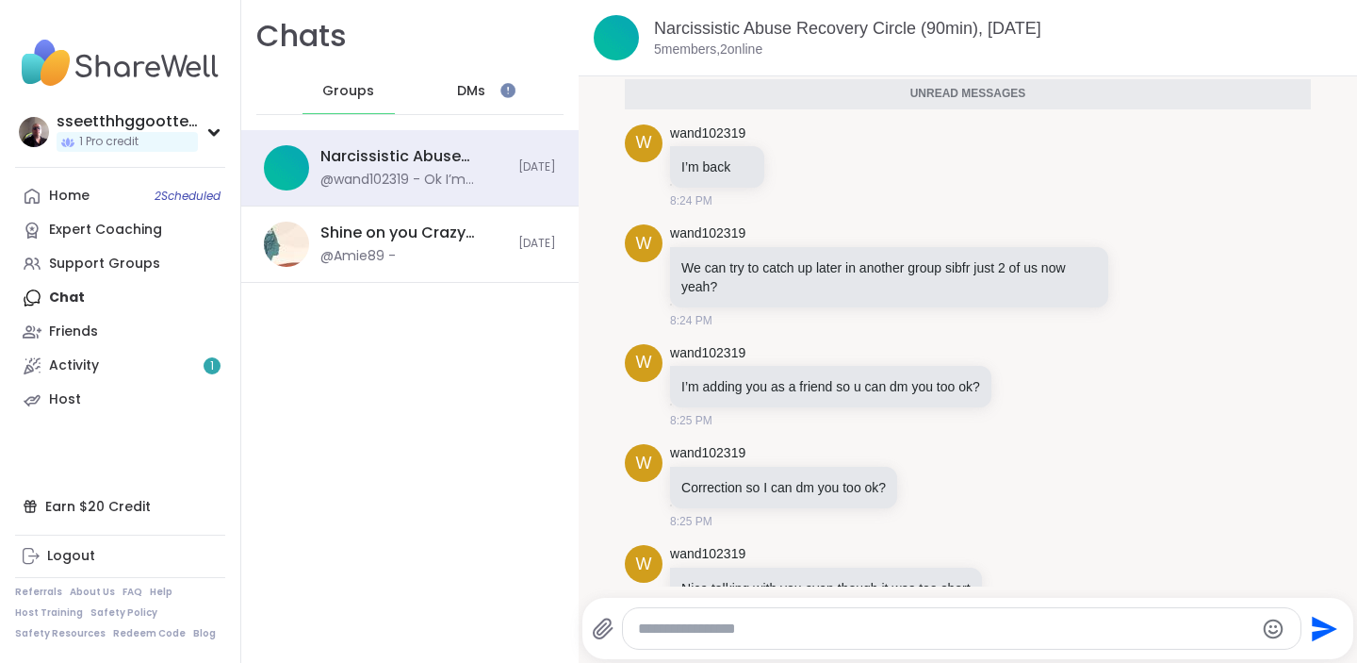
scroll to position [1921, 0]
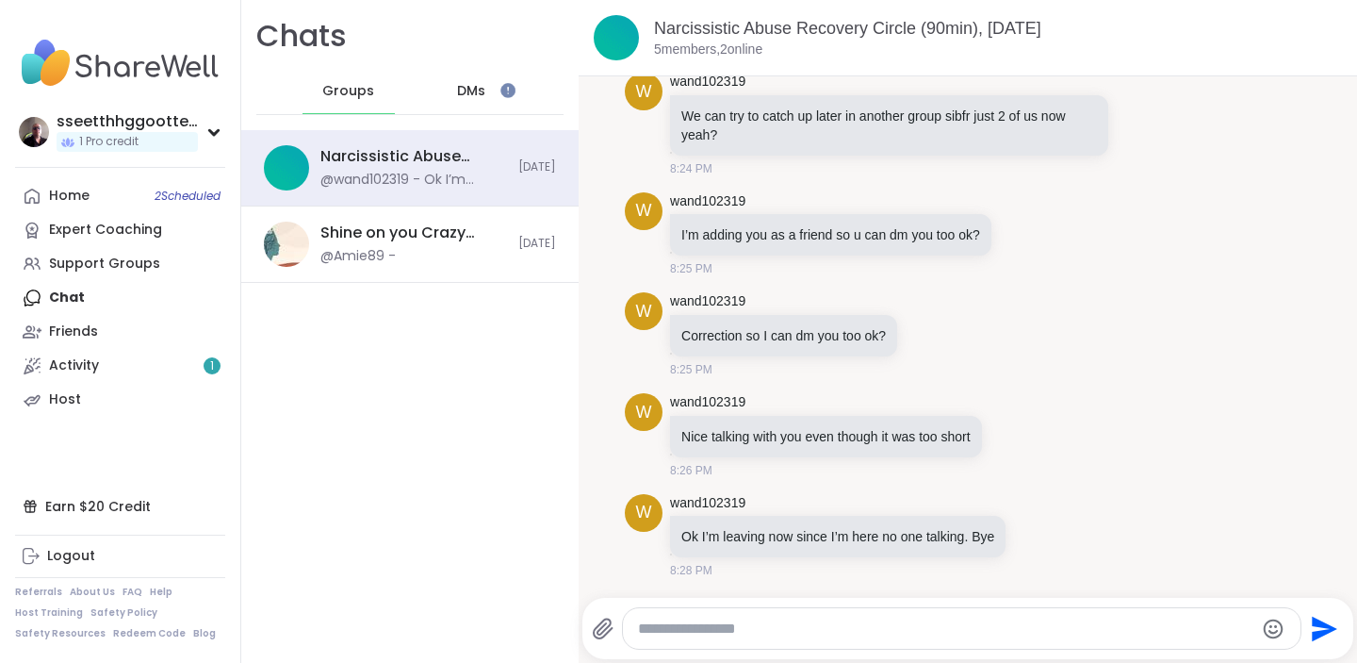
click at [809, 628] on textarea "Type your message" at bounding box center [946, 628] width 616 height 19
type textarea "**********"
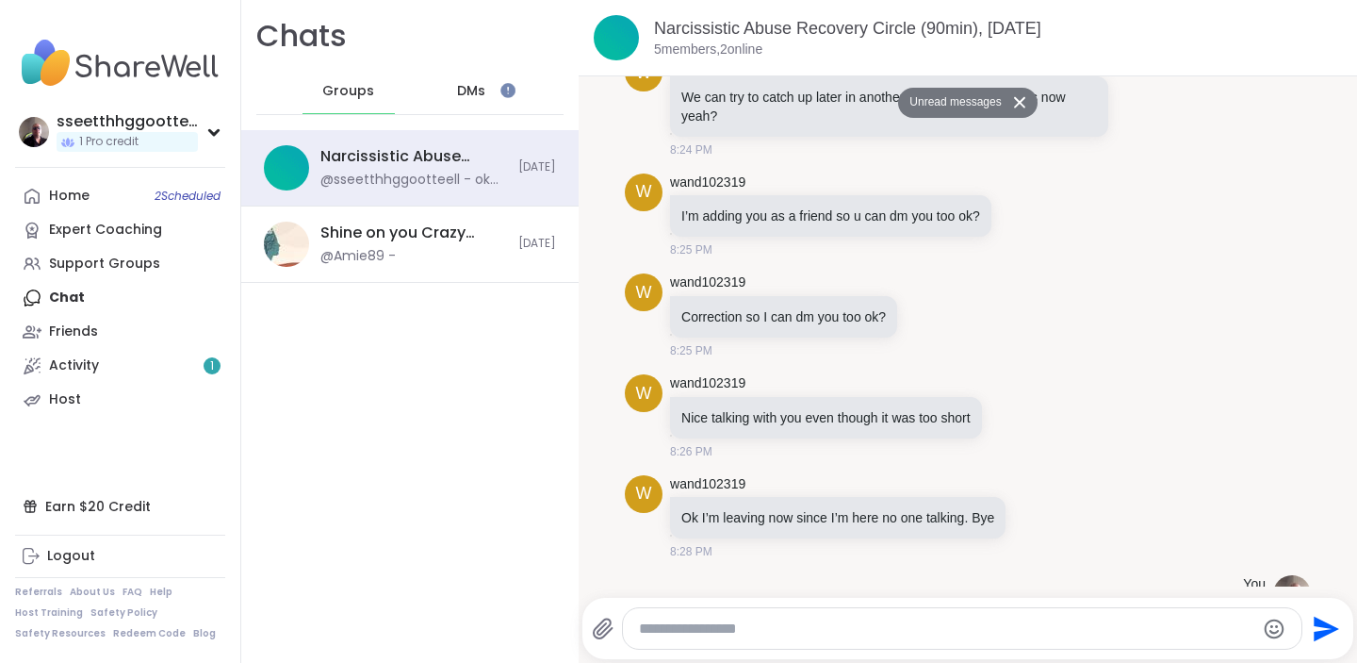
scroll to position [1977, 0]
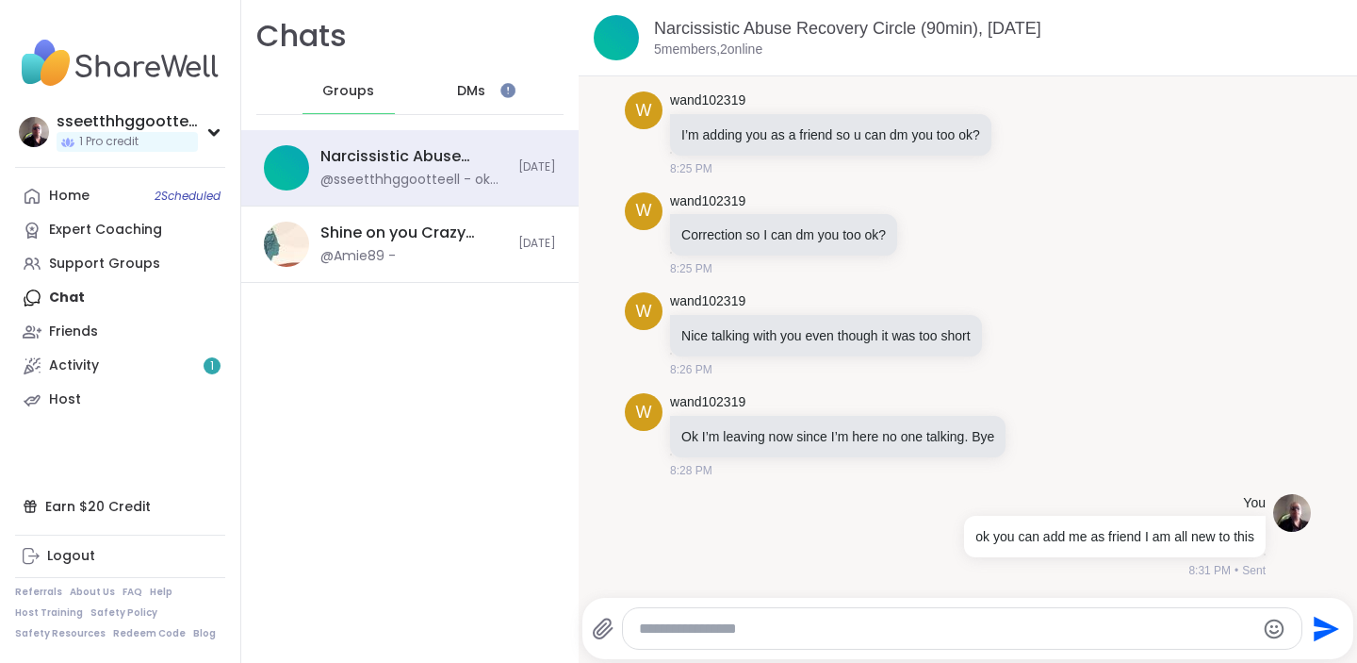
click at [477, 84] on span "DMs" at bounding box center [471, 91] width 28 height 19
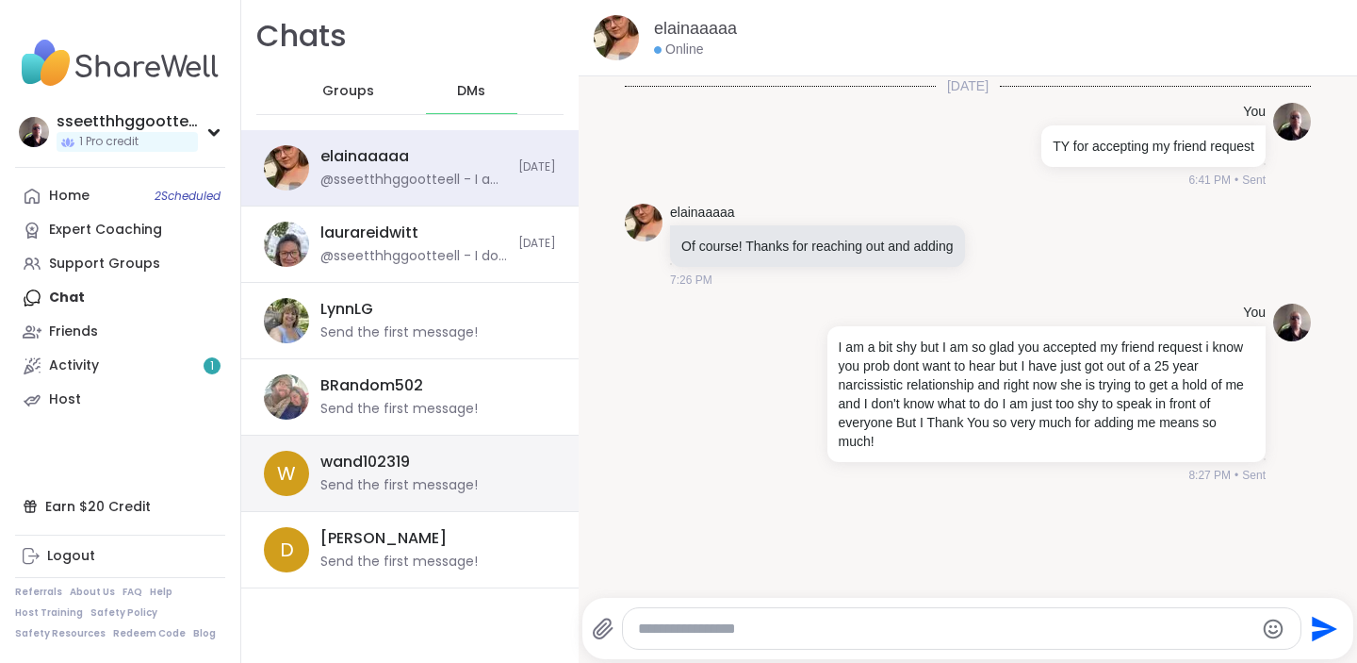
click at [414, 481] on div "Send the first message!" at bounding box center [398, 485] width 157 height 19
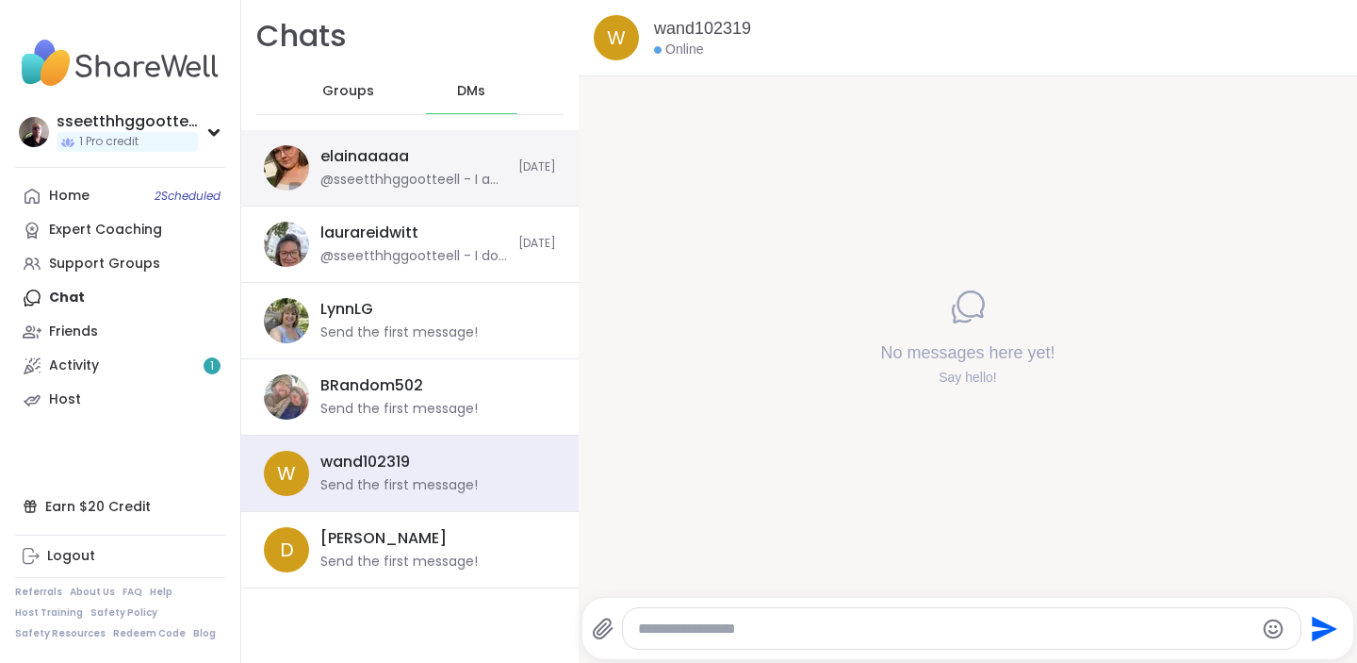
click at [402, 171] on div "@sseetthhggootteell - I am a bit shy but I am so glad you accepted my friend re…" at bounding box center [413, 180] width 187 height 19
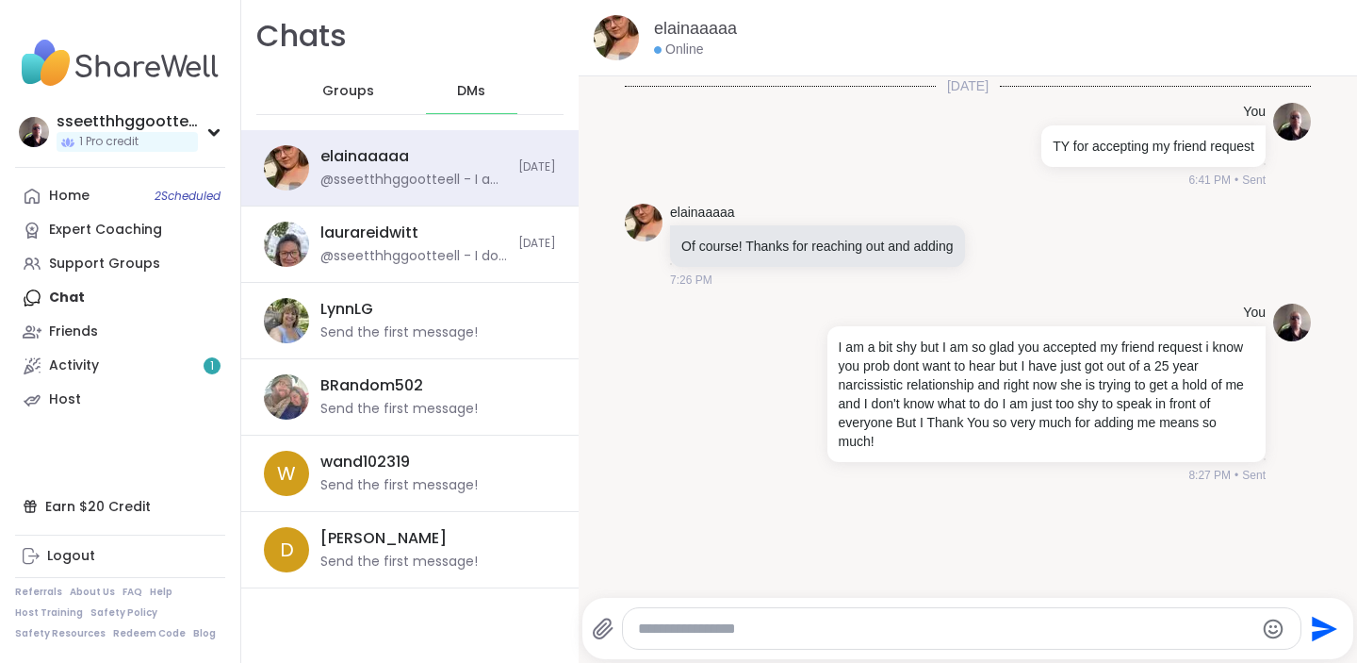
click at [729, 630] on textarea "Type your message" at bounding box center [946, 628] width 616 height 19
click at [358, 91] on span "Groups" at bounding box center [348, 91] width 52 height 19
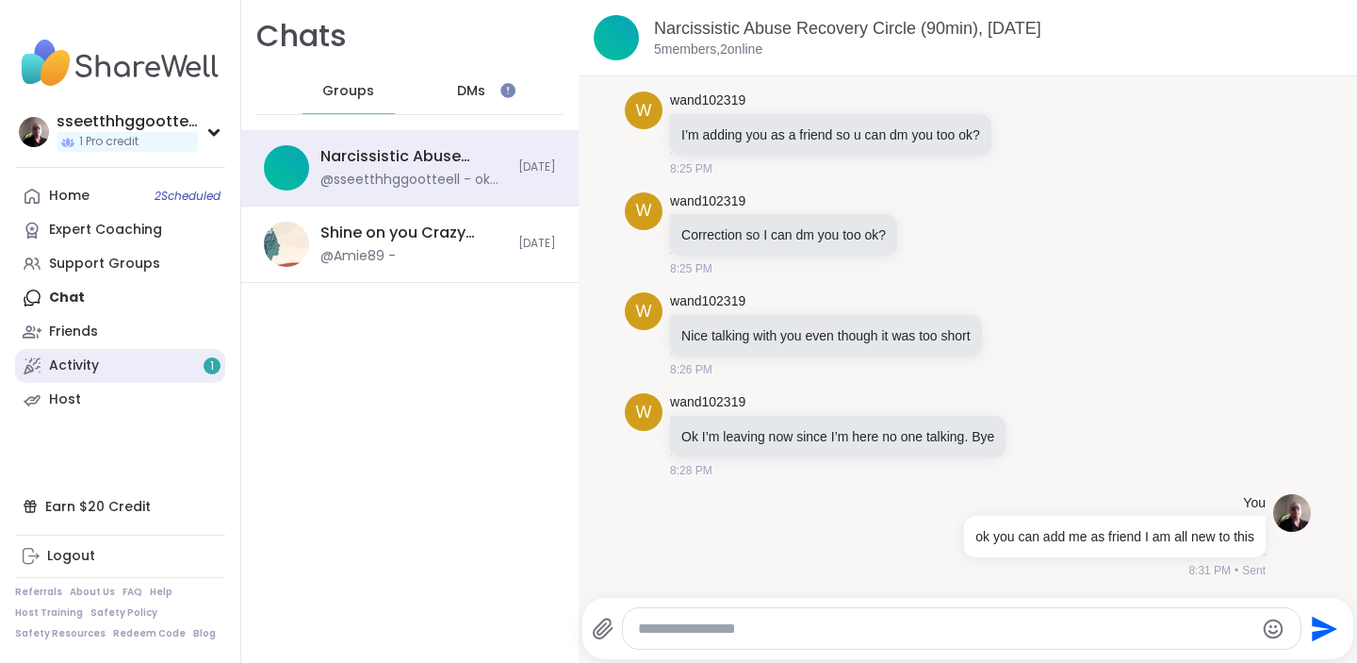
click at [129, 353] on link "Activity 1" at bounding box center [120, 366] width 210 height 34
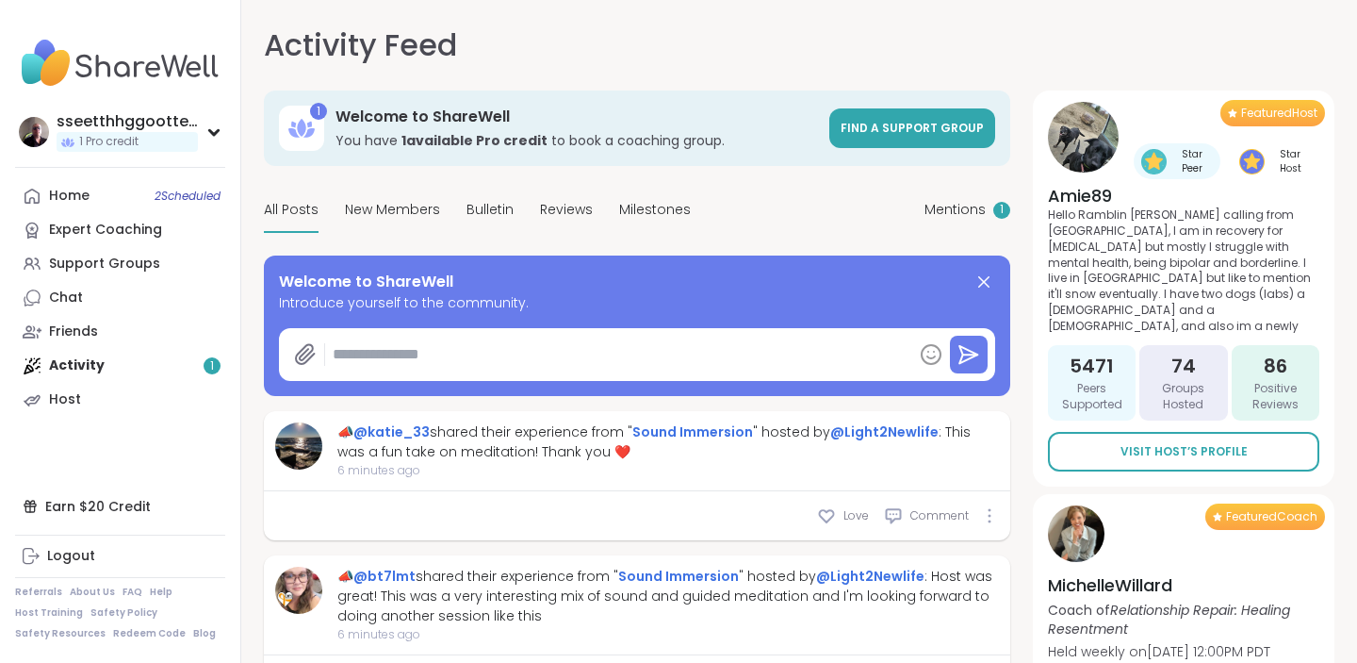
type textarea "*"
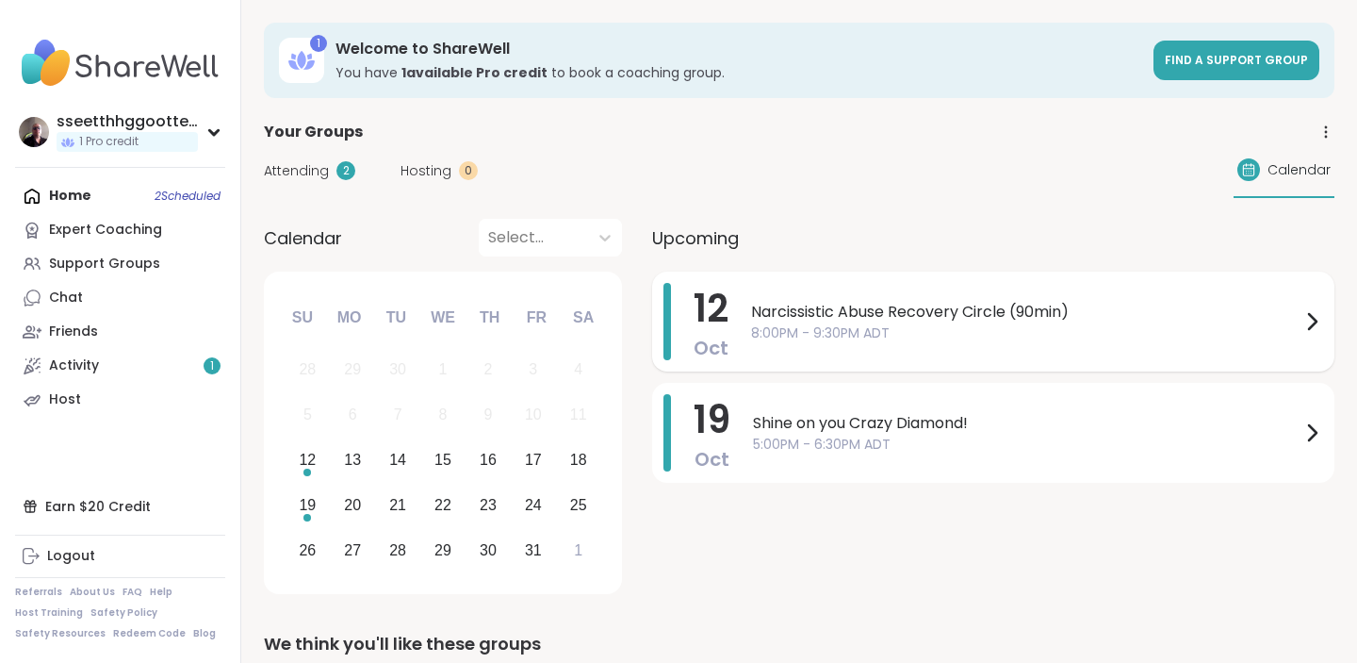
click at [803, 336] on span "8:00PM - 9:30PM ADT" at bounding box center [1026, 333] width 550 height 20
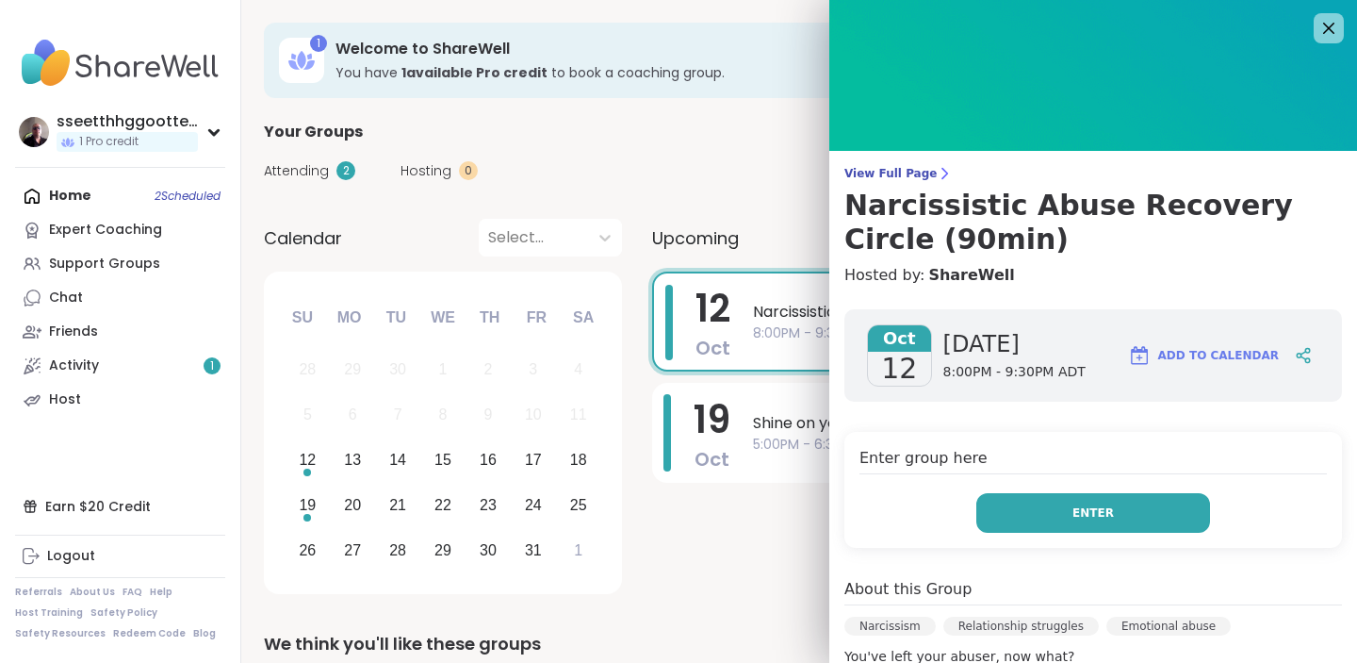
click at [1076, 519] on span "Enter" at bounding box center [1093, 512] width 41 height 17
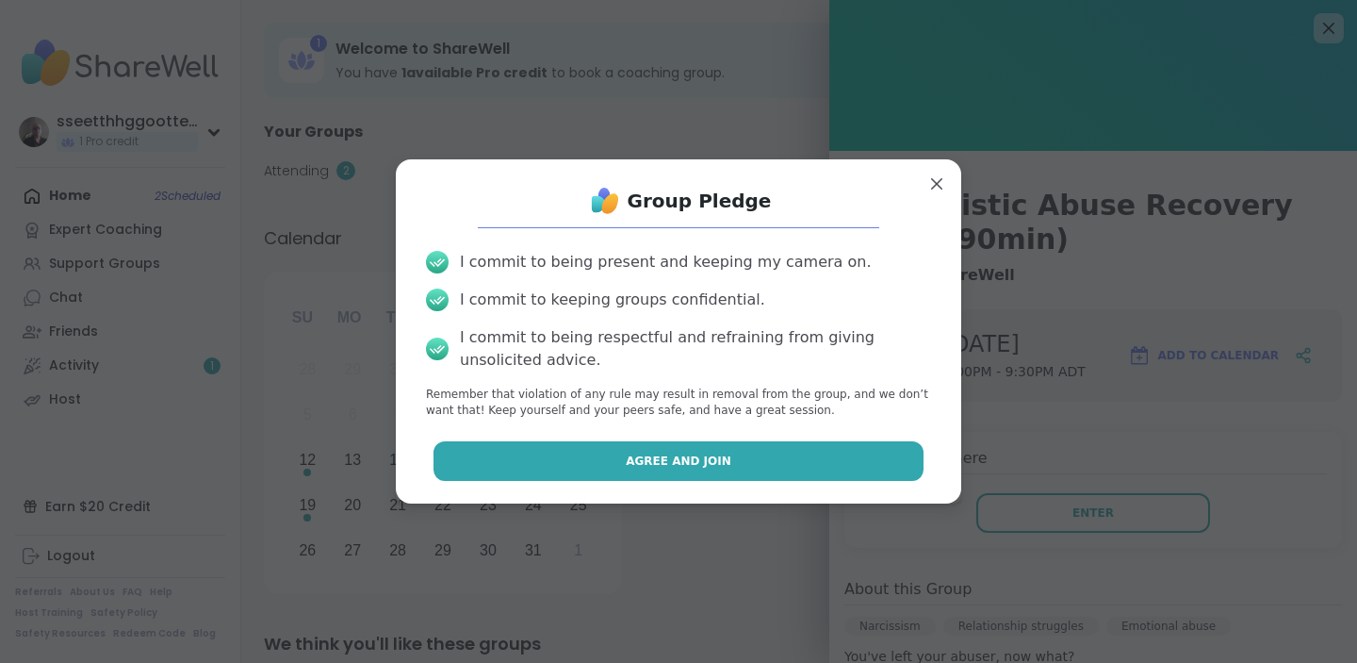
click at [731, 458] on button "Agree and Join" at bounding box center [679, 461] width 491 height 40
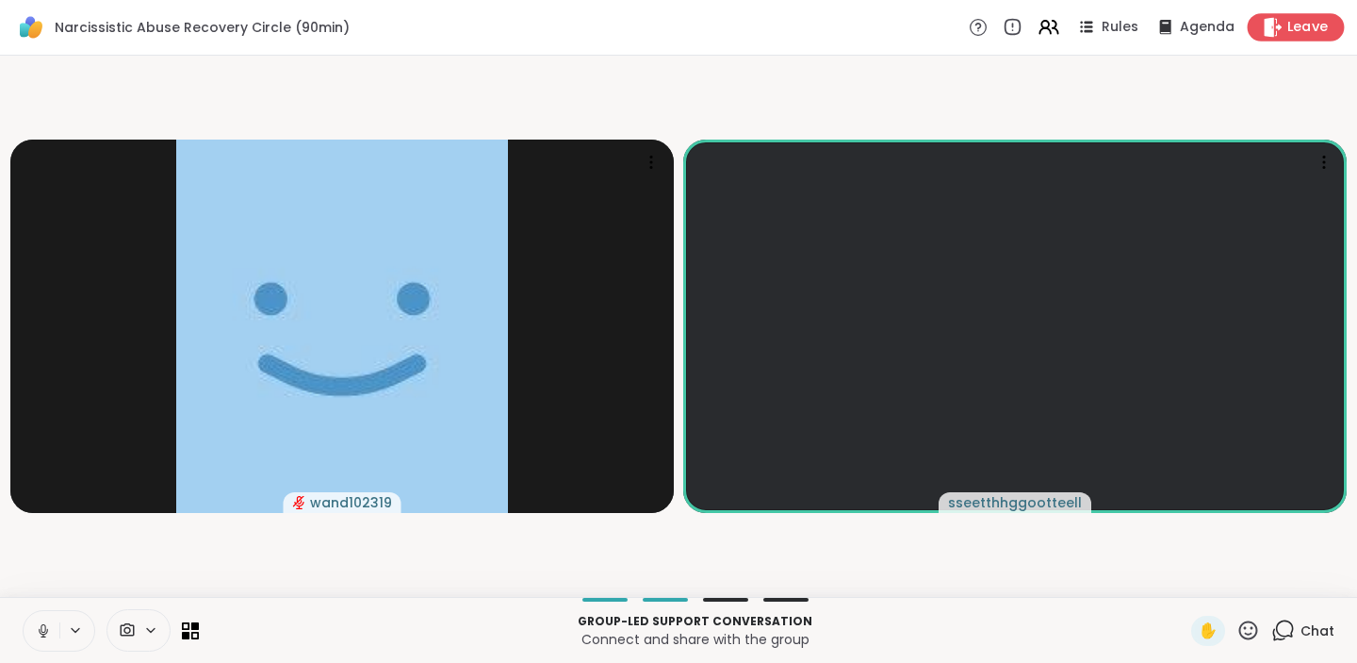
click at [1294, 22] on span "Leave" at bounding box center [1308, 28] width 41 height 20
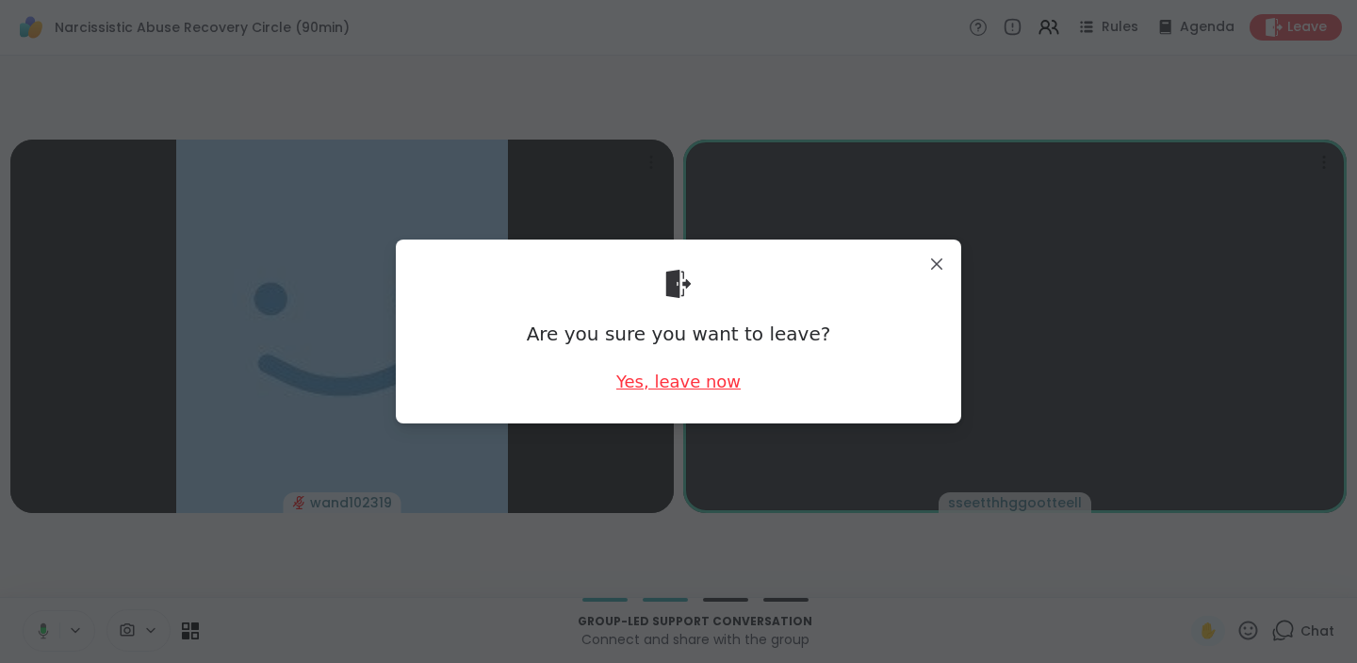
click at [681, 385] on div "Yes, leave now" at bounding box center [678, 381] width 124 height 24
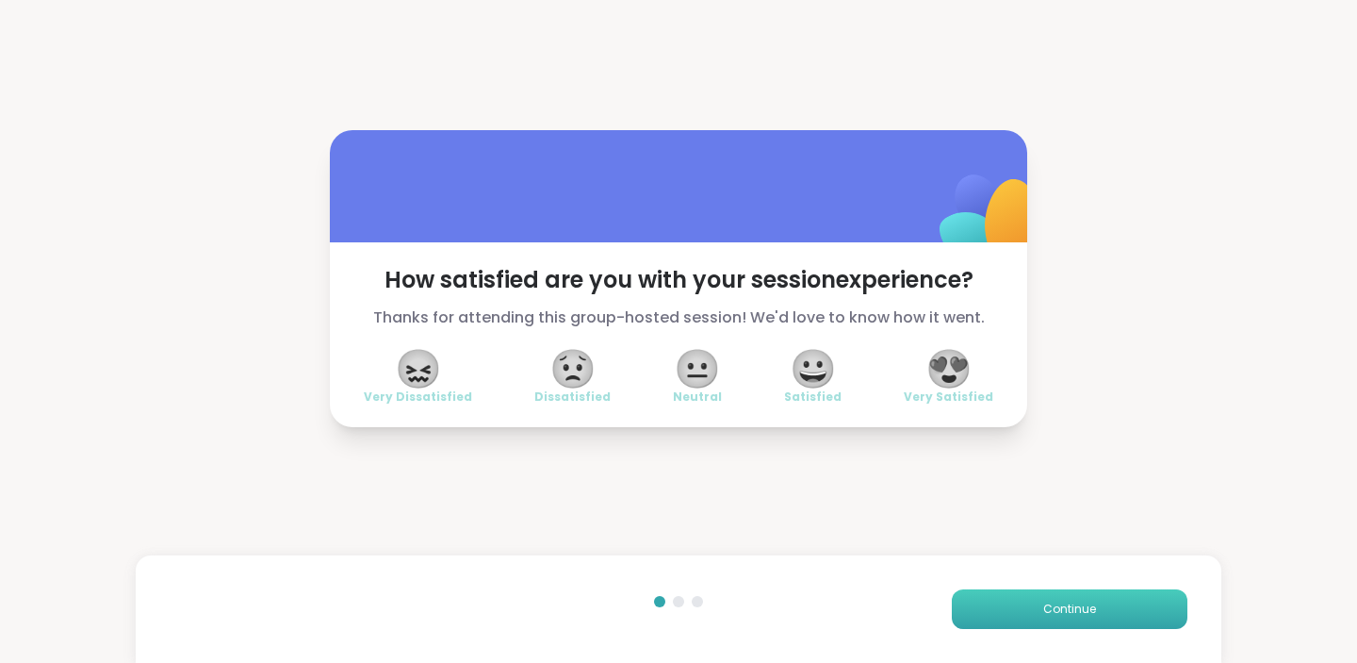
click at [1079, 623] on button "Continue" at bounding box center [1070, 609] width 236 height 40
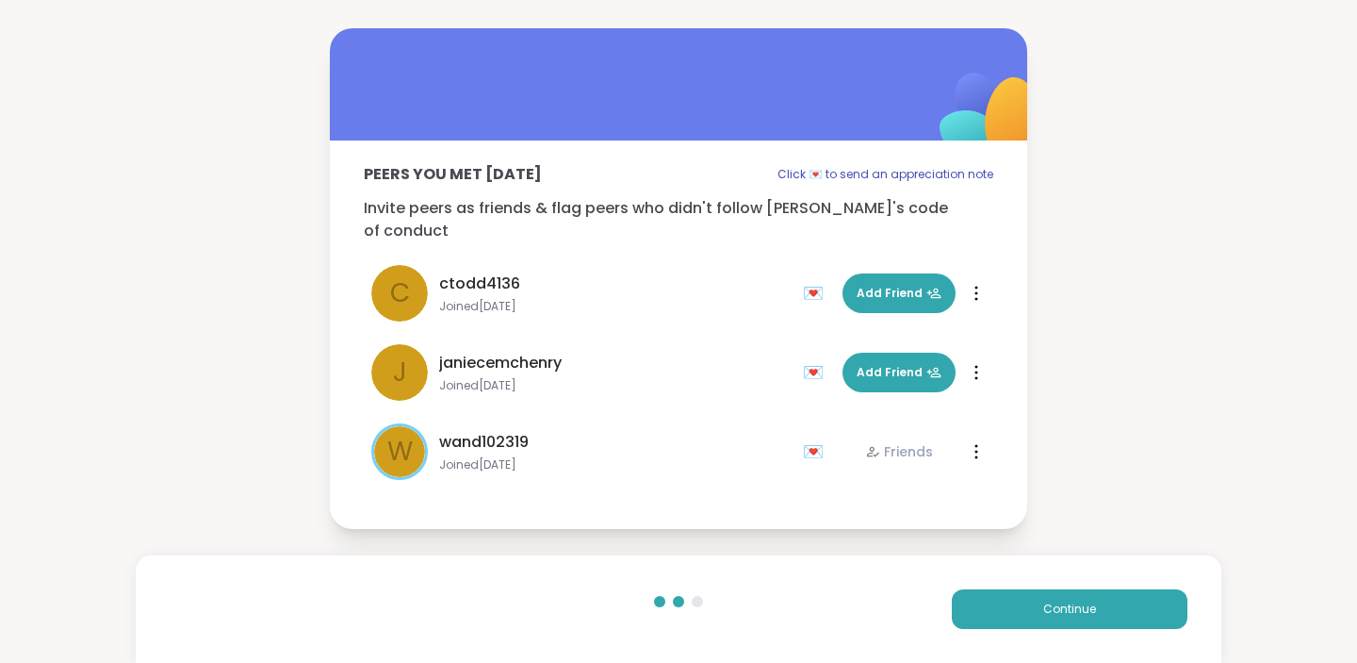
click at [1204, 252] on div "Peers you met today Click 💌 to send an appreciation note Invite peers as friend…" at bounding box center [678, 278] width 1357 height 557
click at [1054, 609] on span "Continue" at bounding box center [1069, 608] width 53 height 17
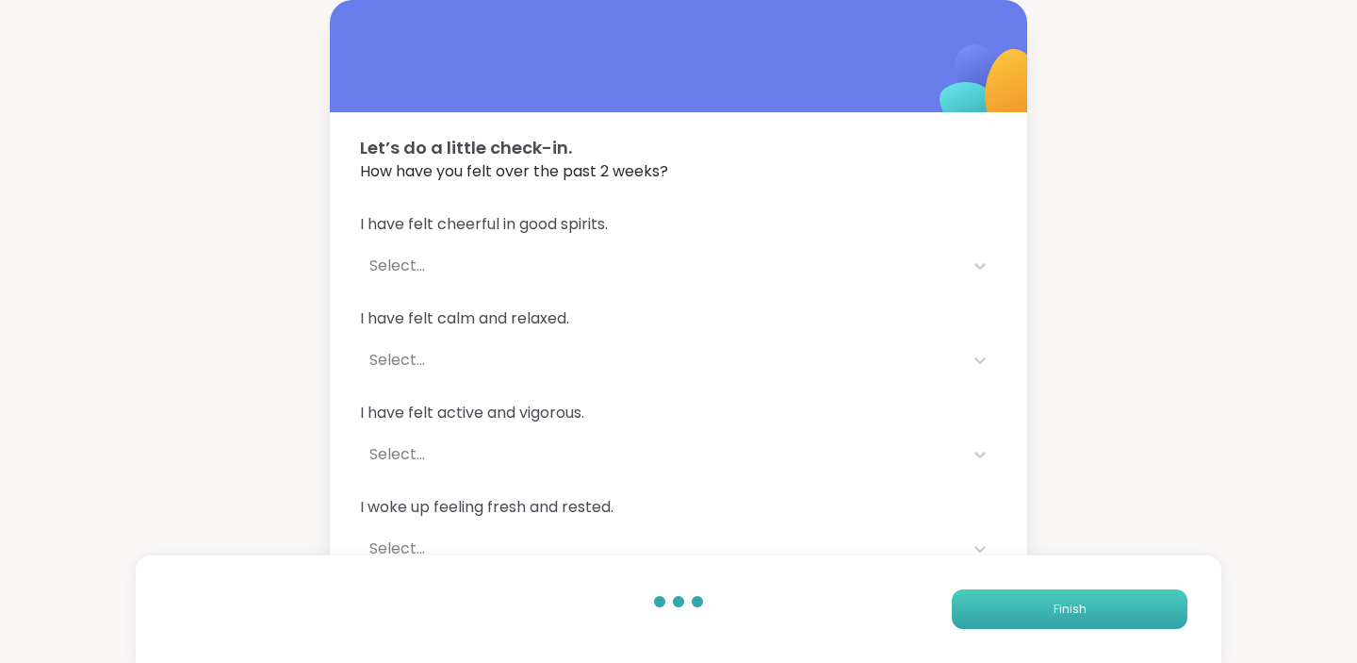
click at [1054, 609] on span "Finish" at bounding box center [1070, 608] width 33 height 17
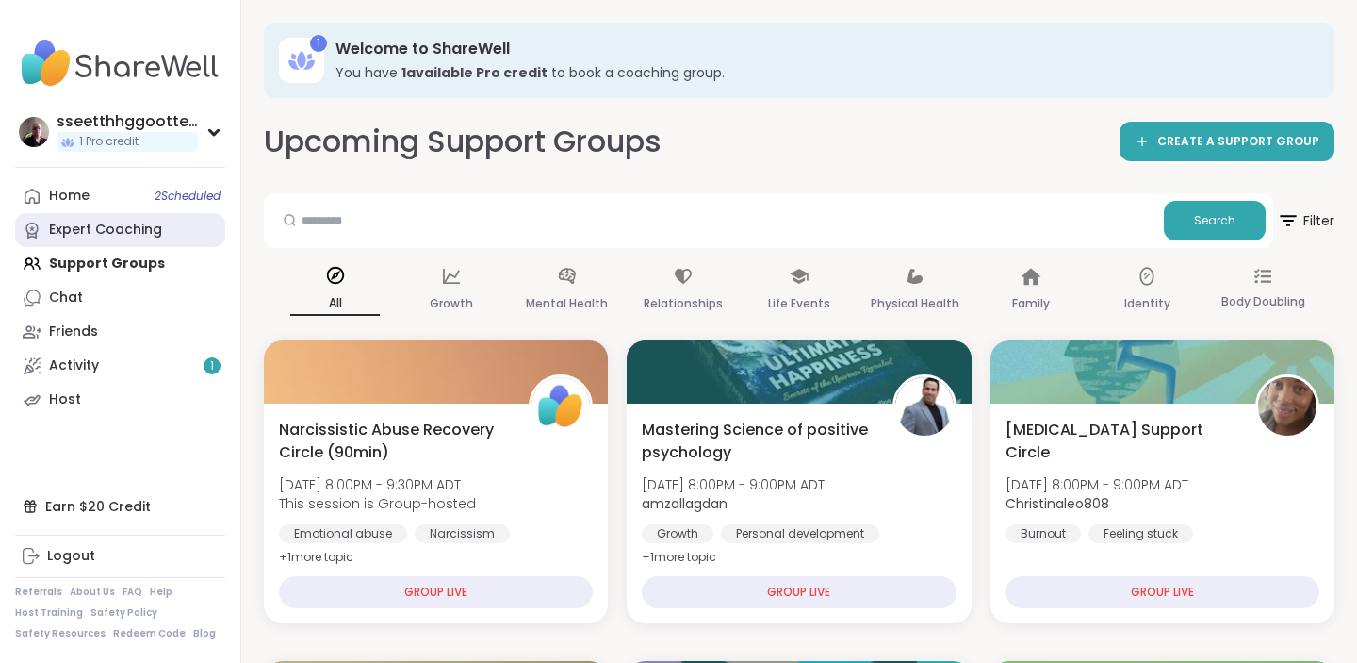
click at [95, 221] on div "Expert Coaching" at bounding box center [105, 230] width 113 height 19
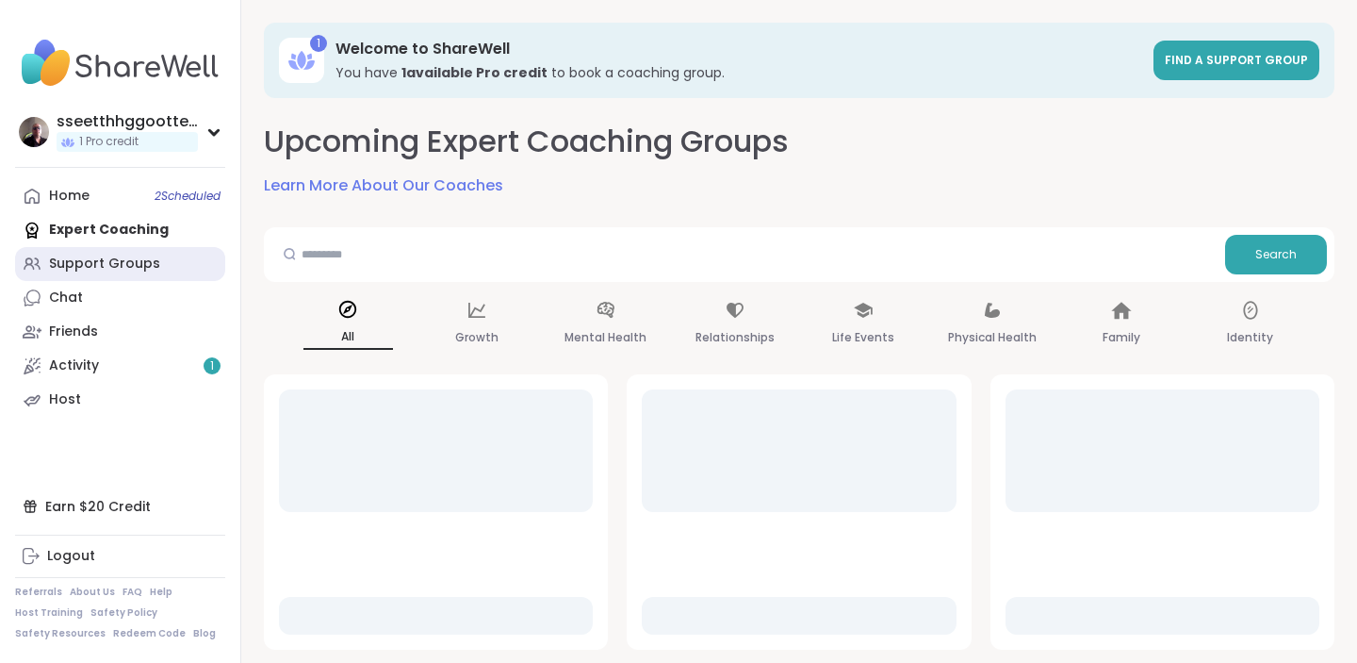
click at [85, 260] on div "Support Groups" at bounding box center [104, 264] width 111 height 19
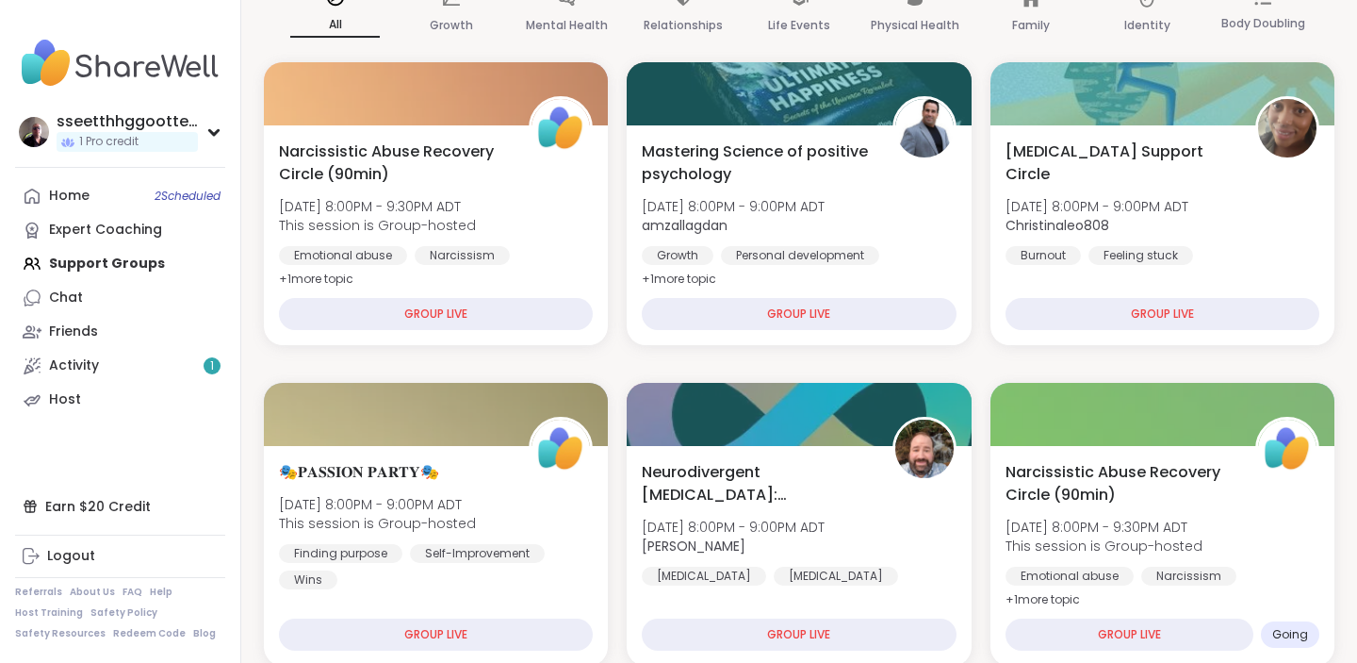
scroll to position [283, 0]
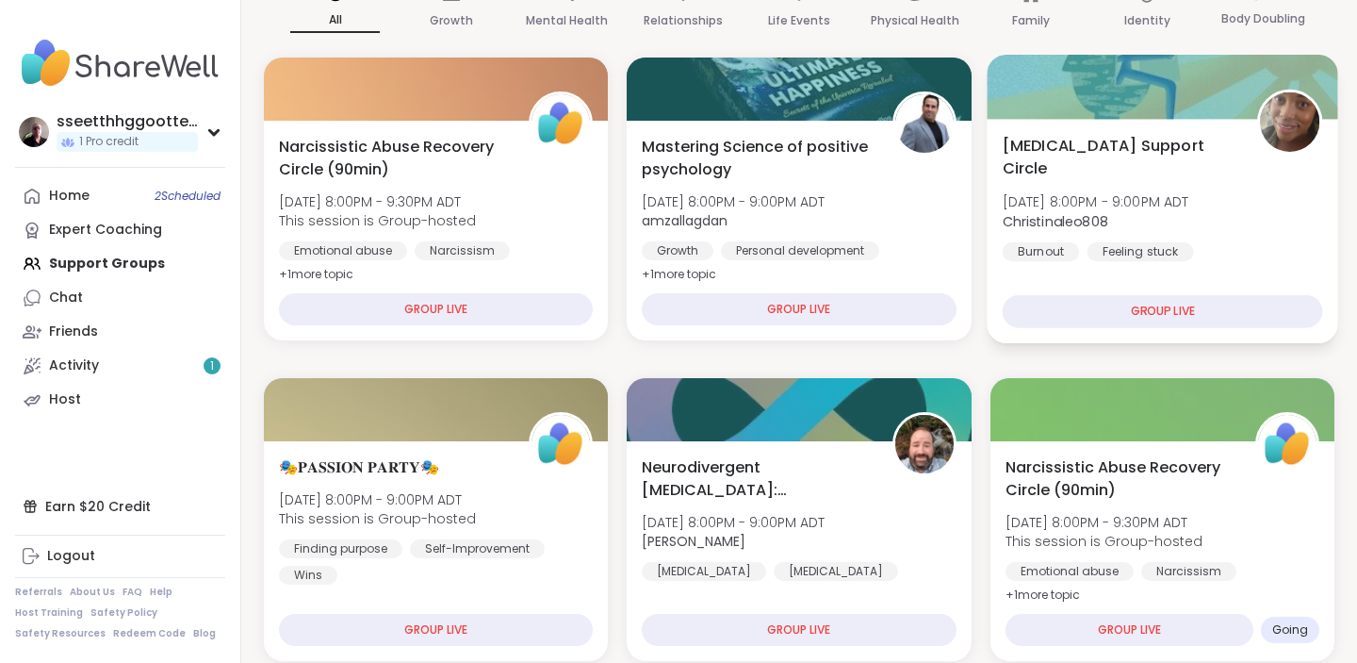
click at [1130, 308] on div "GROUP LIVE" at bounding box center [1162, 311] width 320 height 33
click at [1151, 307] on div "GROUP LIVE" at bounding box center [1162, 311] width 320 height 33
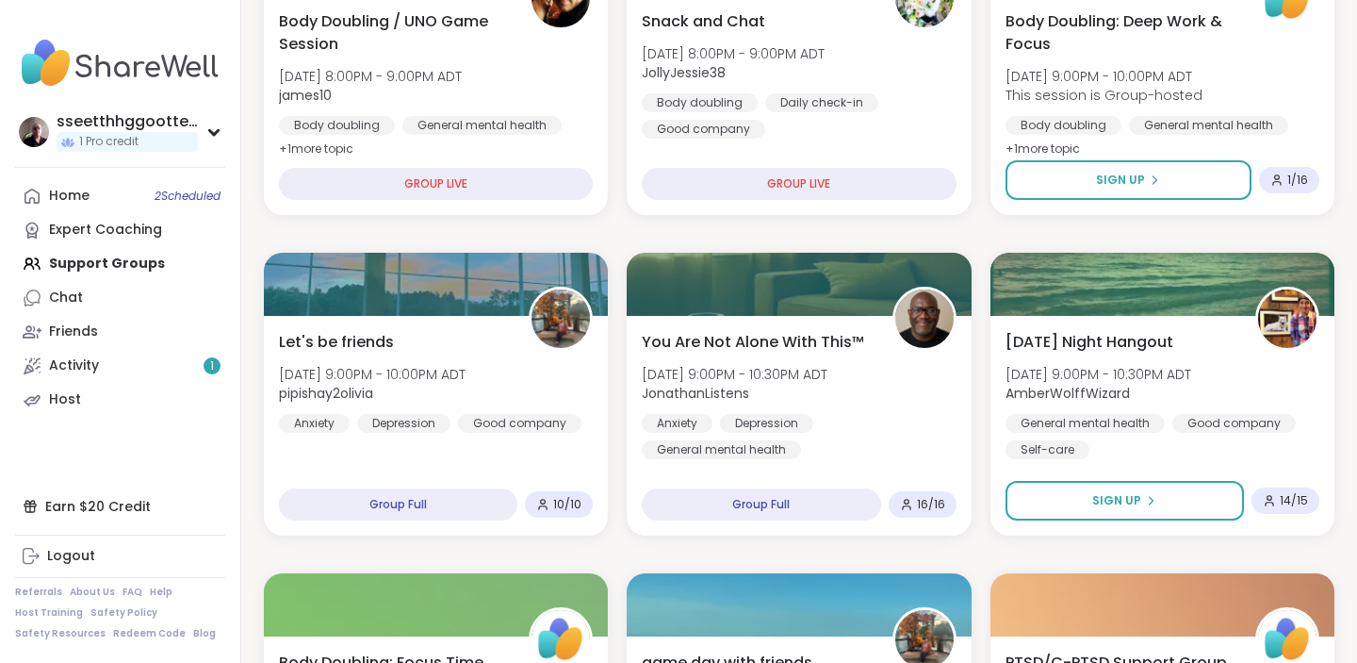
scroll to position [1053, 0]
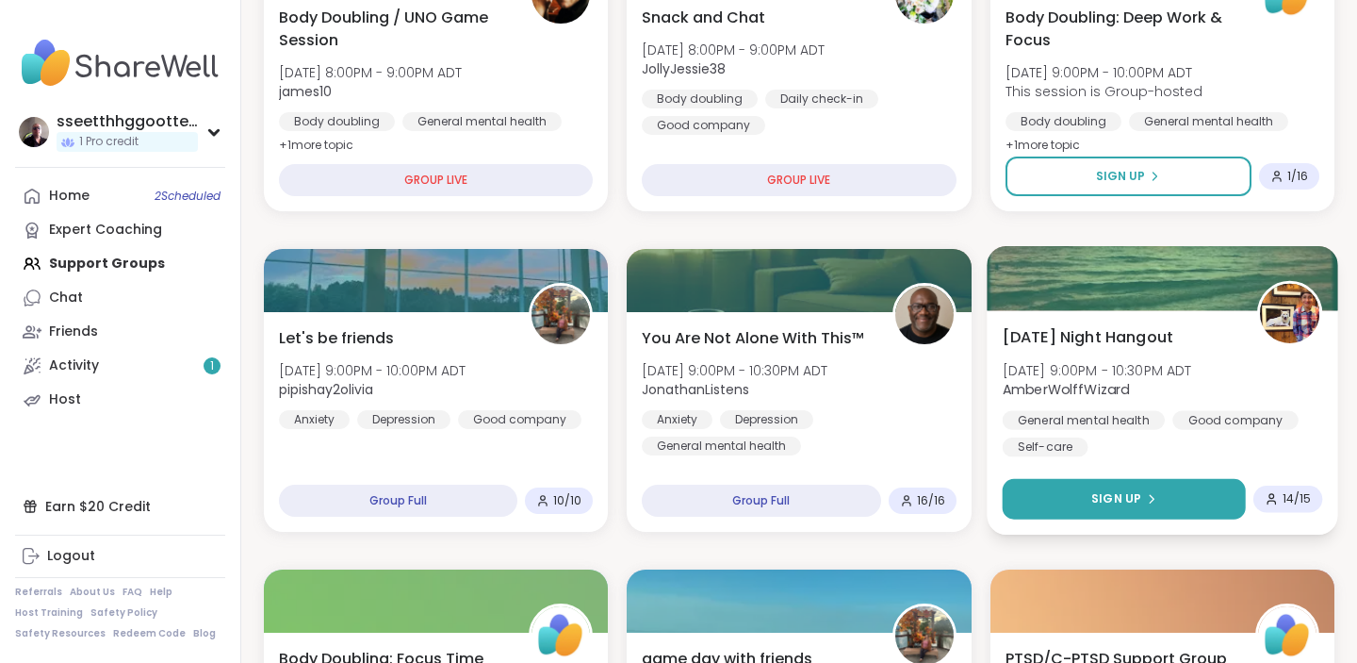
click at [1136, 497] on span "Sign Up" at bounding box center [1117, 498] width 50 height 17
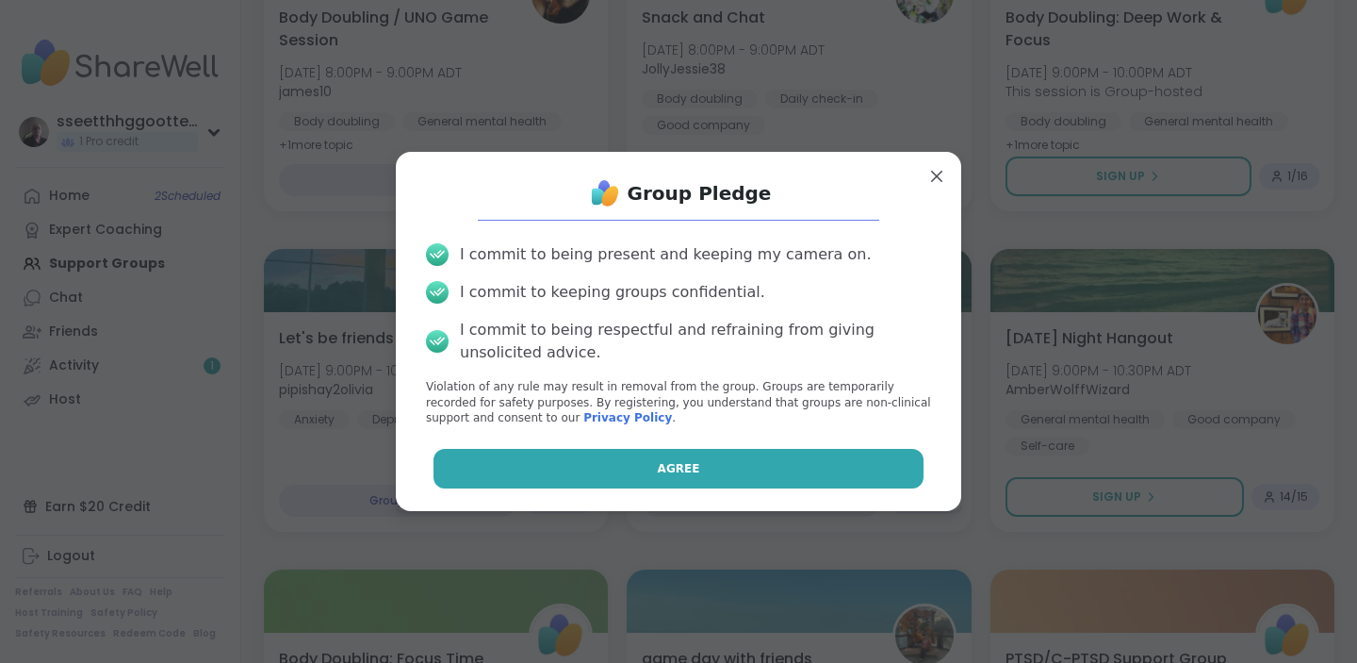
click at [637, 475] on button "Agree" at bounding box center [679, 469] width 491 height 40
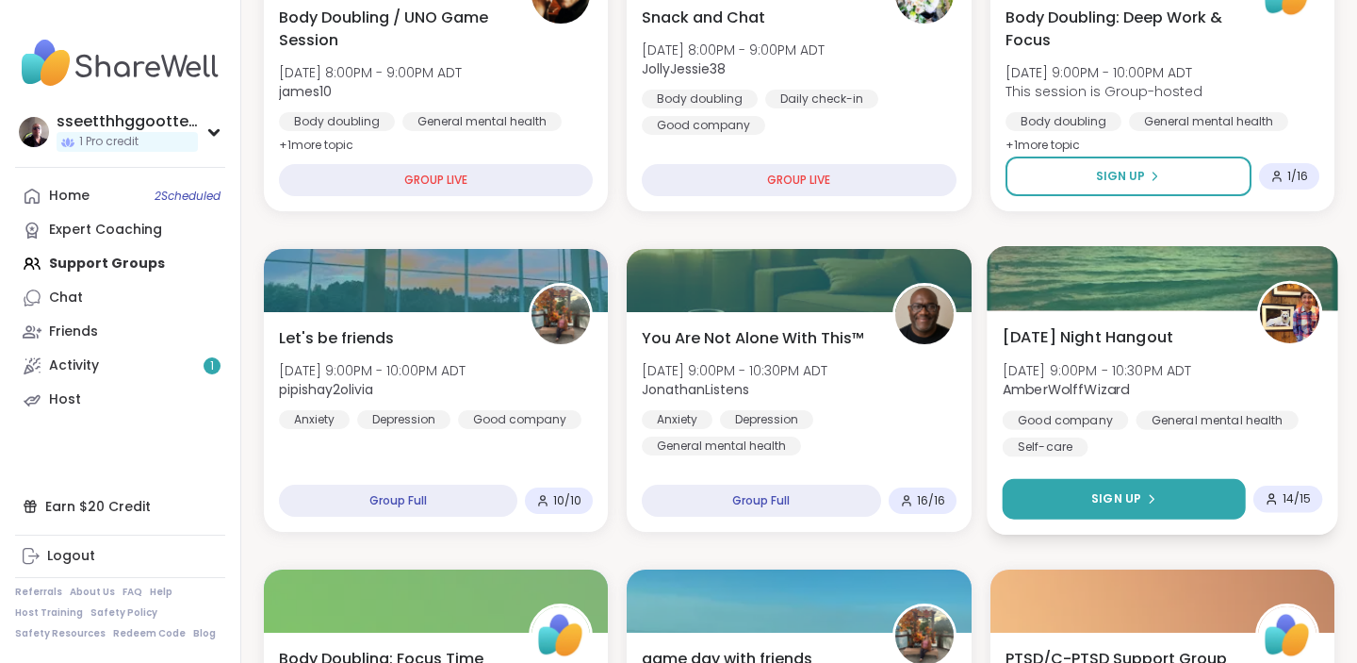
click at [1119, 496] on span "Sign Up" at bounding box center [1117, 498] width 50 height 17
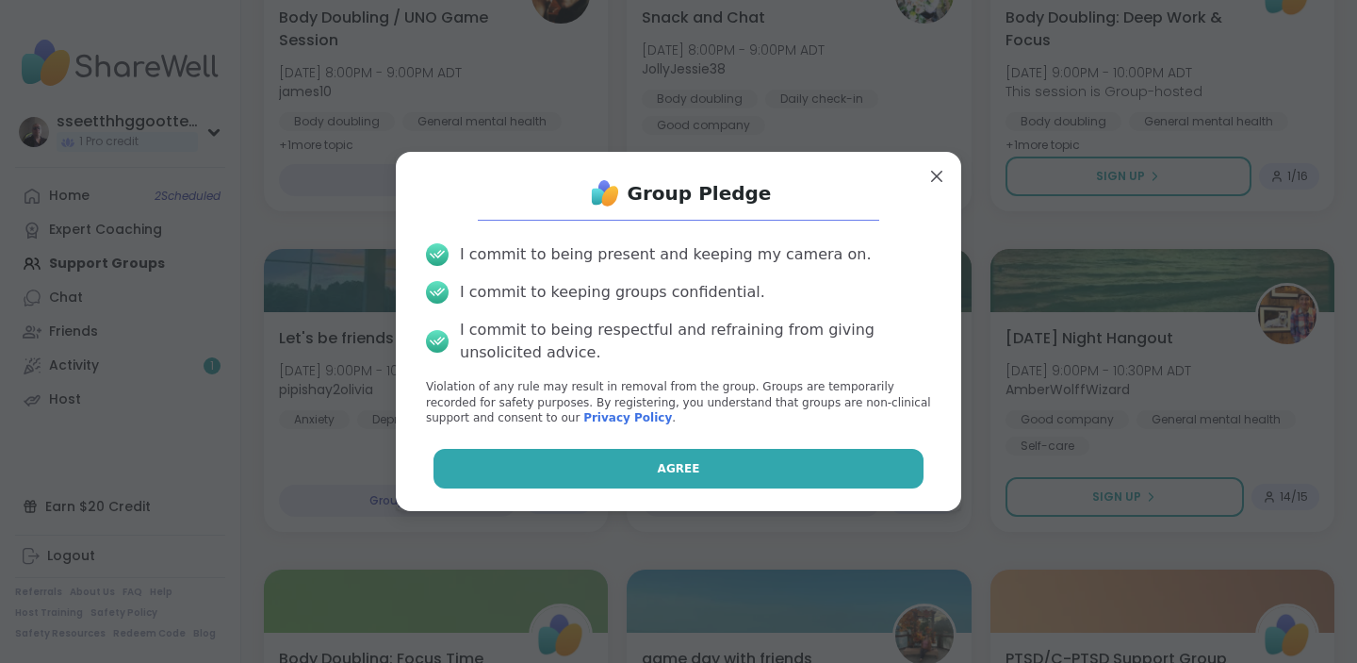
click at [787, 468] on button "Agree" at bounding box center [679, 469] width 491 height 40
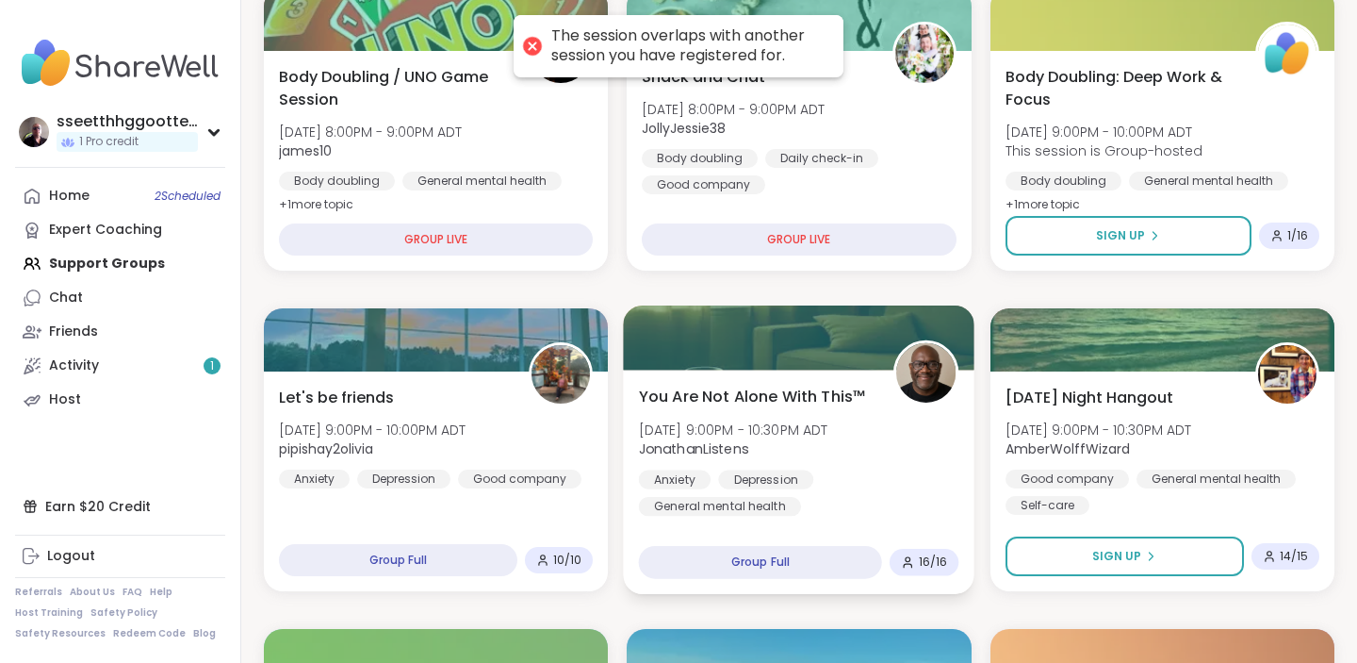
scroll to position [935, 0]
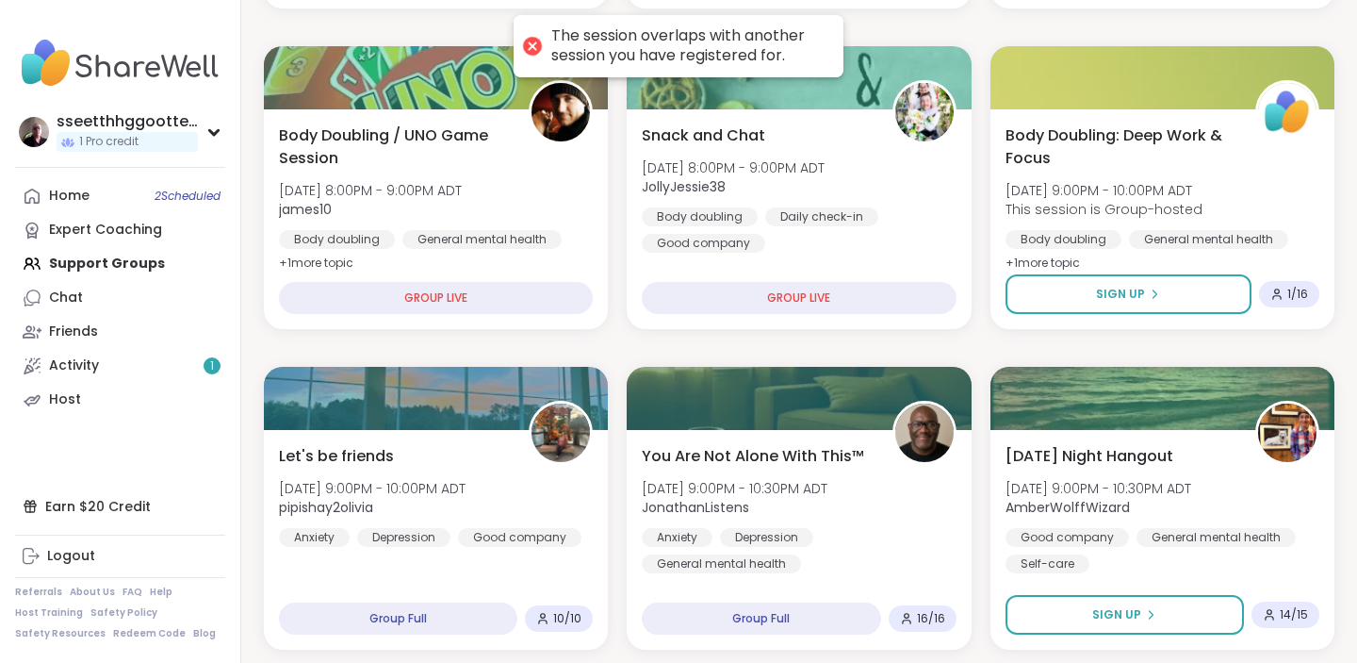
click at [717, 48] on div "The session overlaps with another session you have registered for." at bounding box center [687, 46] width 273 height 40
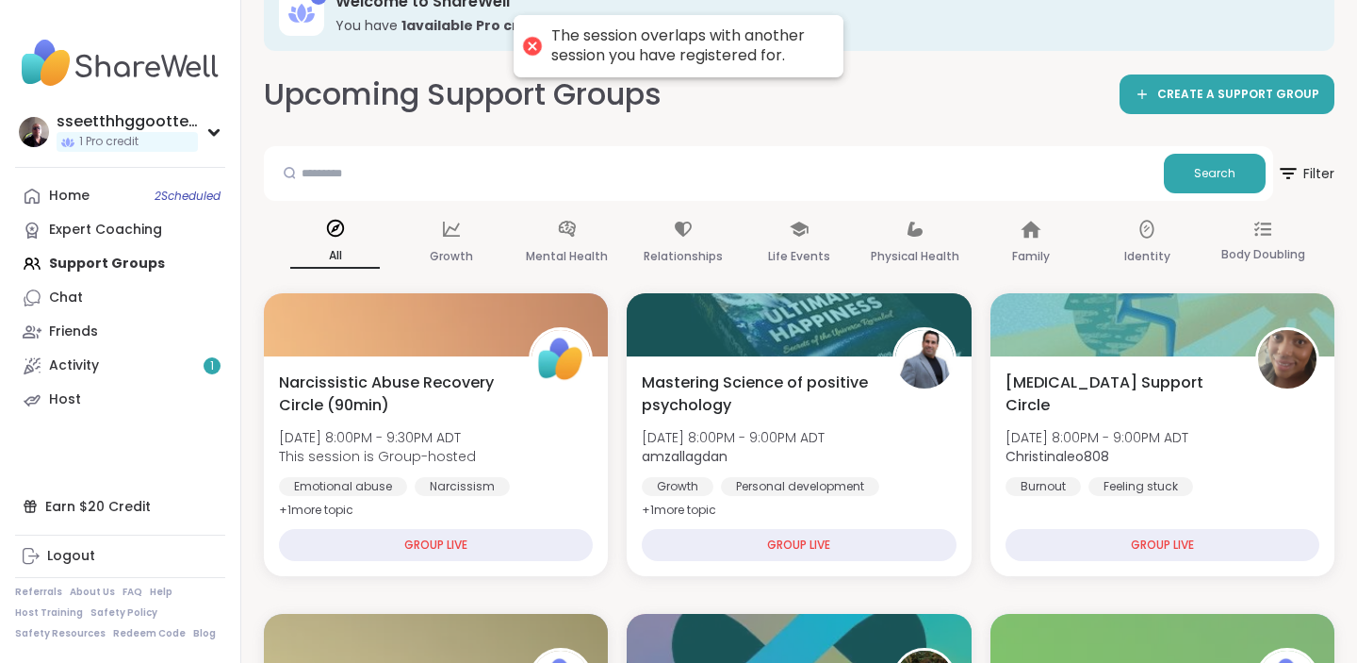
scroll to position [0, 0]
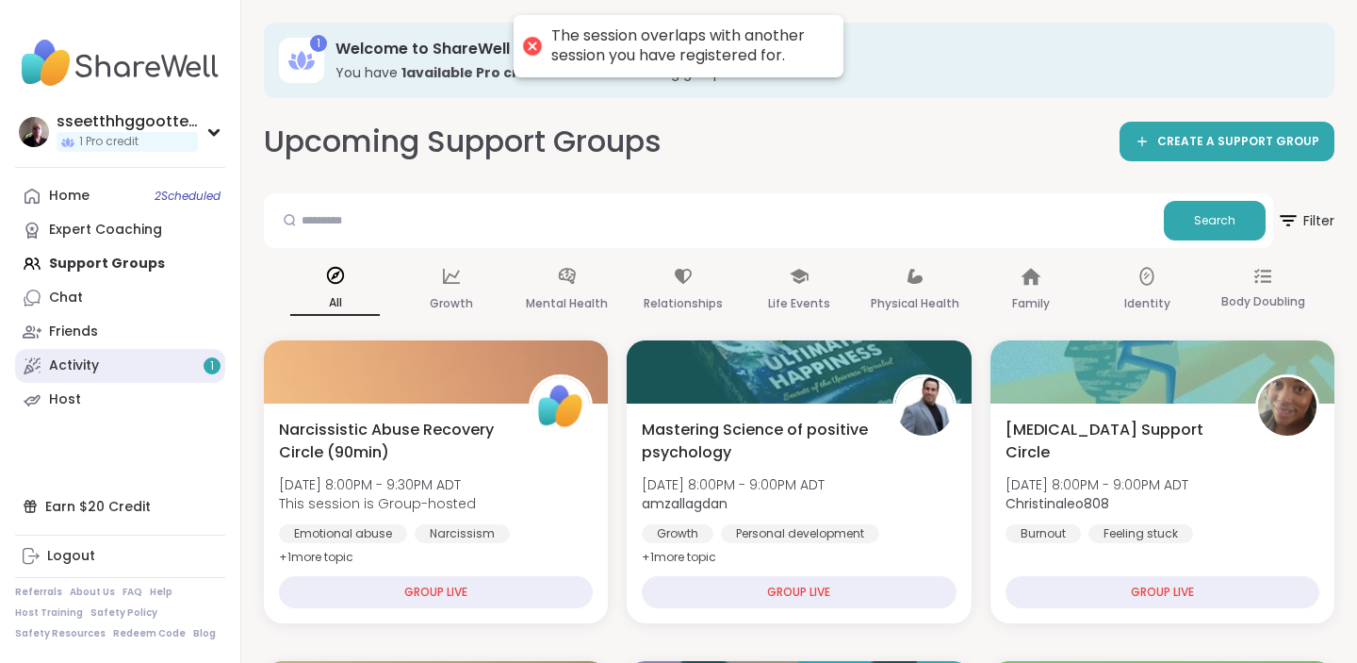
click at [97, 356] on div "Activity 1" at bounding box center [74, 365] width 50 height 19
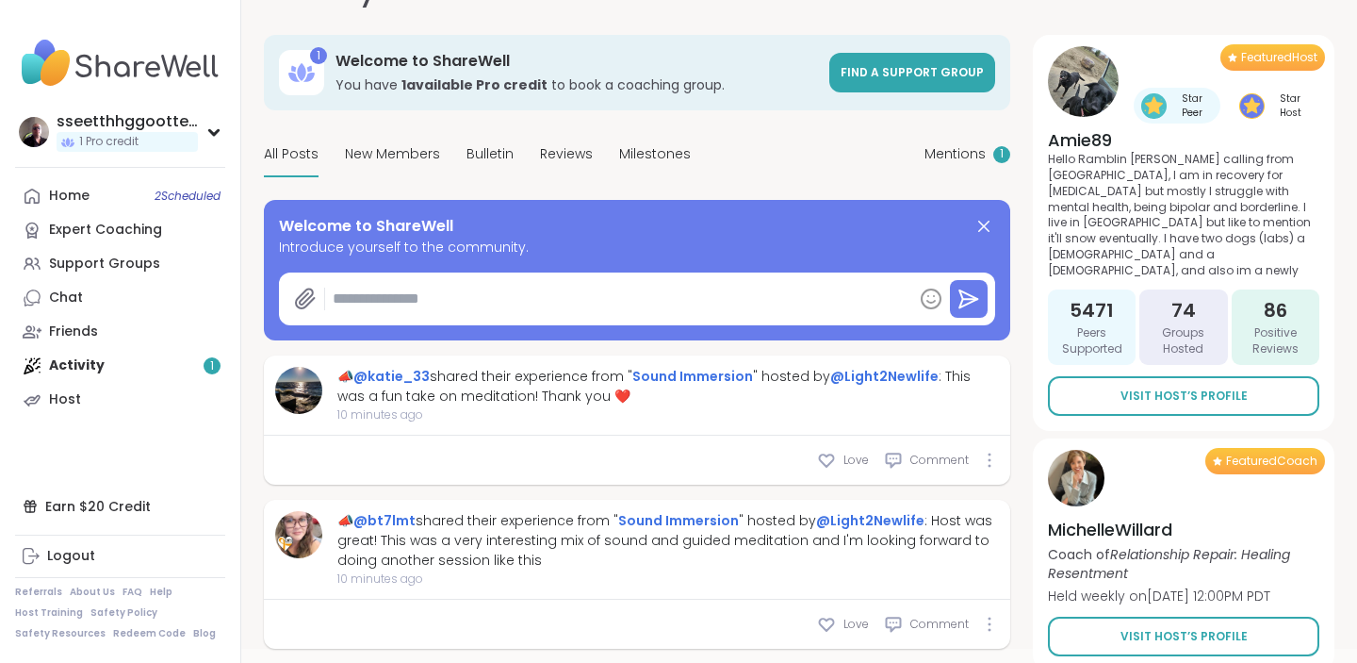
scroll to position [81, 0]
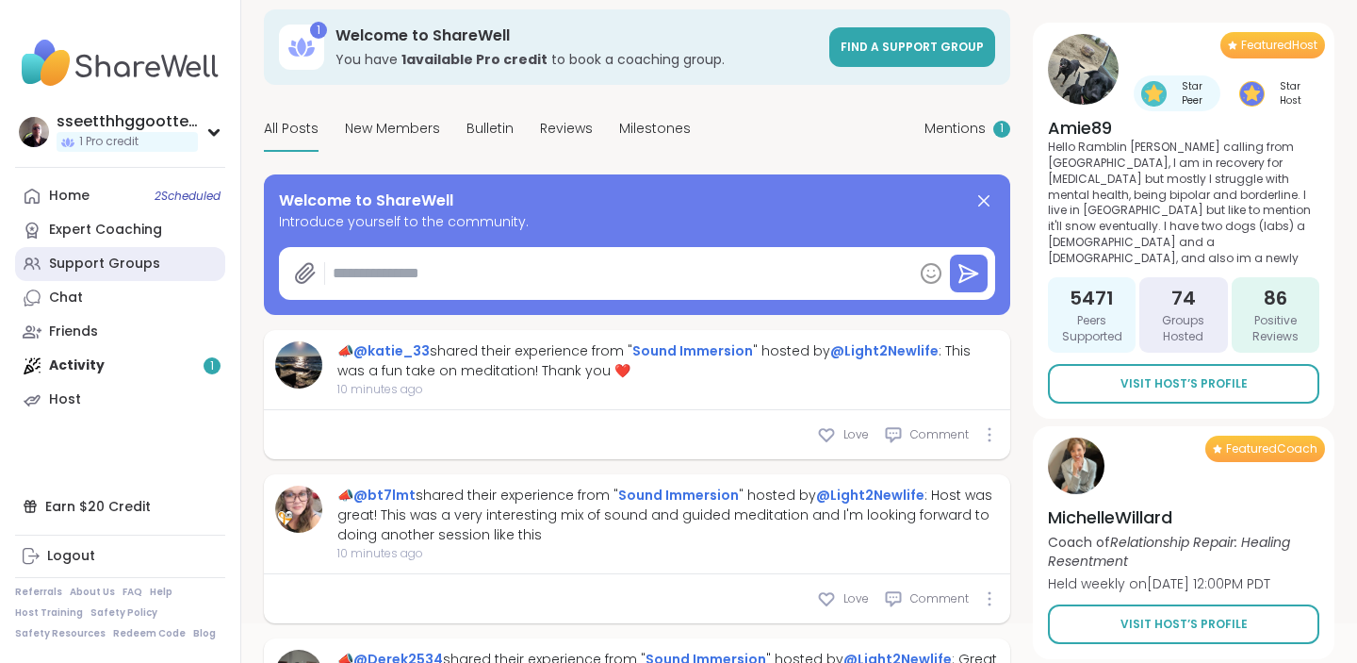
click at [106, 260] on div "Support Groups" at bounding box center [104, 264] width 111 height 19
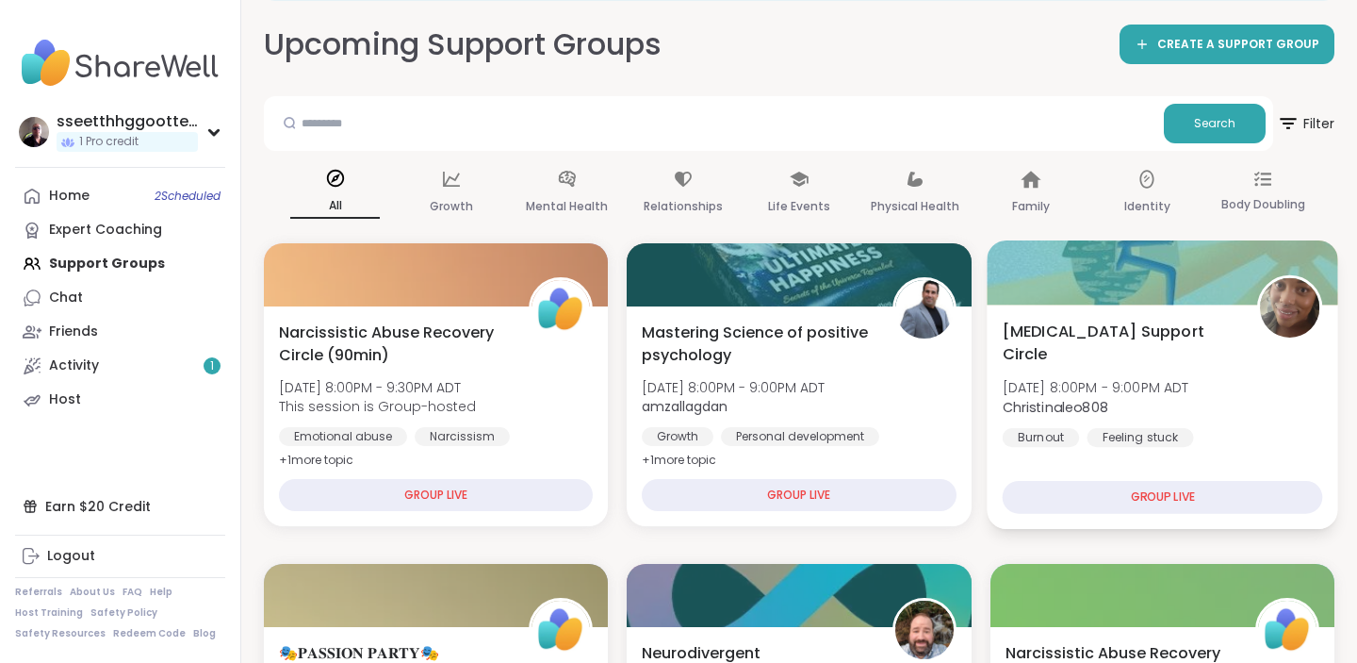
scroll to position [99, 0]
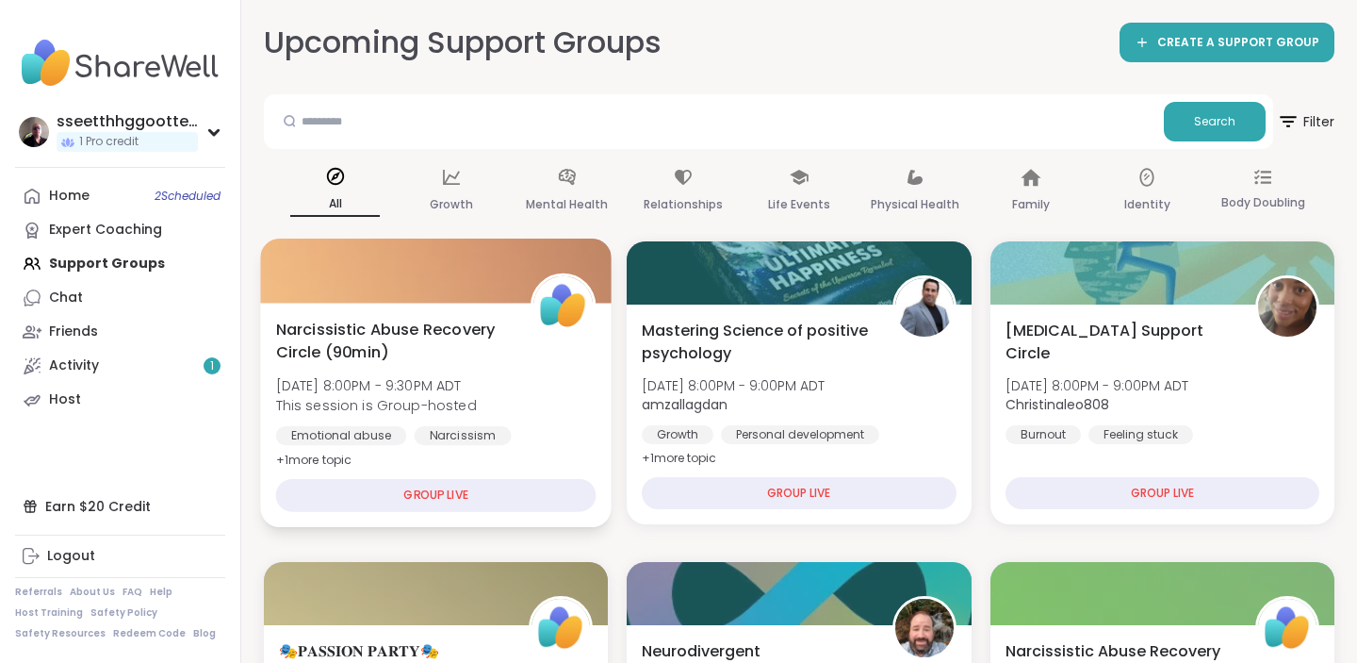
click at [444, 493] on div "GROUP LIVE" at bounding box center [436, 495] width 320 height 33
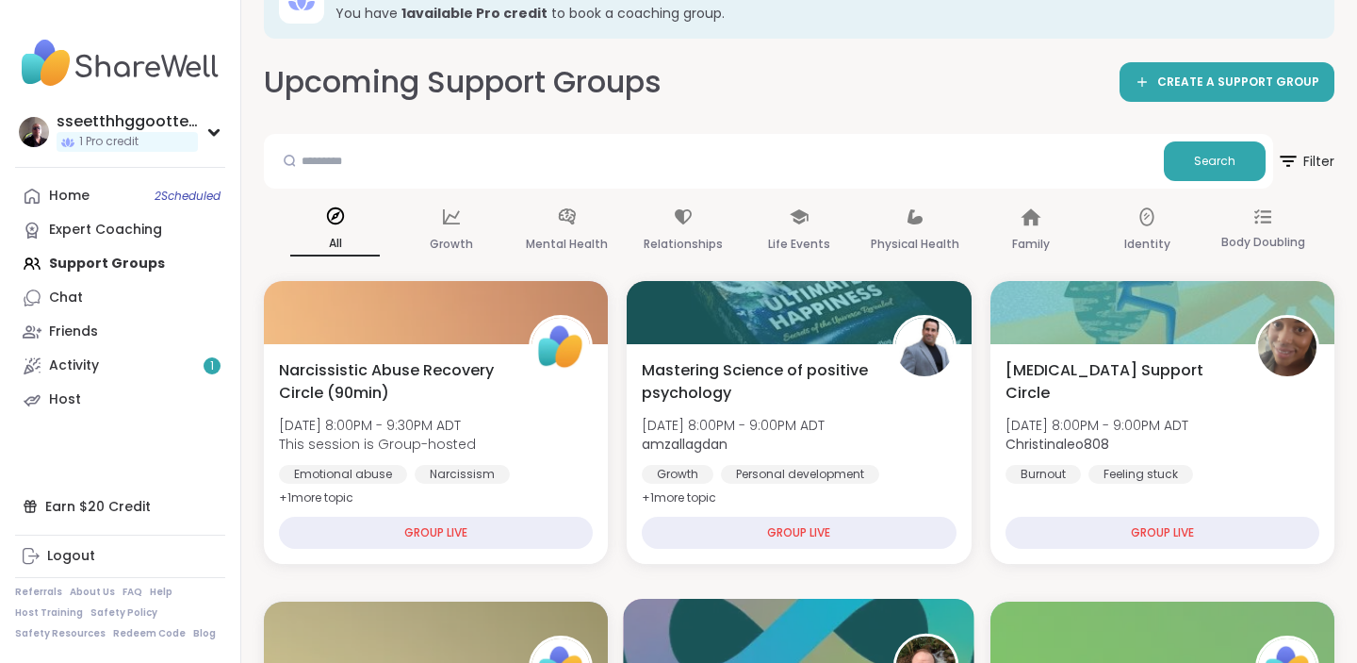
scroll to position [0, 0]
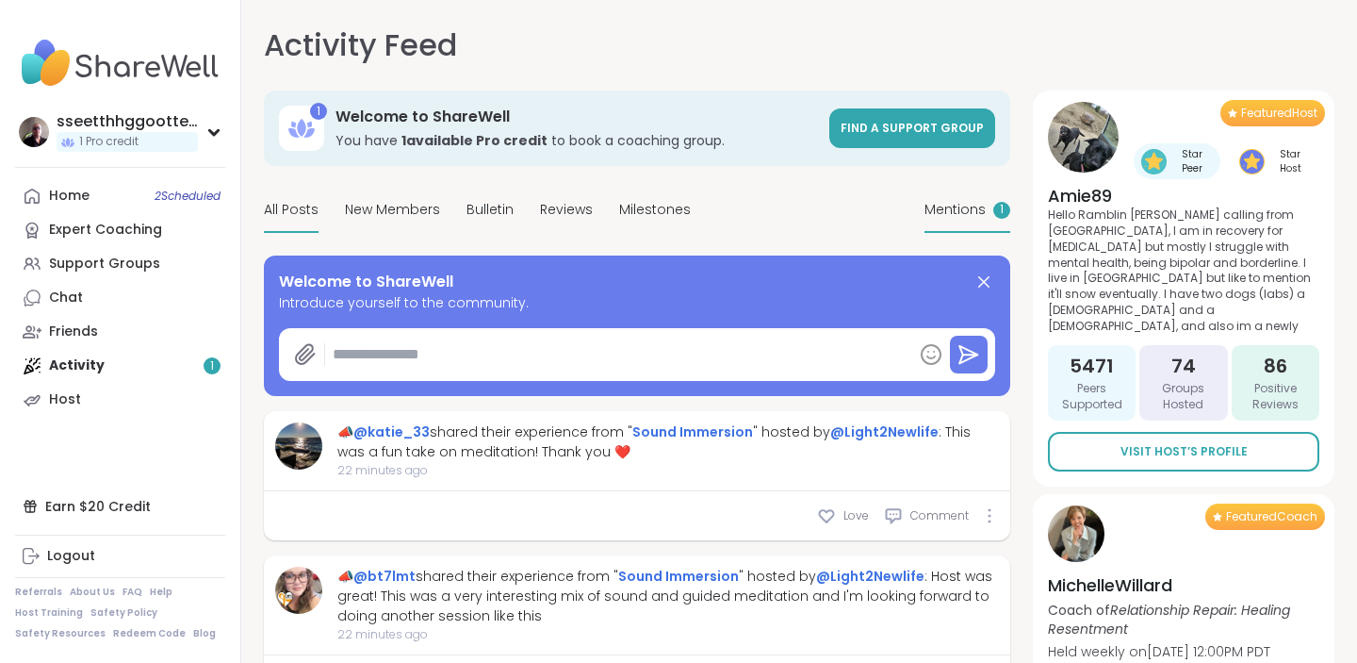
click at [974, 209] on span "Mentions" at bounding box center [955, 210] width 61 height 20
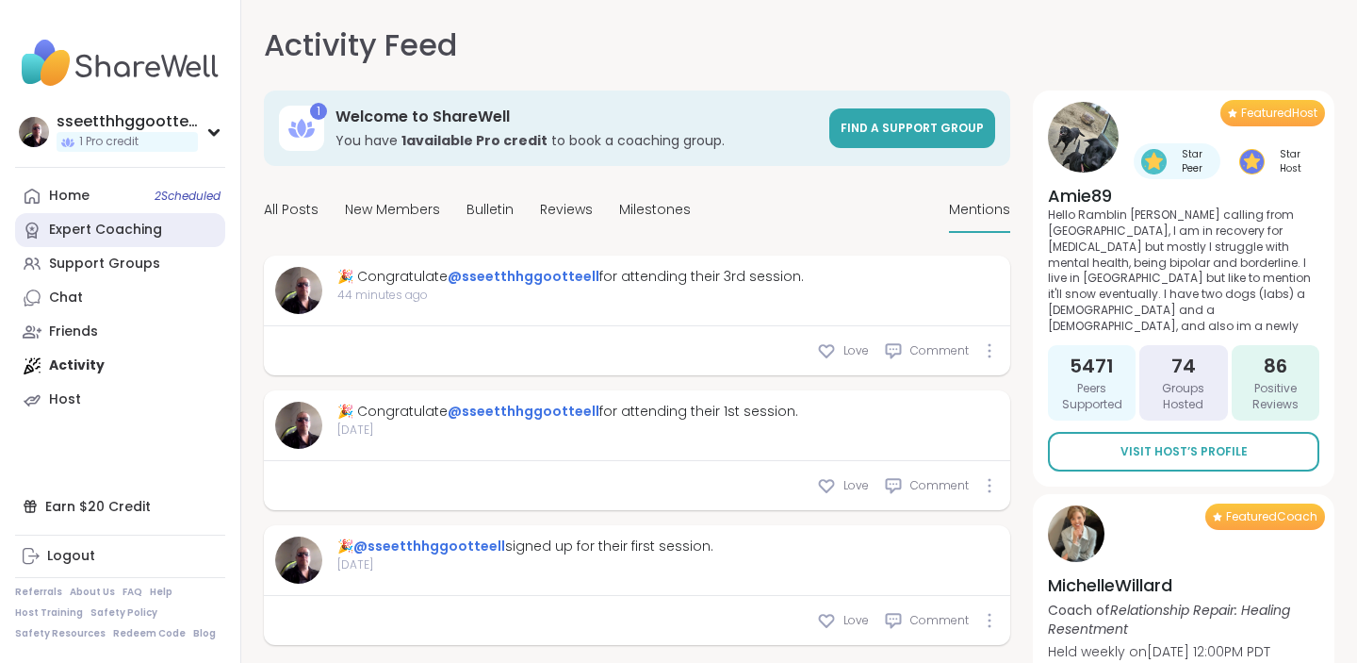
click at [119, 213] on link "Expert Coaching" at bounding box center [120, 230] width 210 height 34
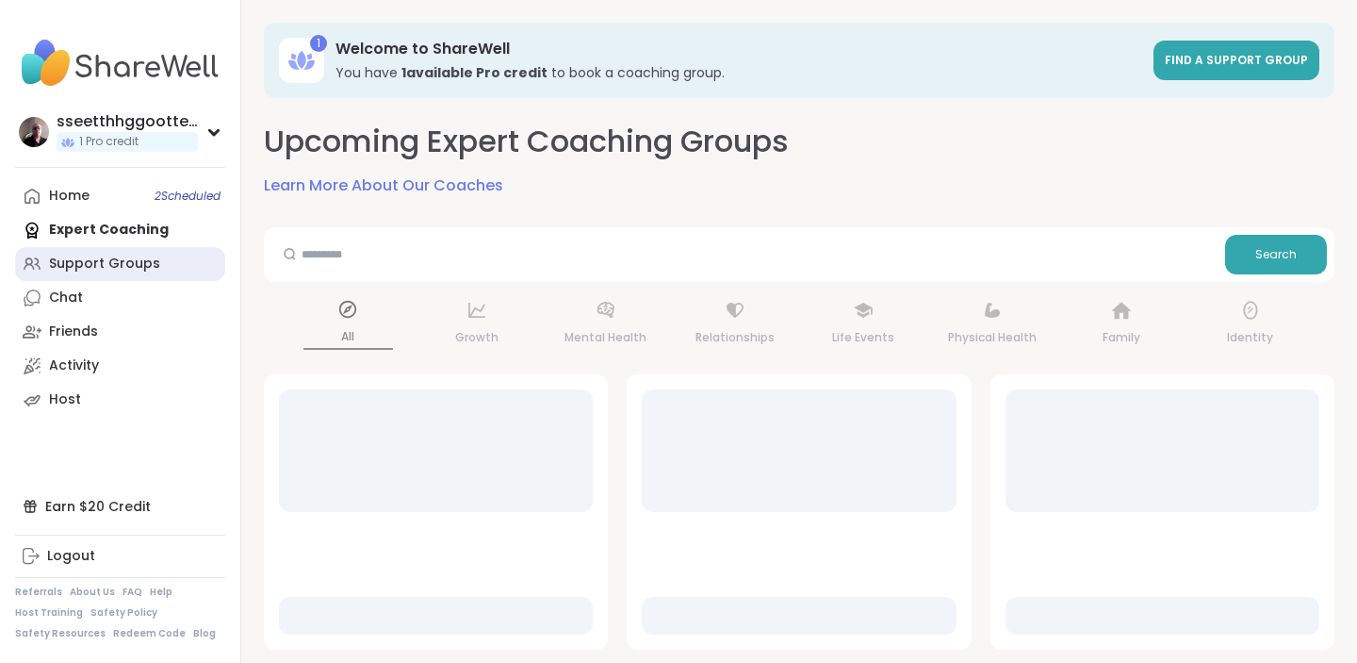
click at [106, 257] on div "Support Groups" at bounding box center [104, 264] width 111 height 19
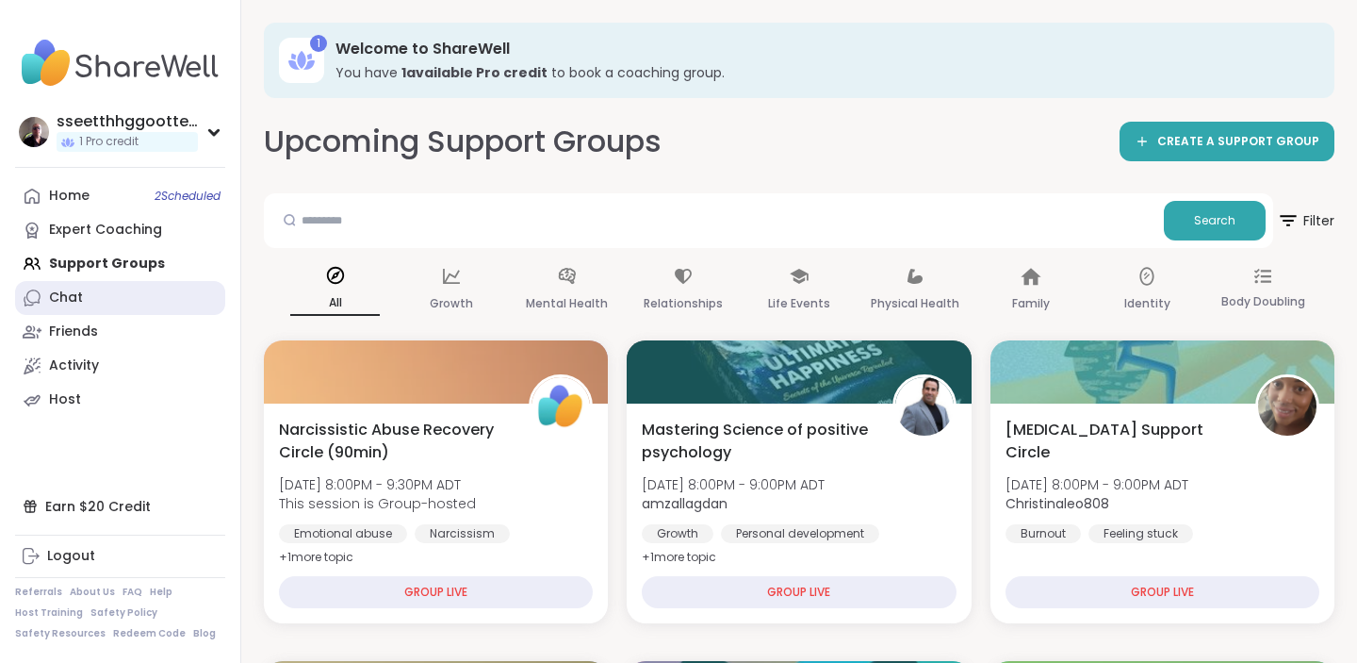
click at [105, 306] on link "Chat" at bounding box center [120, 298] width 210 height 34
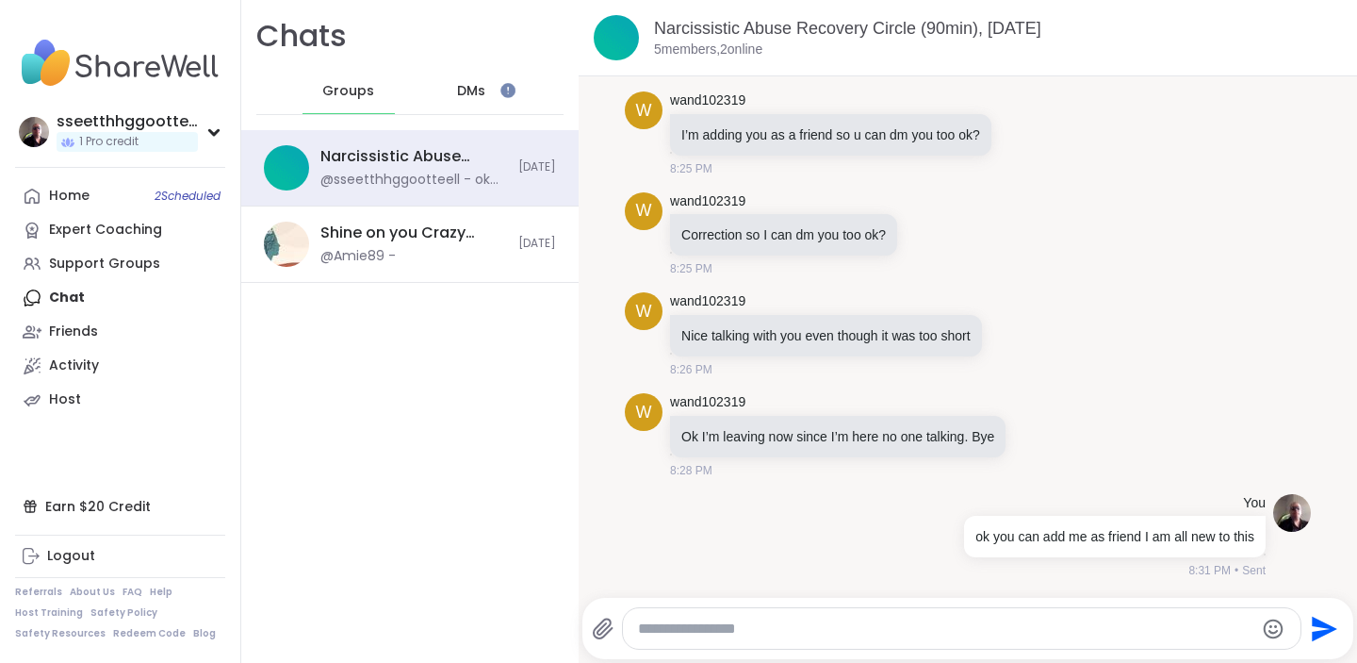
click at [475, 90] on span "DMs" at bounding box center [471, 91] width 28 height 19
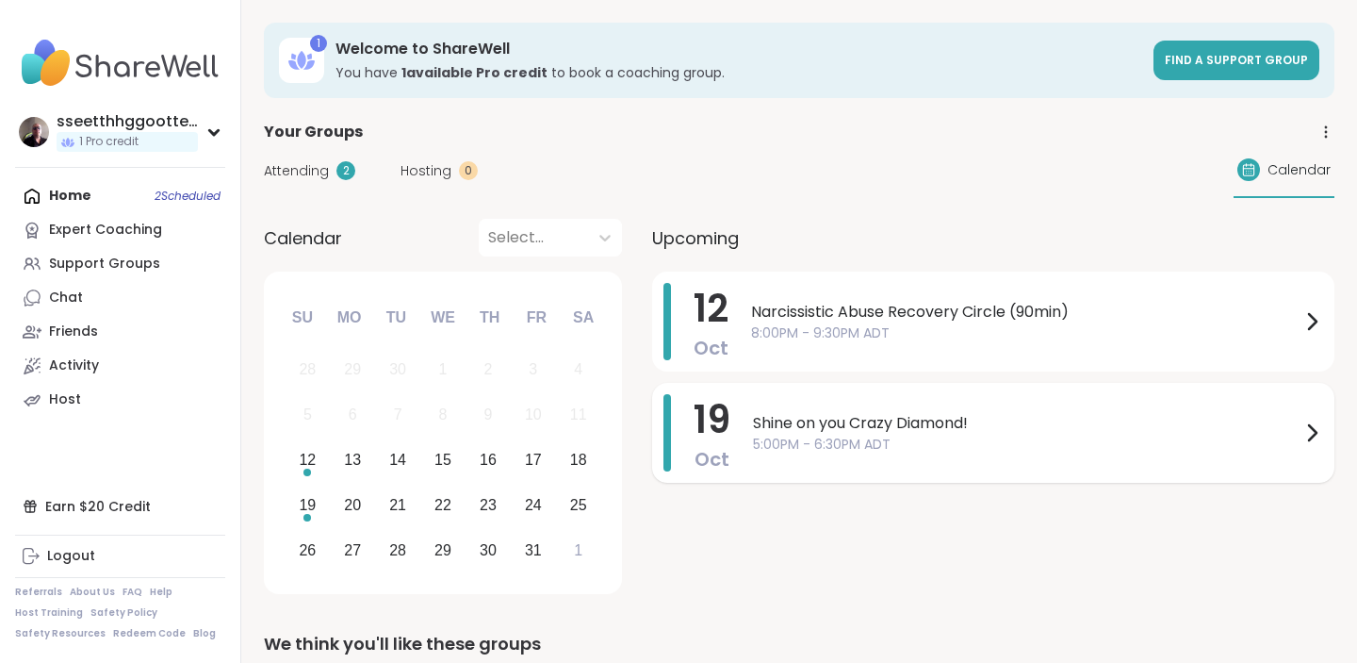
click at [804, 435] on span "5:00PM - 6:30PM ADT" at bounding box center [1027, 445] width 548 height 20
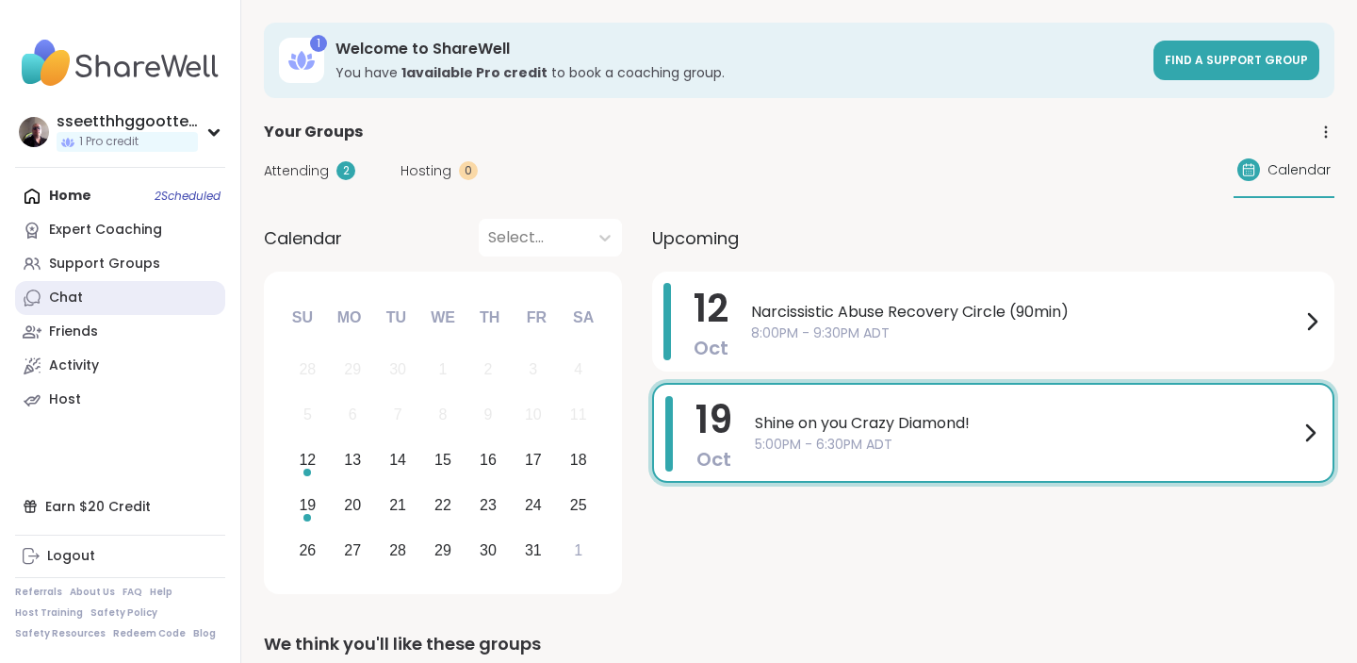
click at [73, 300] on div "Chat" at bounding box center [66, 297] width 34 height 19
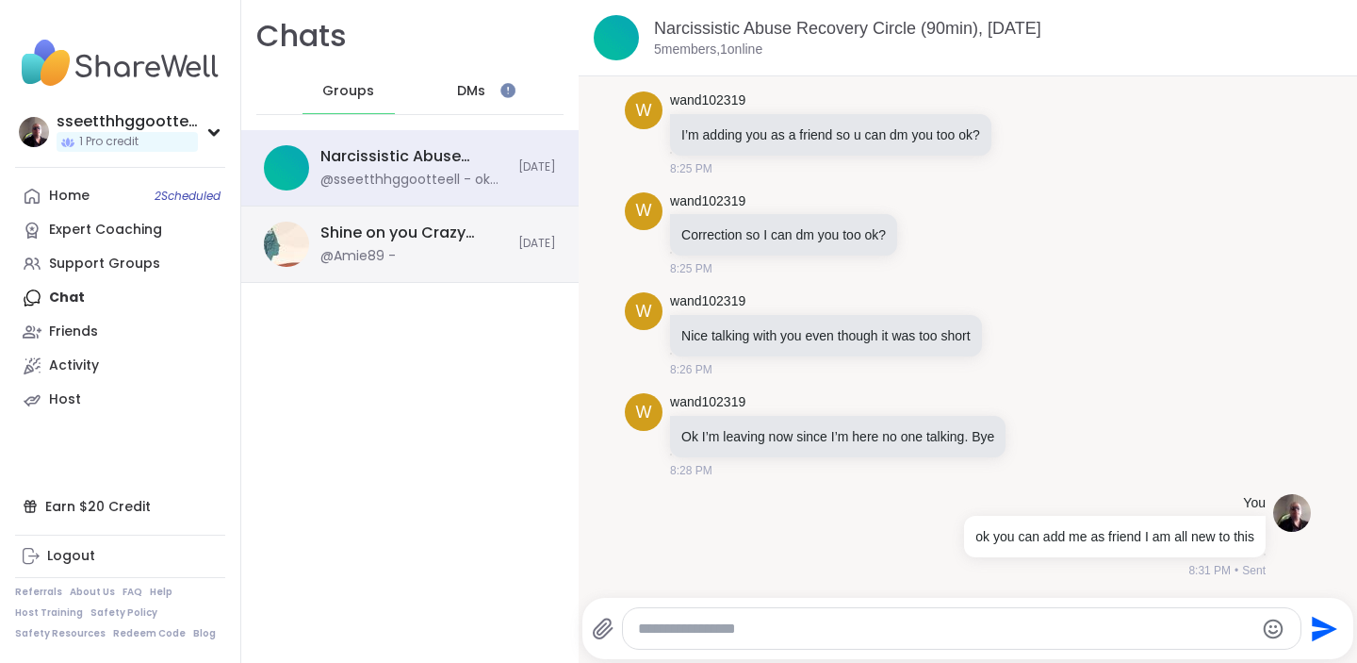
click at [368, 263] on div "@Amie89 -" at bounding box center [357, 256] width 75 height 19
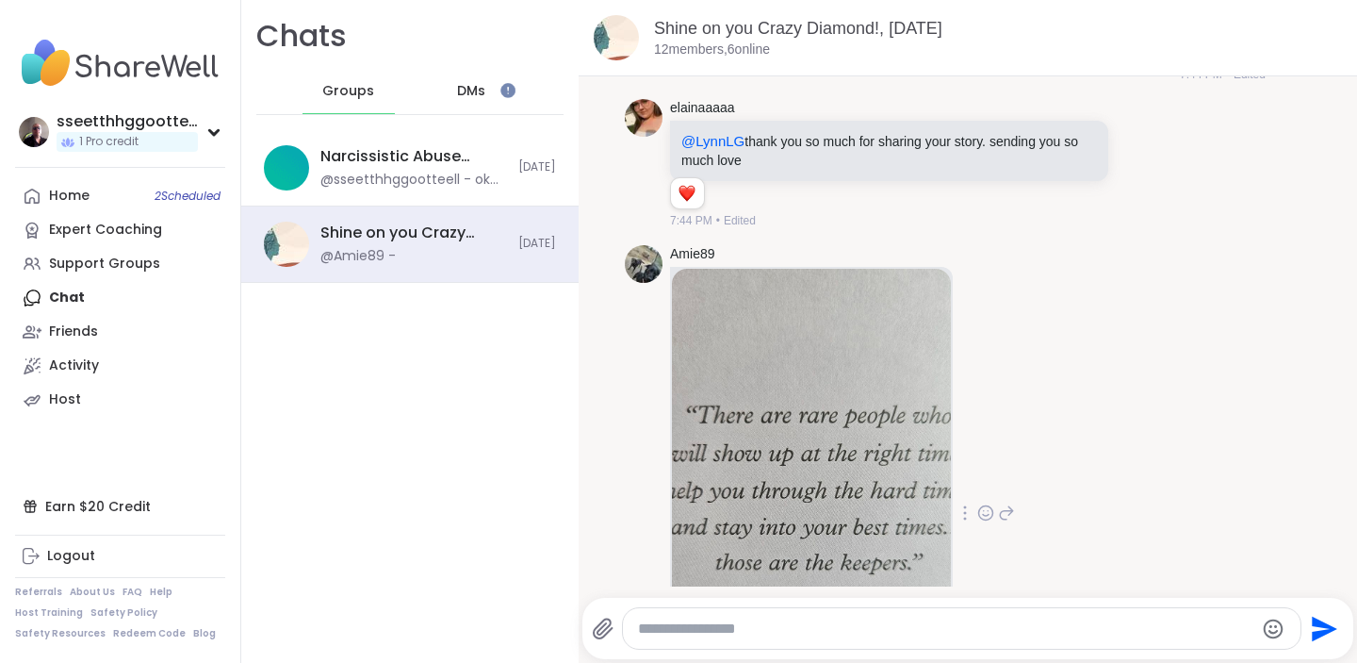
scroll to position [4830, 0]
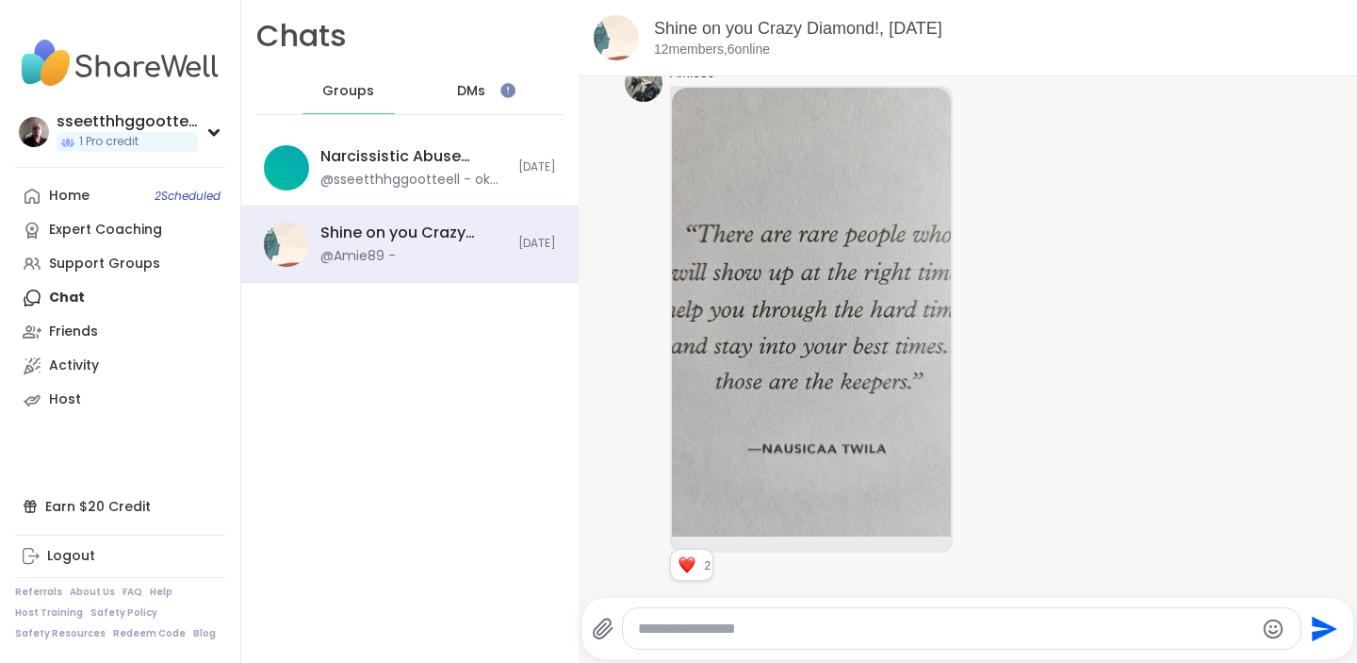
click at [764, 631] on textarea "Type your message" at bounding box center [946, 628] width 616 height 19
click at [1273, 627] on icon "Emoji picker" at bounding box center [1273, 628] width 23 height 23
click at [821, 442] on img at bounding box center [811, 312] width 279 height 449
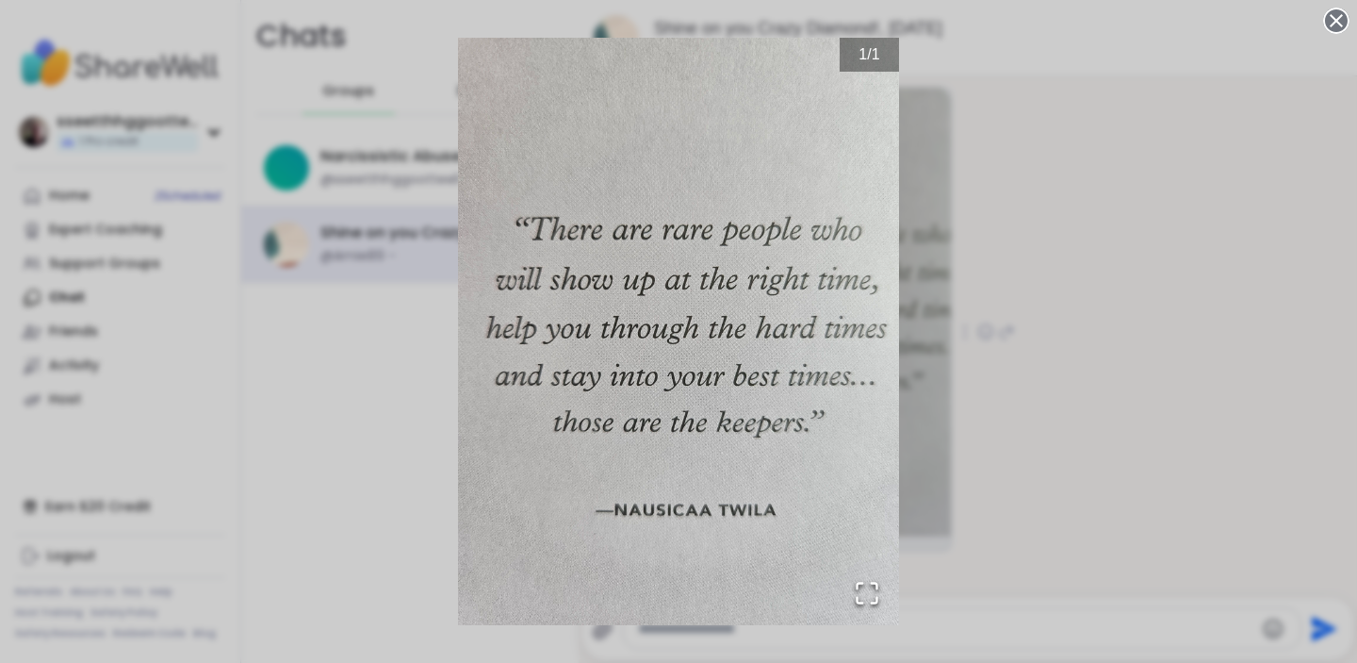
click at [1112, 158] on div "1 / 1" at bounding box center [678, 331] width 1357 height 663
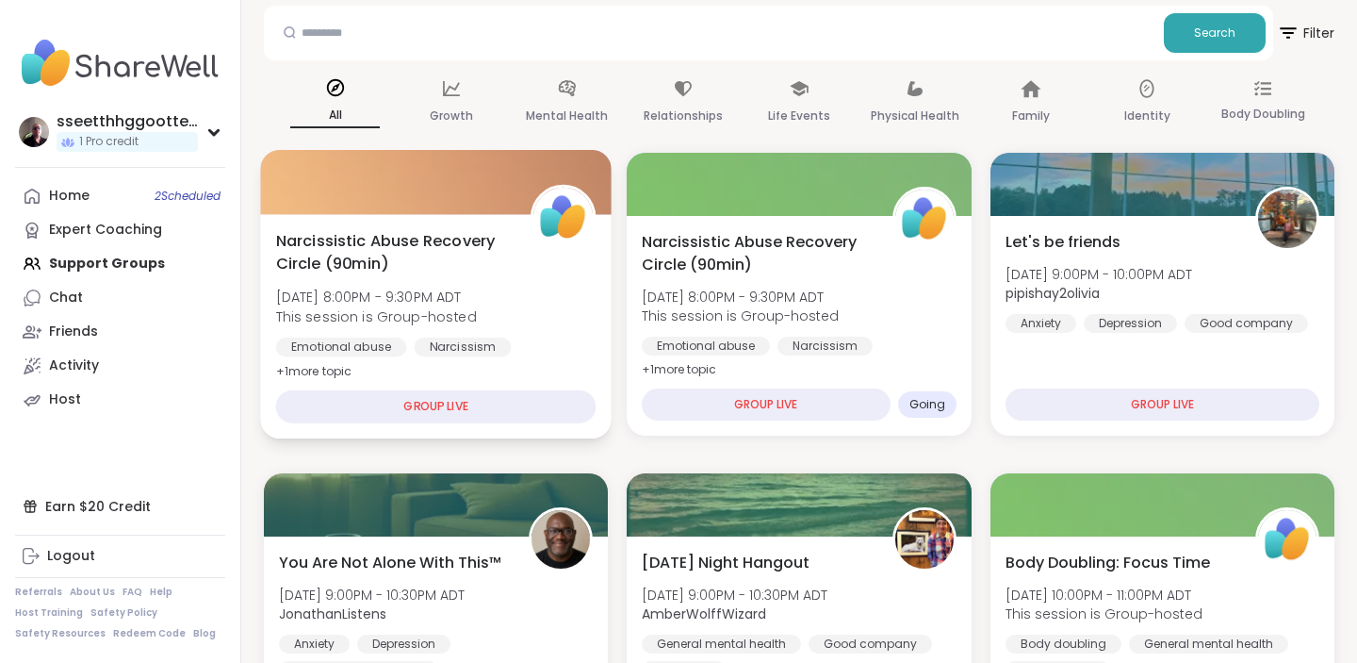
scroll to position [191, 0]
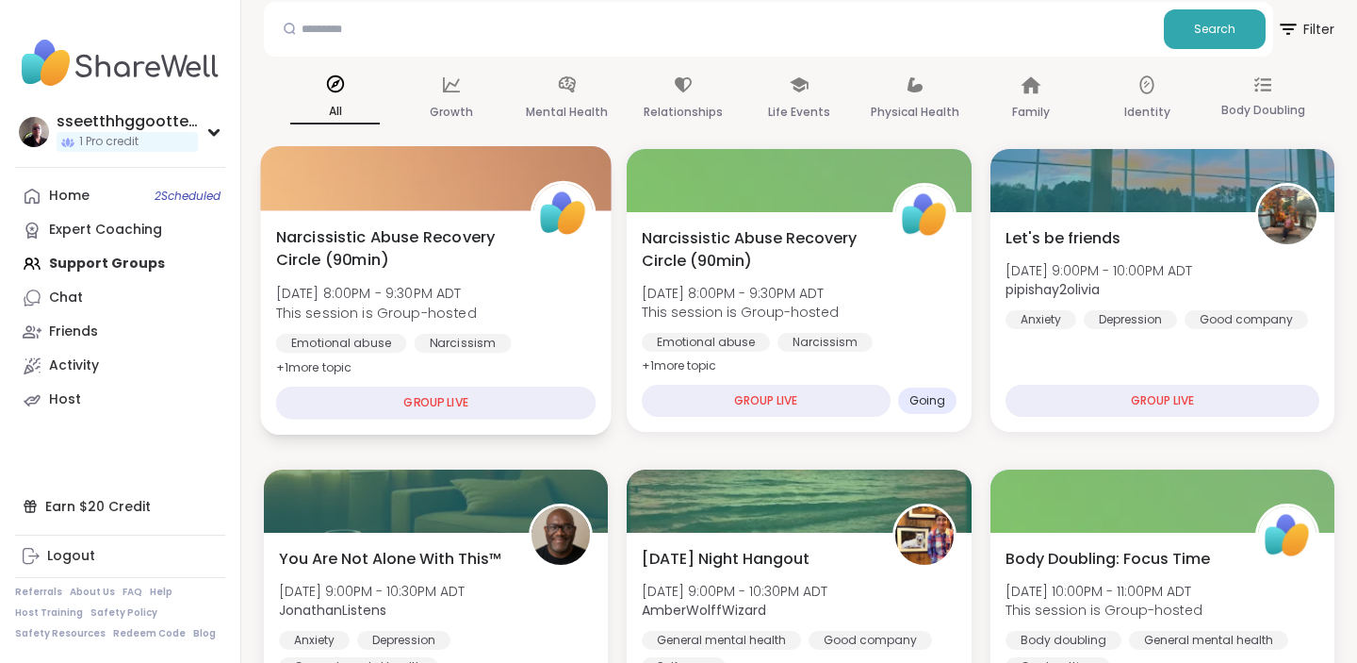
click at [431, 415] on div "GROUP LIVE" at bounding box center [436, 402] width 320 height 33
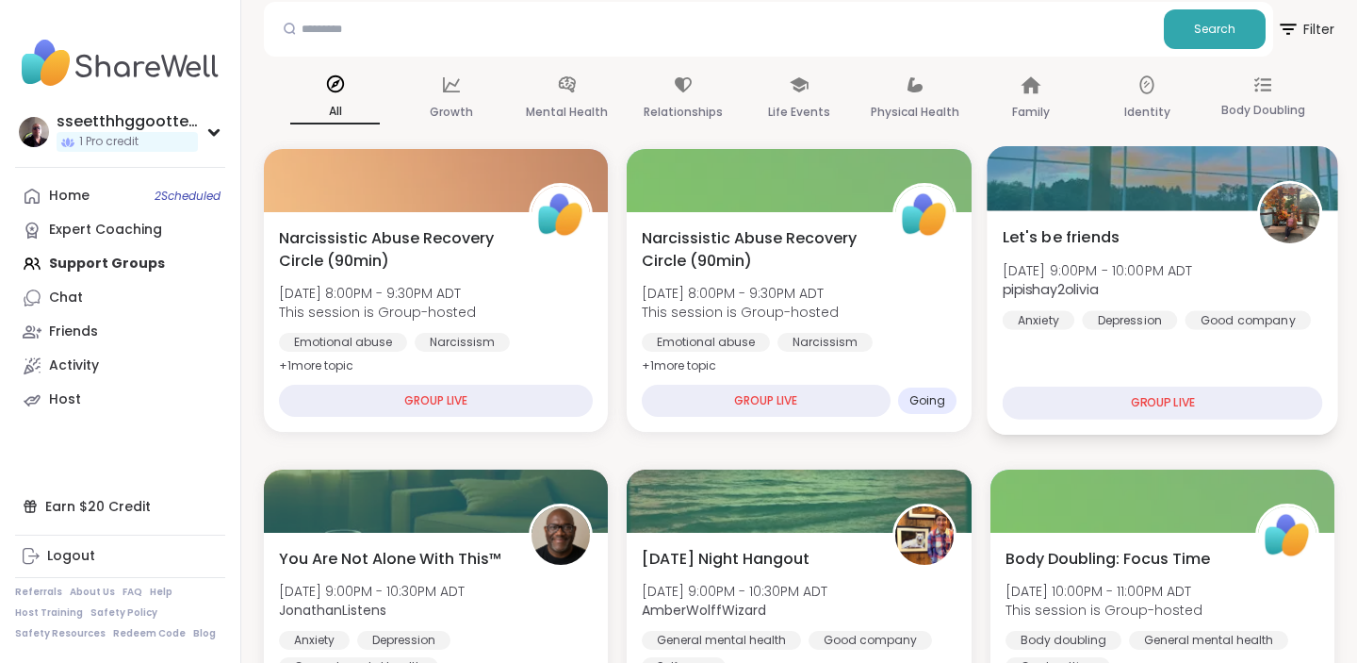
click at [1062, 265] on span "Sun, Oct 12 | 9:00PM - 10:00PM ADT" at bounding box center [1097, 269] width 190 height 19
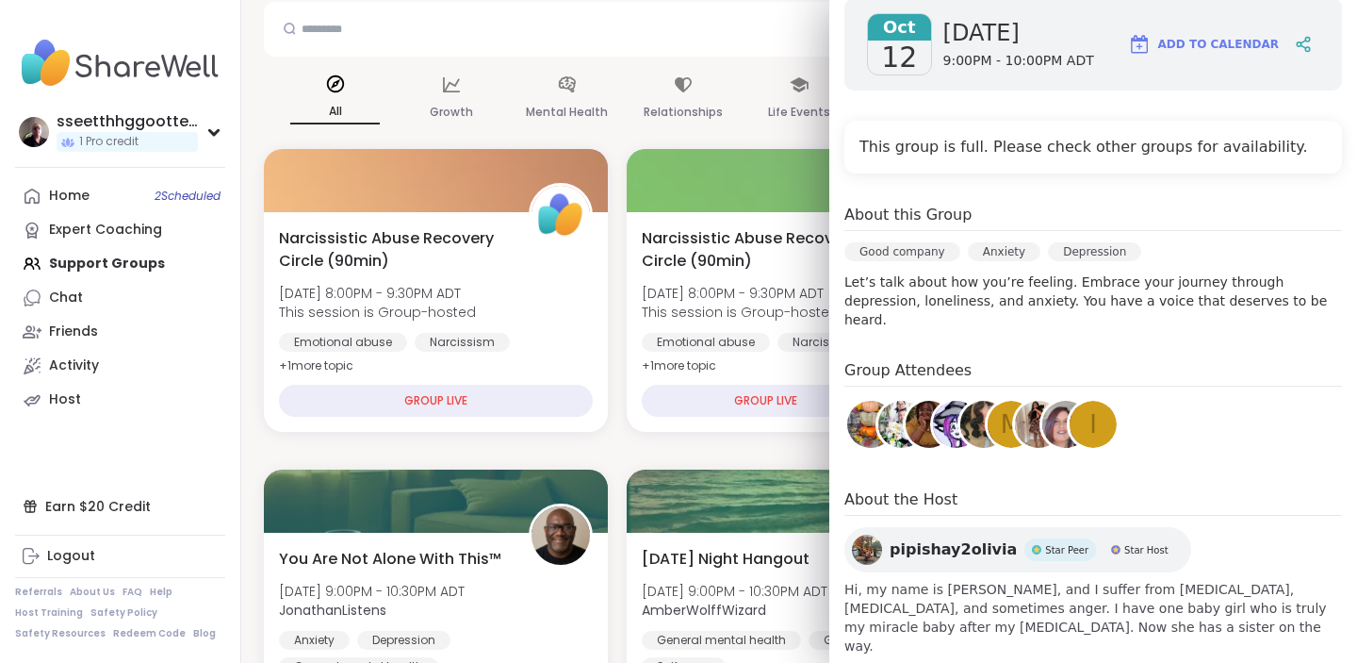
scroll to position [0, 0]
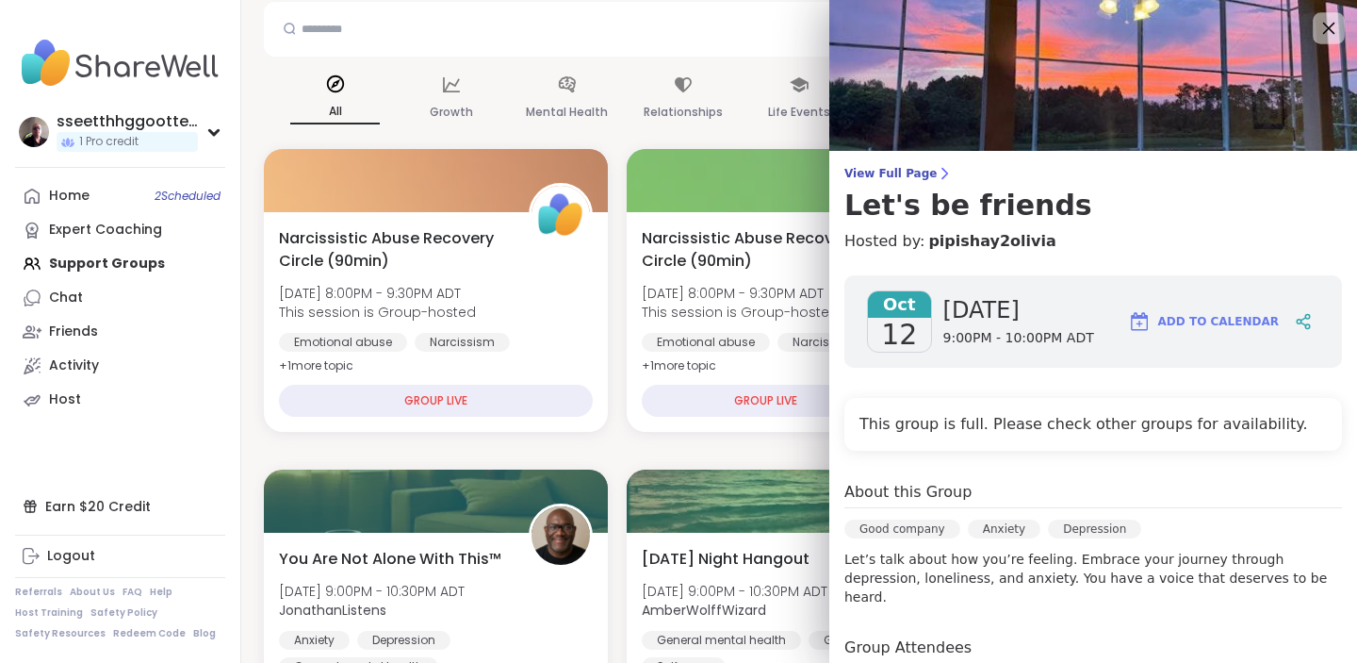
click at [1327, 25] on icon at bounding box center [1329, 28] width 24 height 24
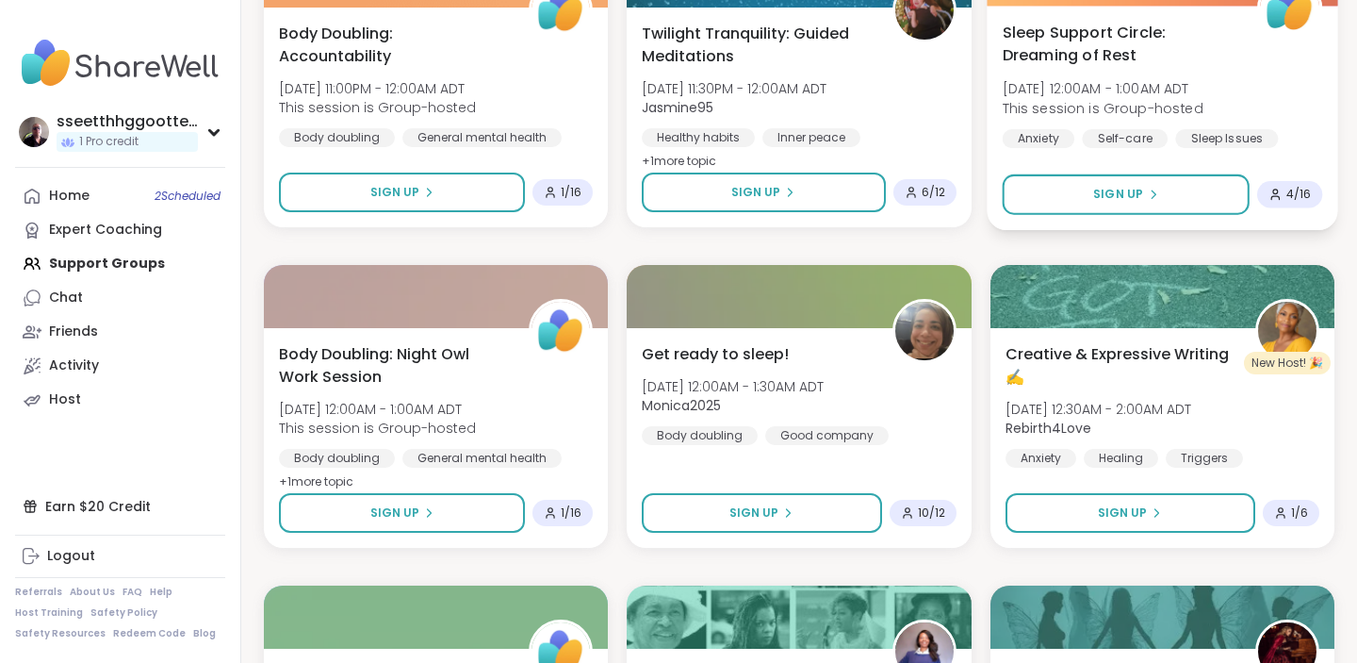
scroll to position [1683, 0]
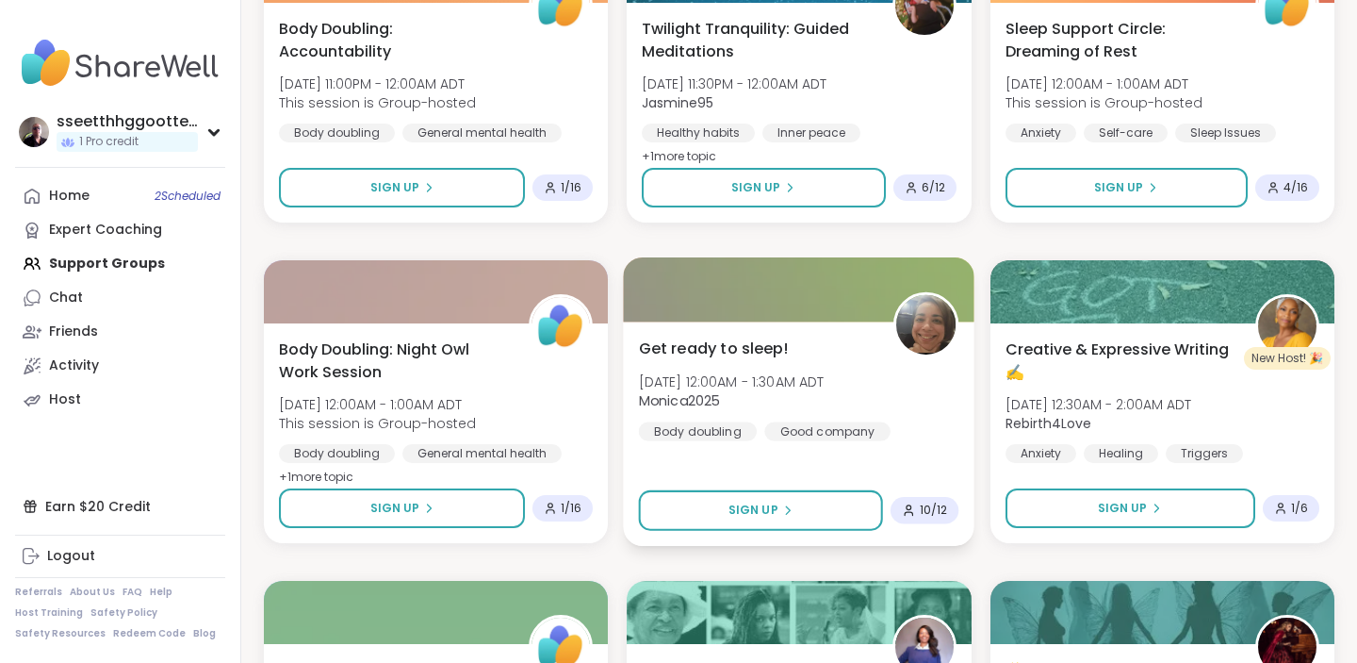
click at [928, 318] on img at bounding box center [926, 324] width 59 height 59
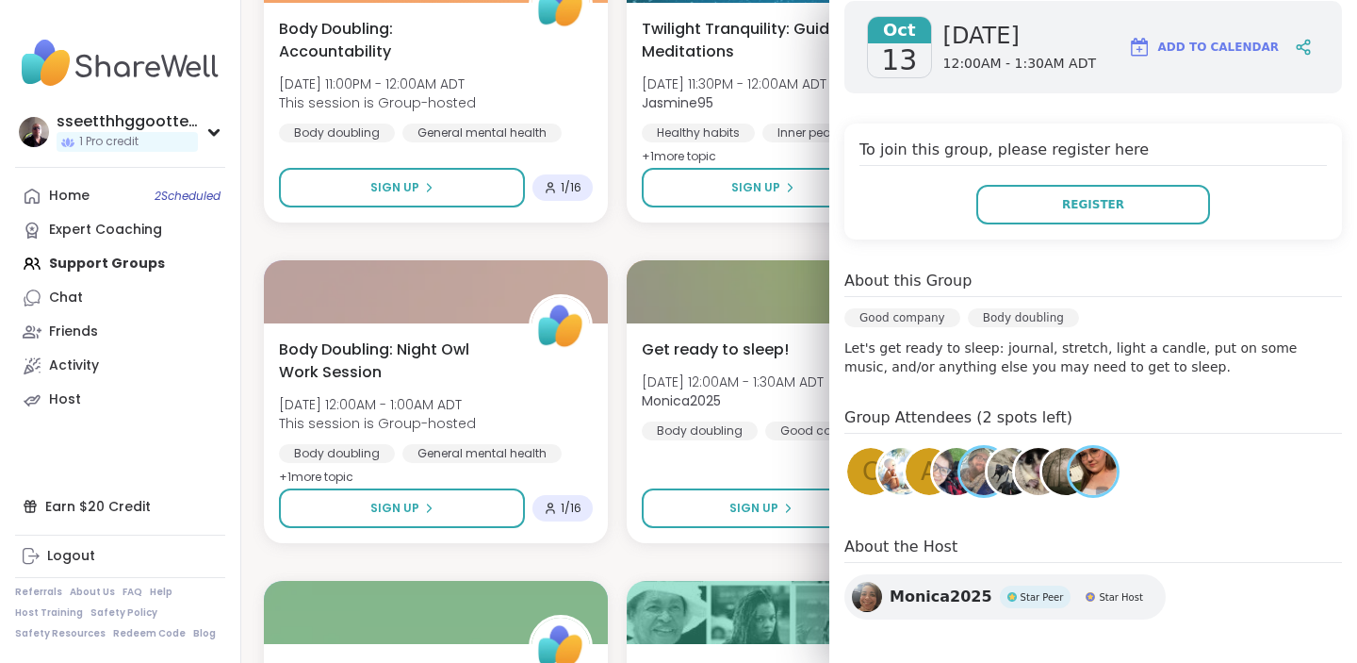
scroll to position [284, 0]
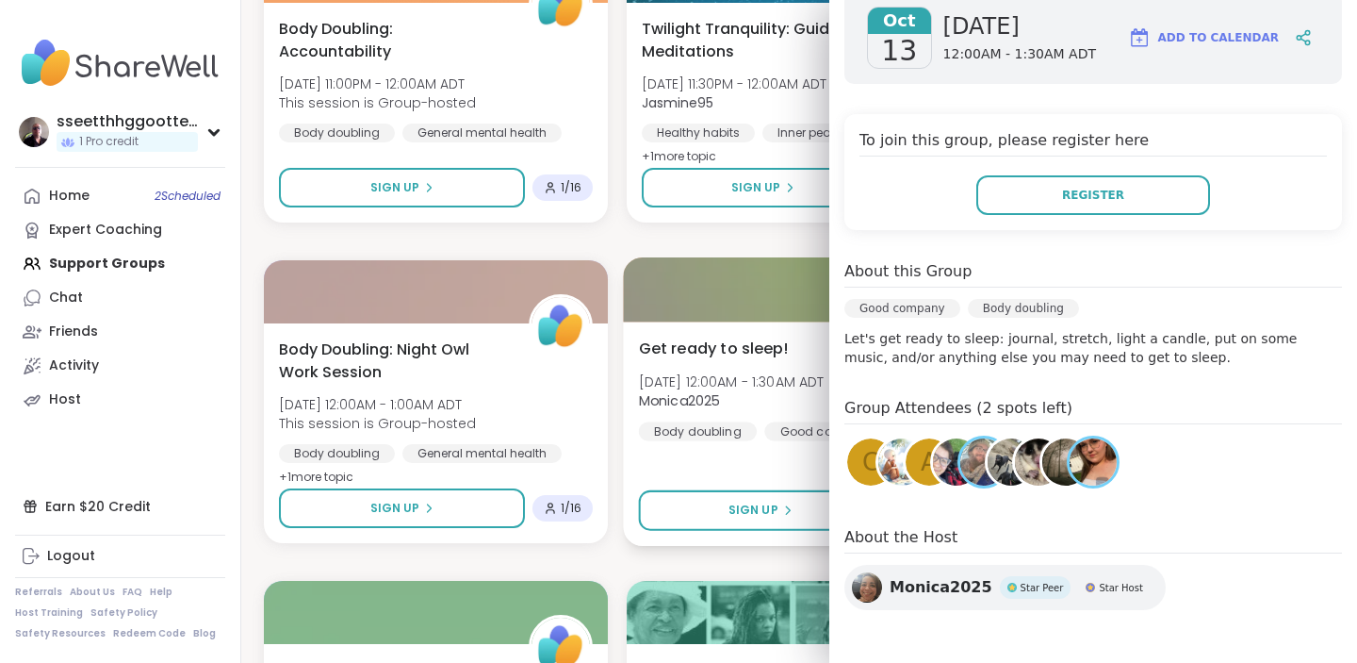
click at [804, 400] on span "Monica2025" at bounding box center [732, 400] width 186 height 19
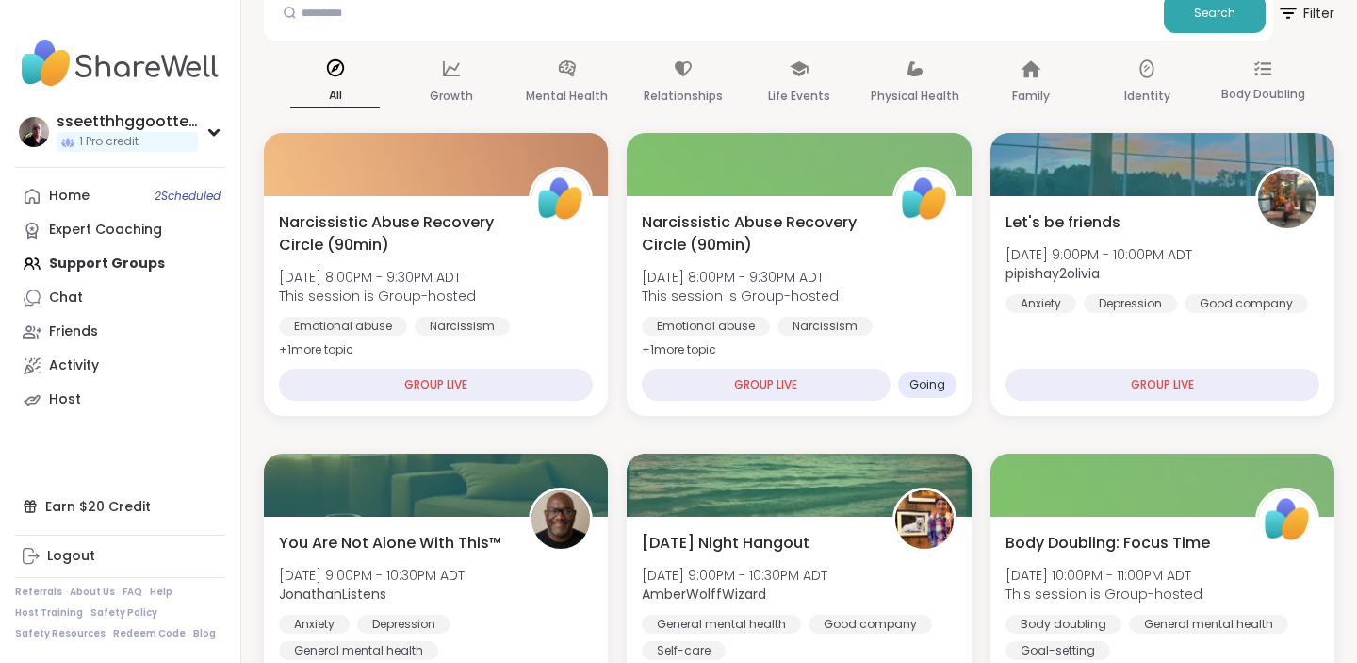
scroll to position [0, 0]
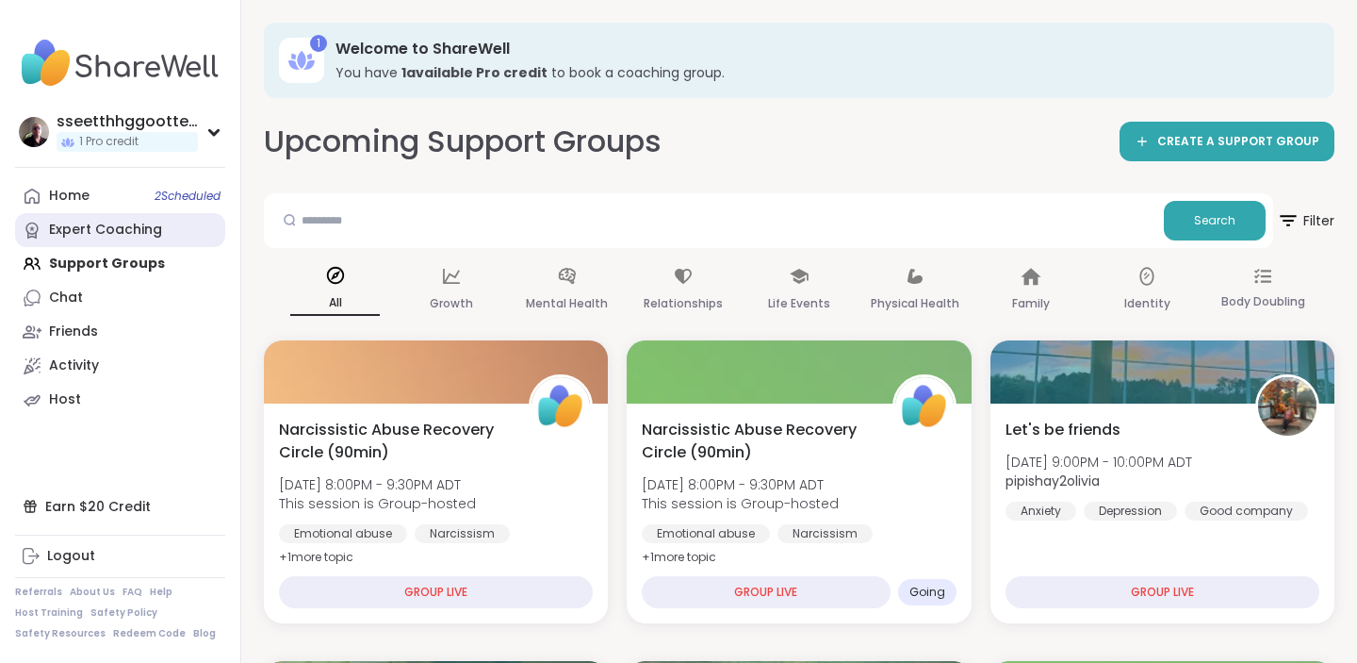
click at [118, 227] on div "Expert Coaching" at bounding box center [105, 230] width 113 height 19
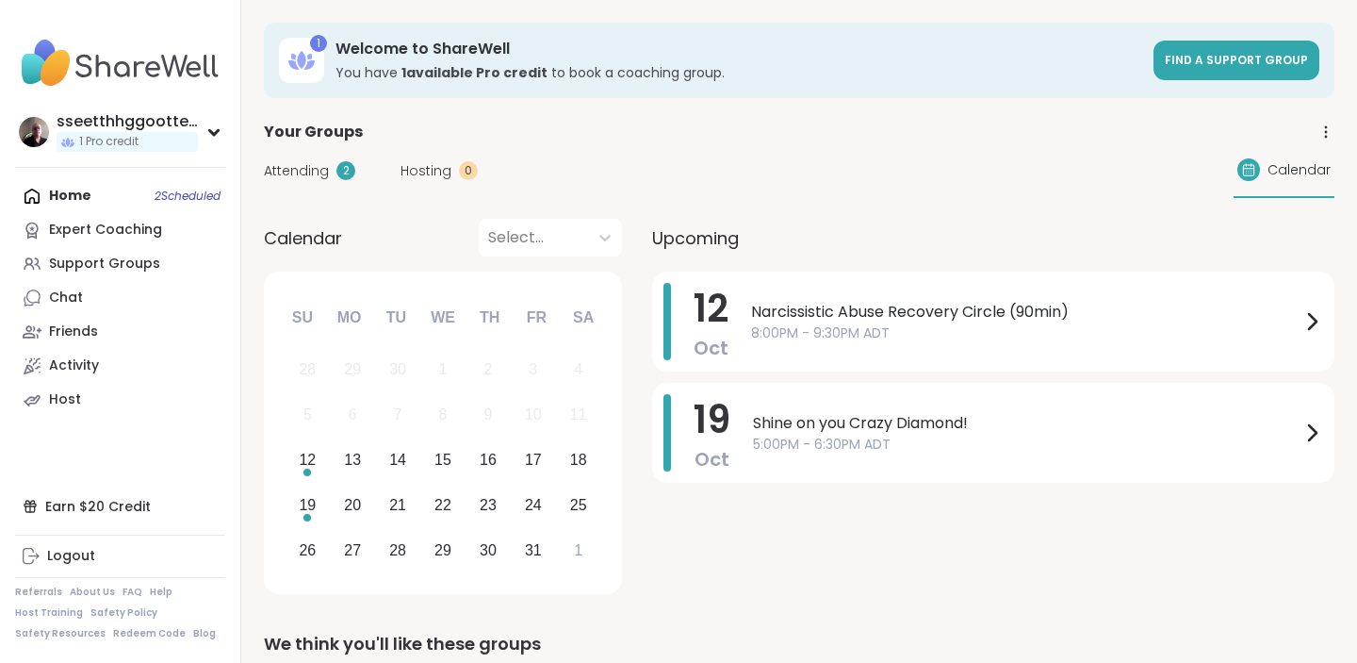
click at [327, 167] on span "Attending" at bounding box center [296, 171] width 65 height 20
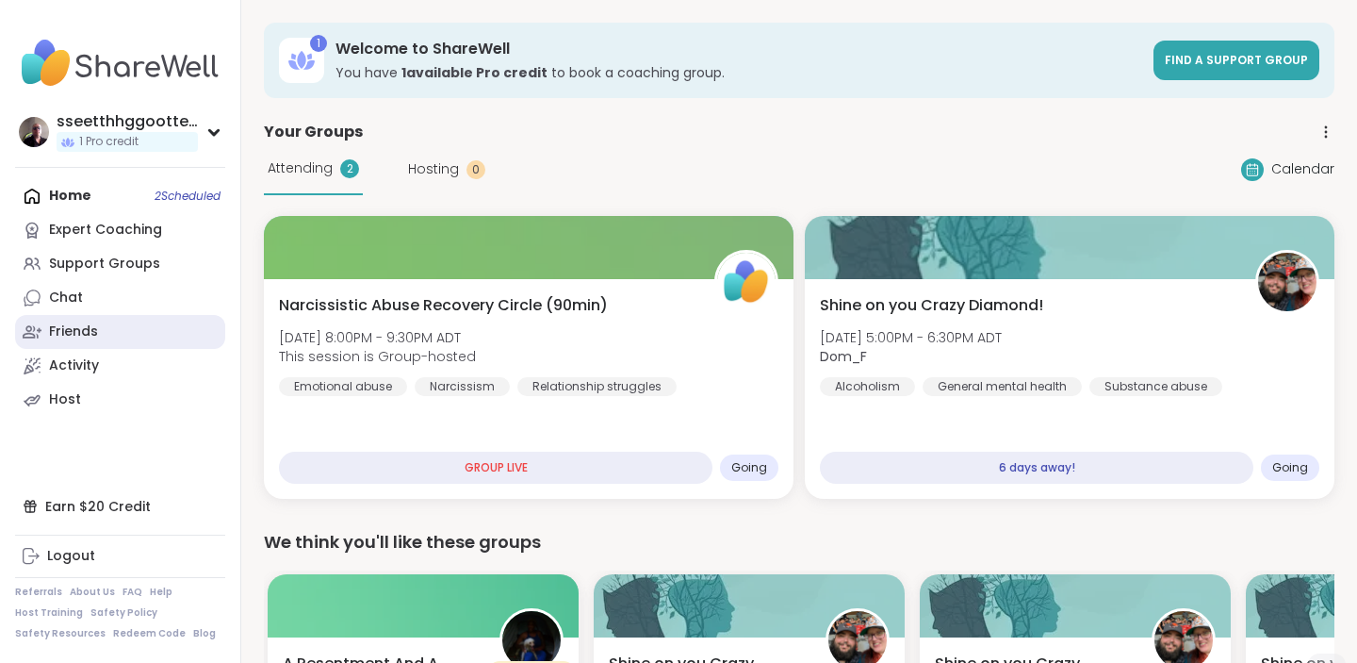
click at [93, 320] on link "Friends" at bounding box center [120, 332] width 210 height 34
